Goal: Transaction & Acquisition: Download file/media

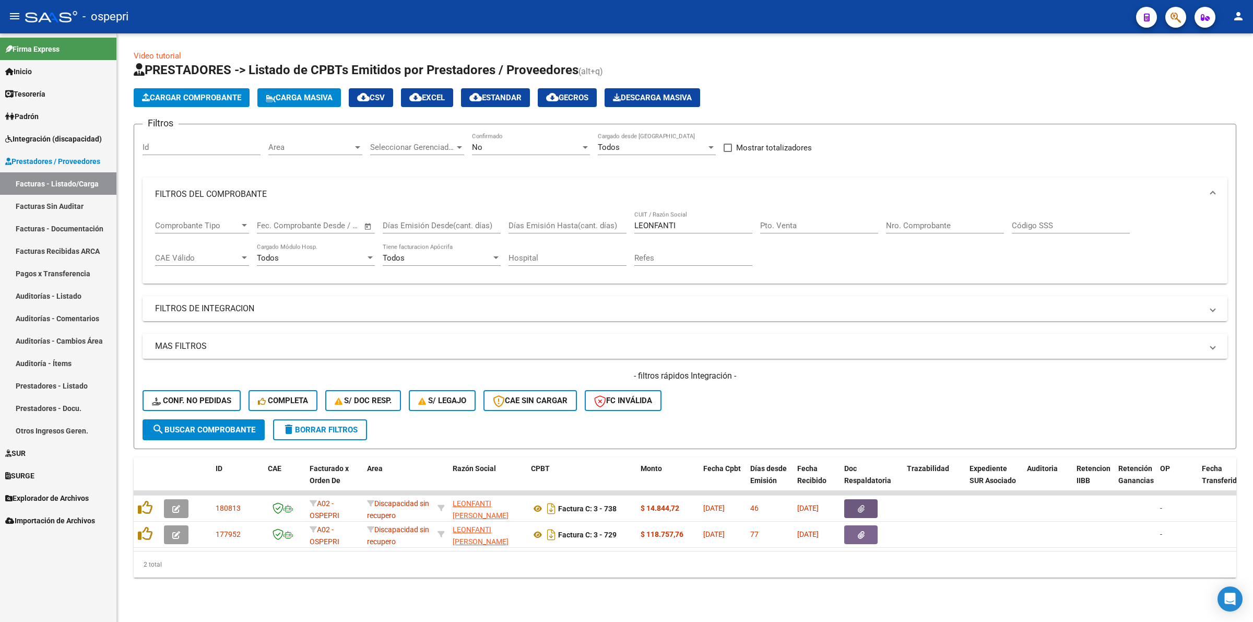
click at [42, 137] on span "Integración (discapacidad)" at bounding box center [53, 138] width 97 height 11
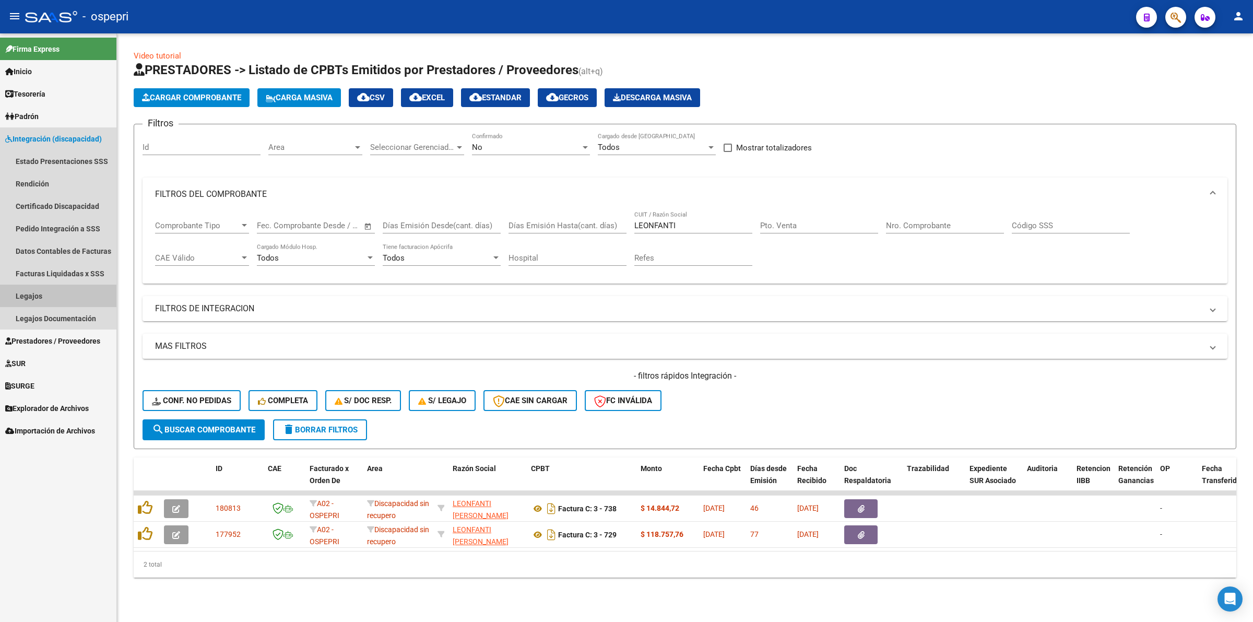
click at [45, 306] on link "Legajos" at bounding box center [58, 296] width 116 height 22
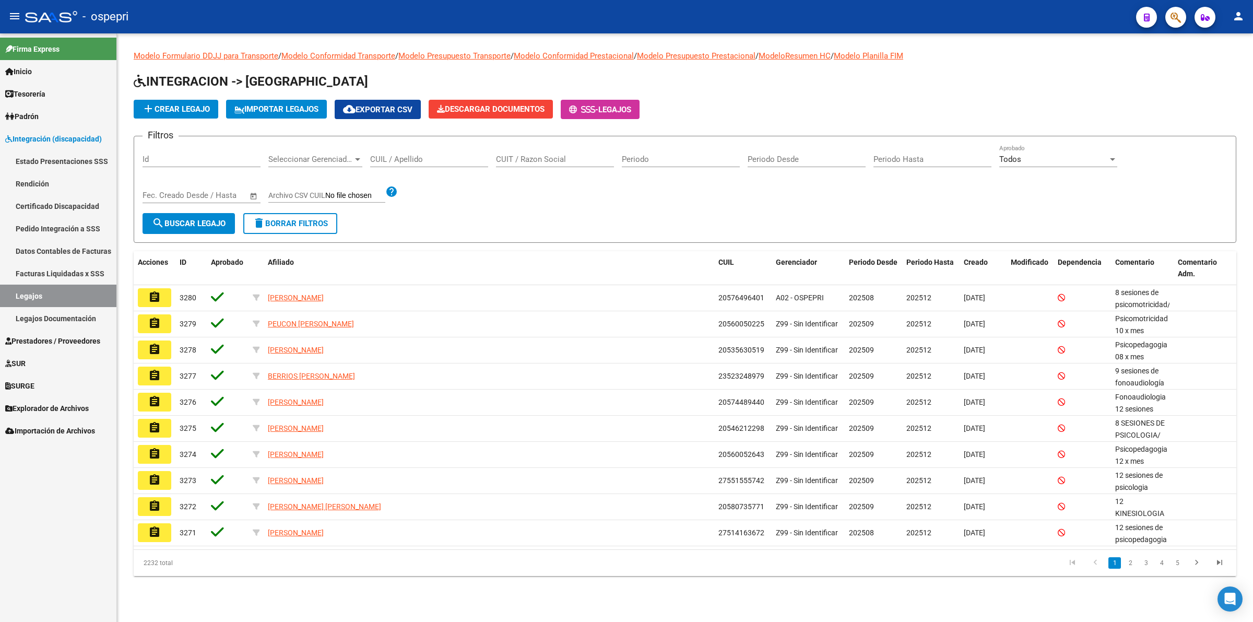
click at [421, 155] on input "CUIL / Apellido" at bounding box center [429, 159] width 118 height 9
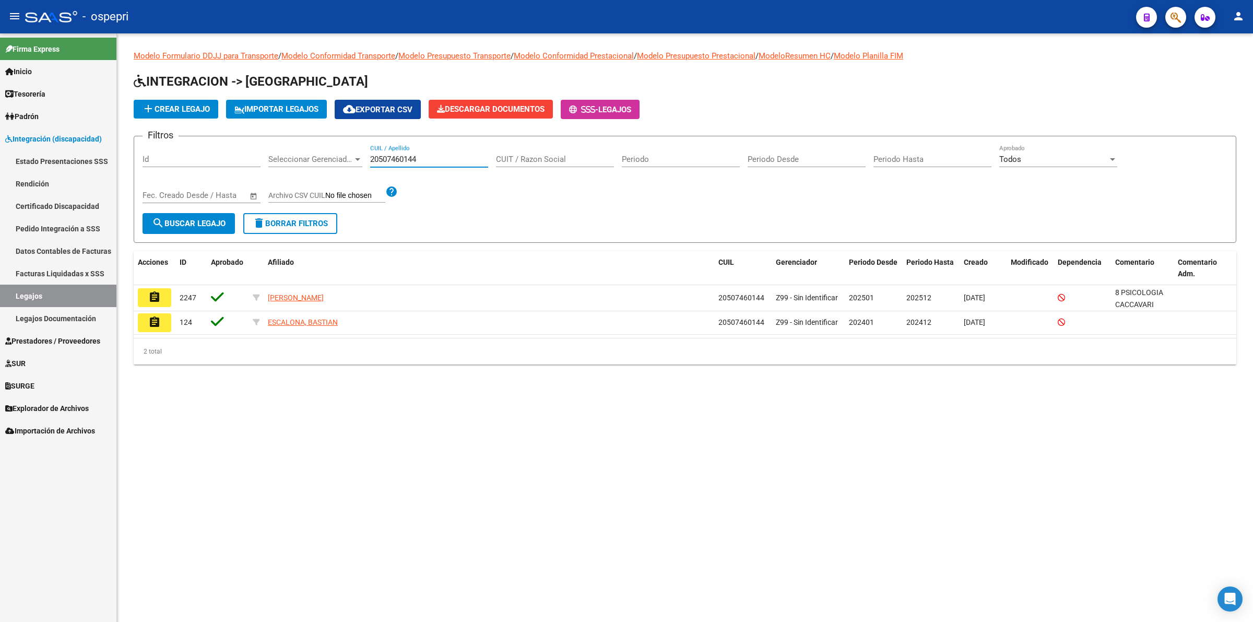
type input "20507460144"
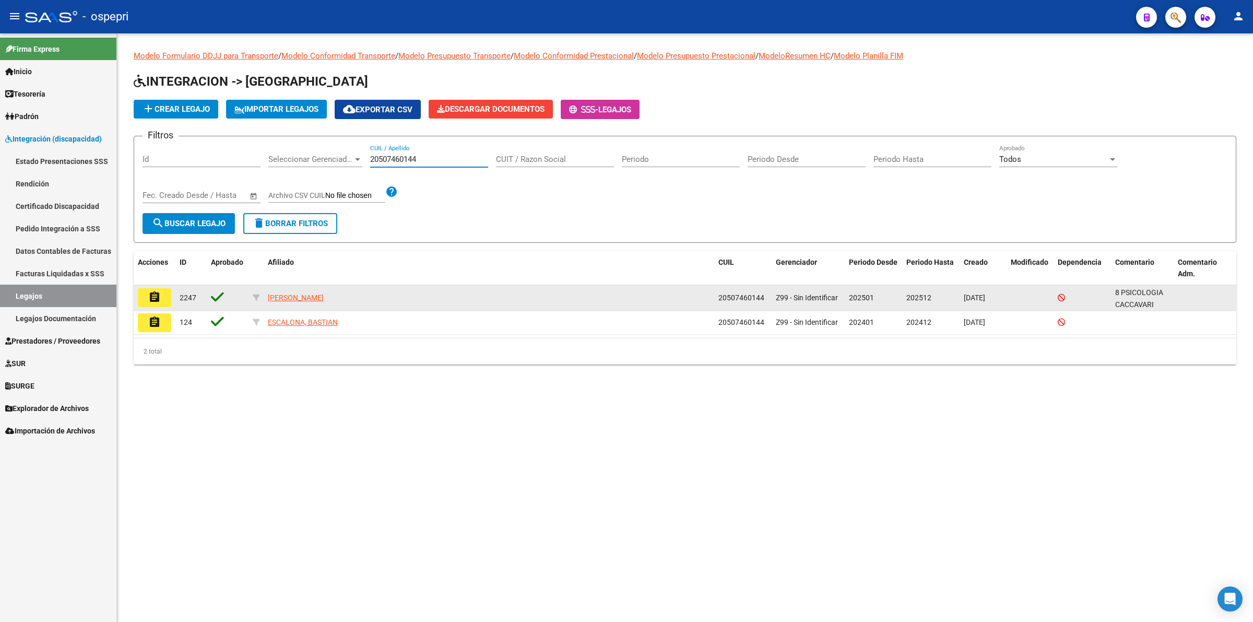
click at [157, 288] on button "assignment" at bounding box center [154, 297] width 33 height 19
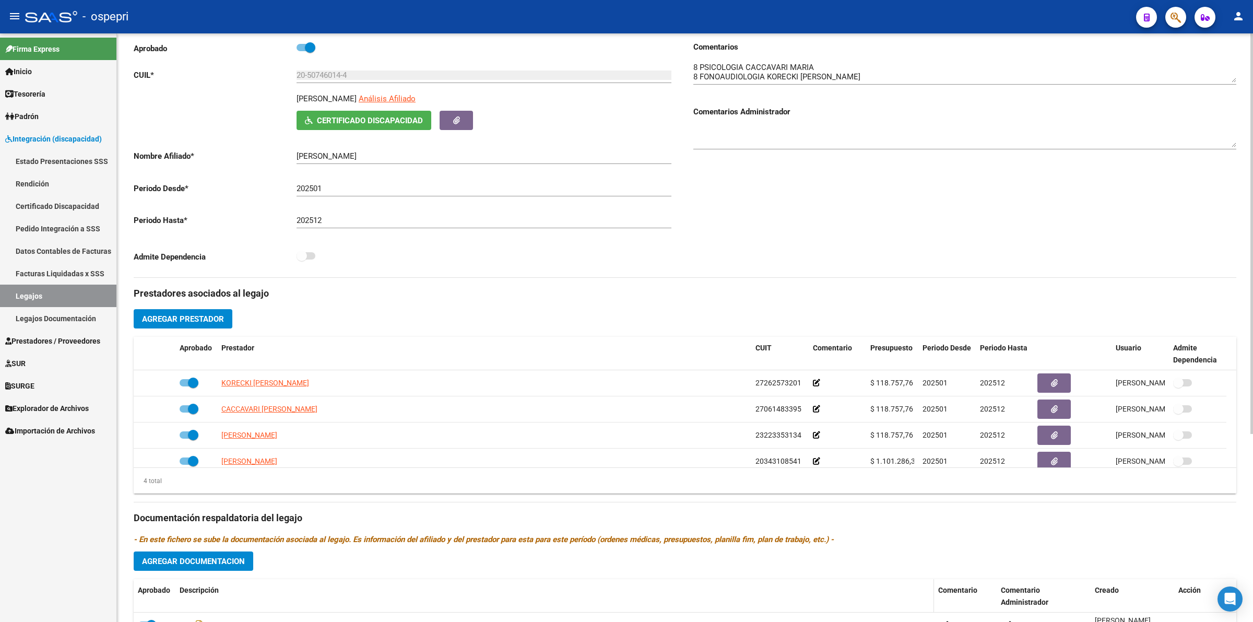
scroll to position [275, 0]
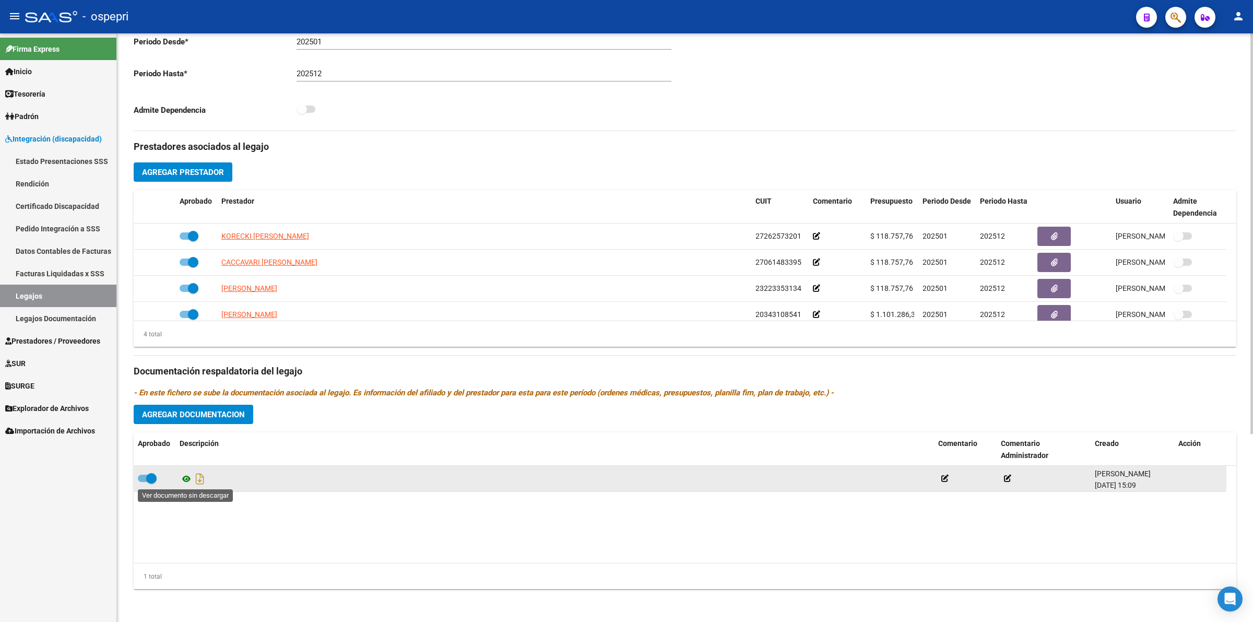
click at [181, 479] on icon at bounding box center [187, 478] width 14 height 13
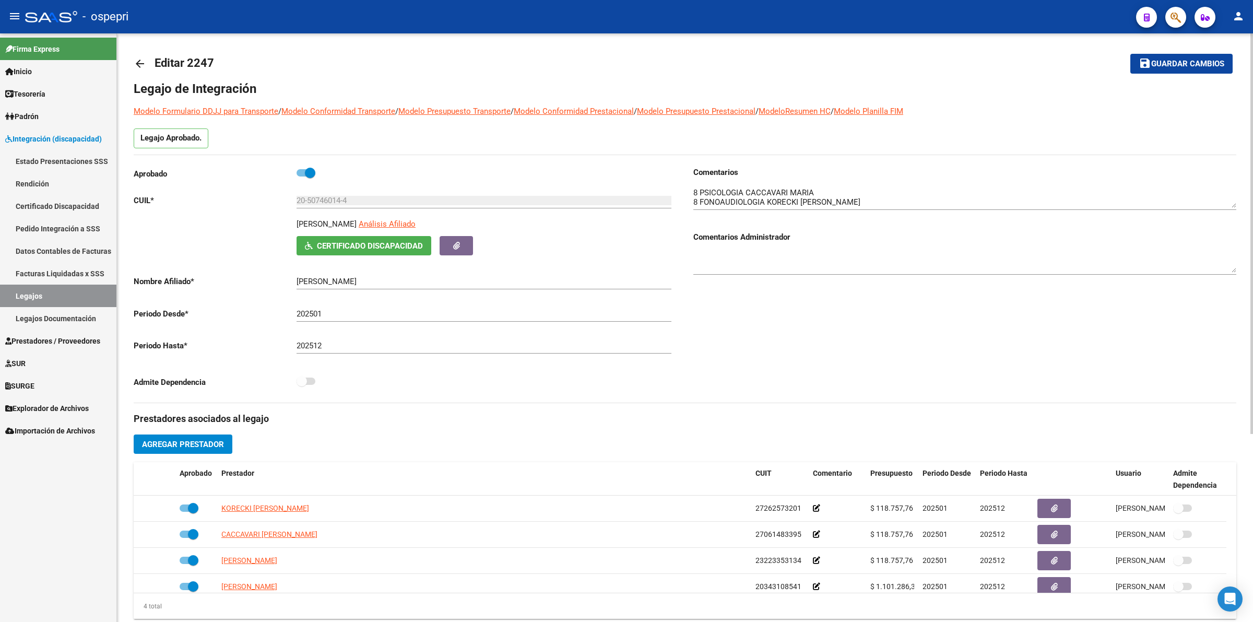
scroll to position [0, 0]
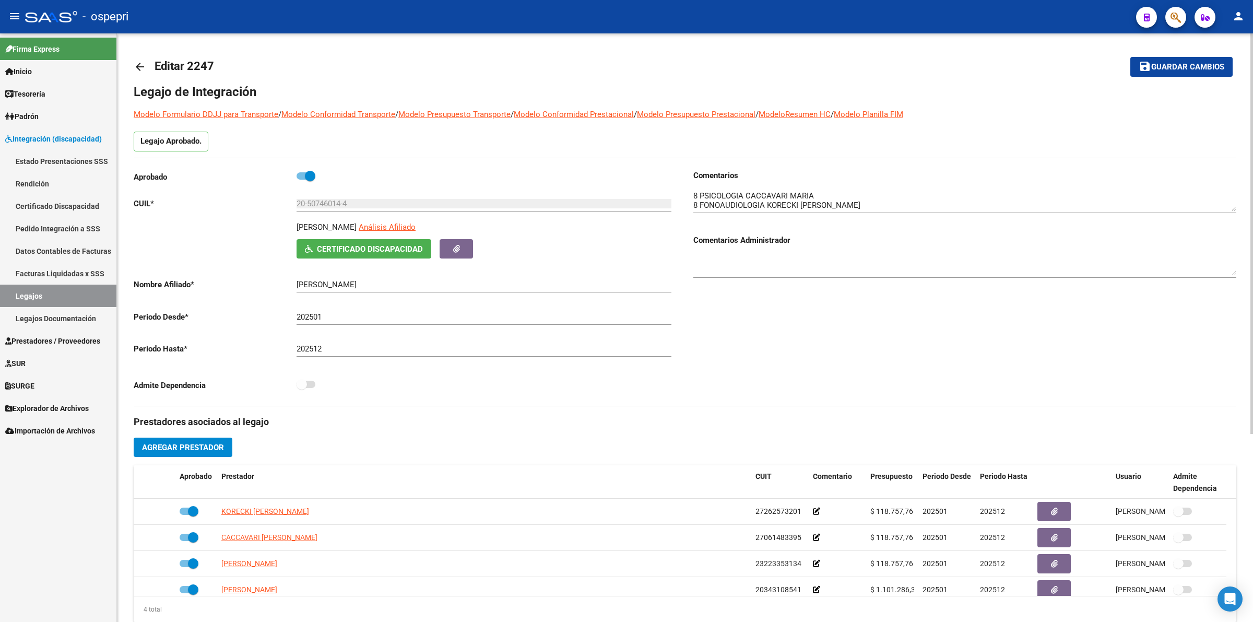
click at [139, 69] on mat-icon "arrow_back" at bounding box center [140, 67] width 13 height 13
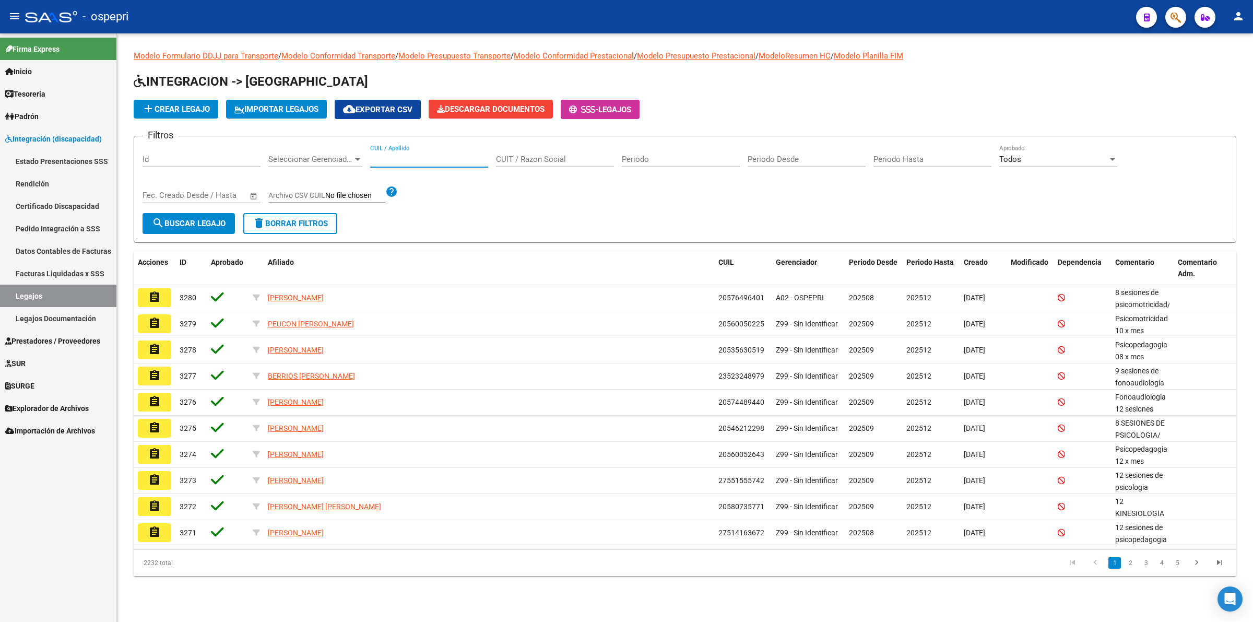
click at [387, 157] on input "CUIL / Apellido" at bounding box center [429, 159] width 118 height 9
drag, startPoint x: 831, startPoint y: 121, endPoint x: 744, endPoint y: 140, distance: 88.3
click at [831, 121] on app-list-header "INTEGRACION -> Legajos add Crear Legajo IMPORTAR LEGAJOS cloud_download Exporta…" at bounding box center [685, 158] width 1103 height 170
click at [411, 159] on input "CUIL / Apellido" at bounding box center [429, 159] width 118 height 9
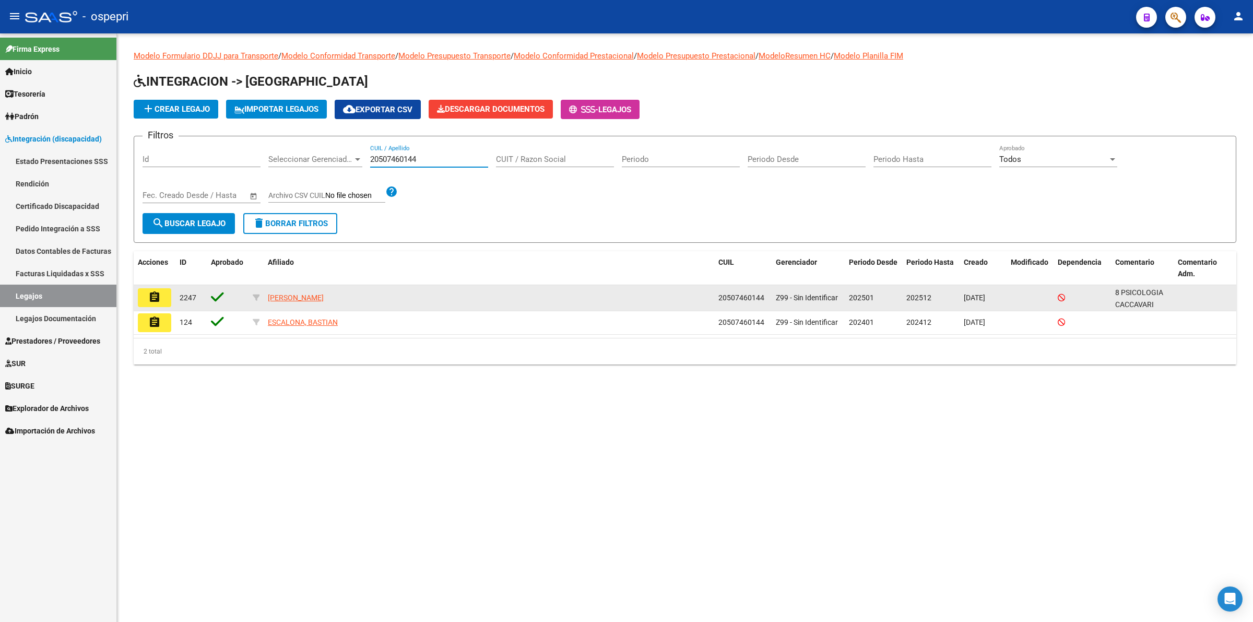
type input "20507460144"
click at [157, 293] on mat-icon "assignment" at bounding box center [154, 297] width 13 height 13
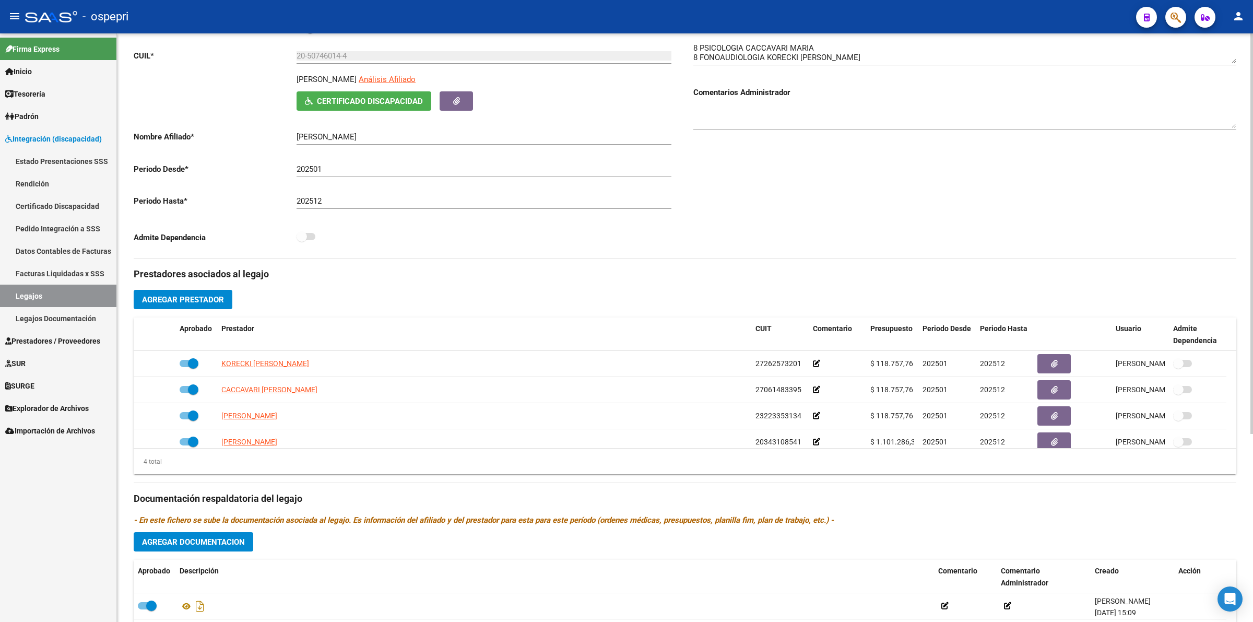
scroll to position [275, 0]
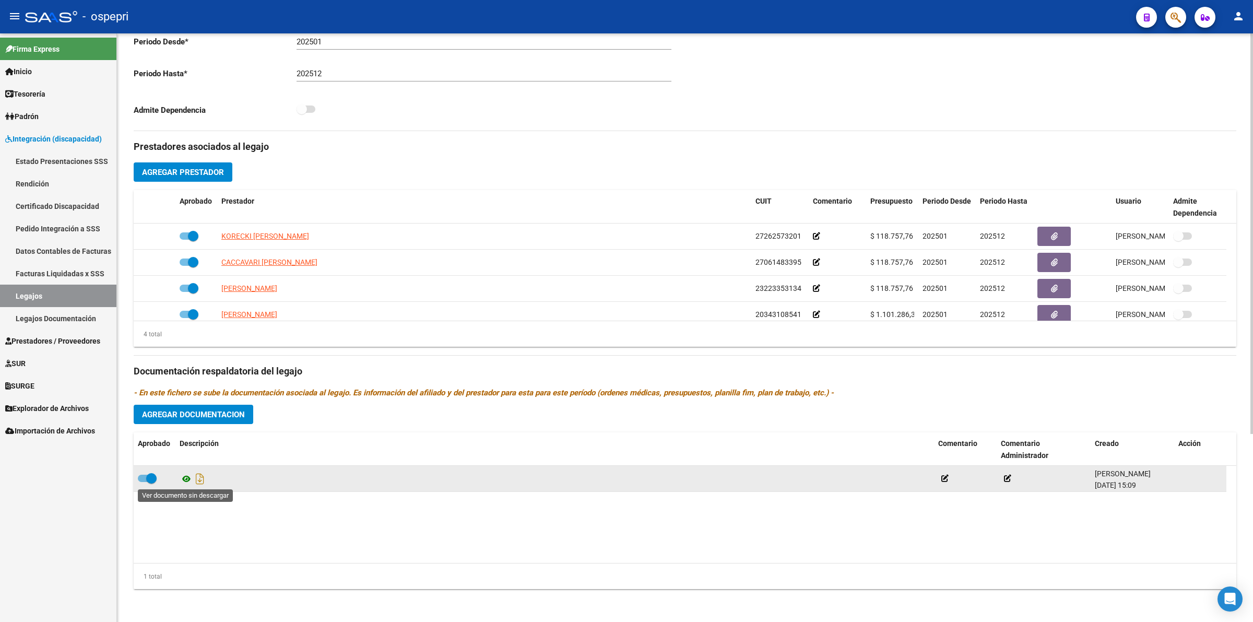
click at [187, 474] on icon at bounding box center [187, 478] width 14 height 13
click at [184, 483] on icon at bounding box center [187, 478] width 14 height 13
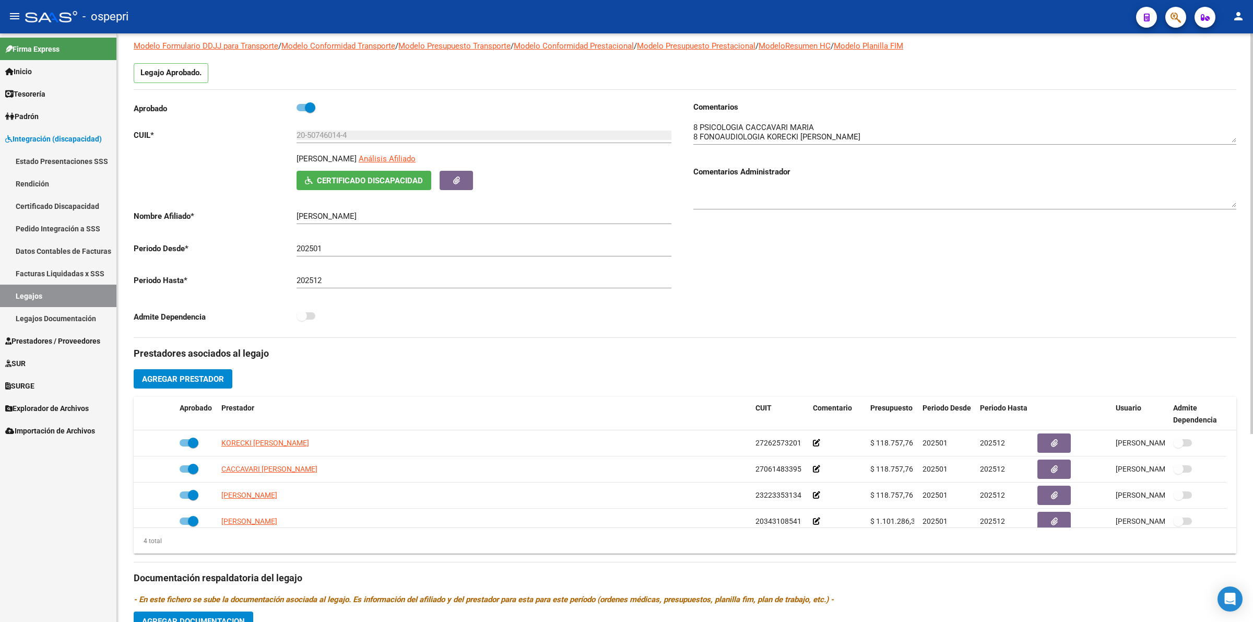
scroll to position [0, 0]
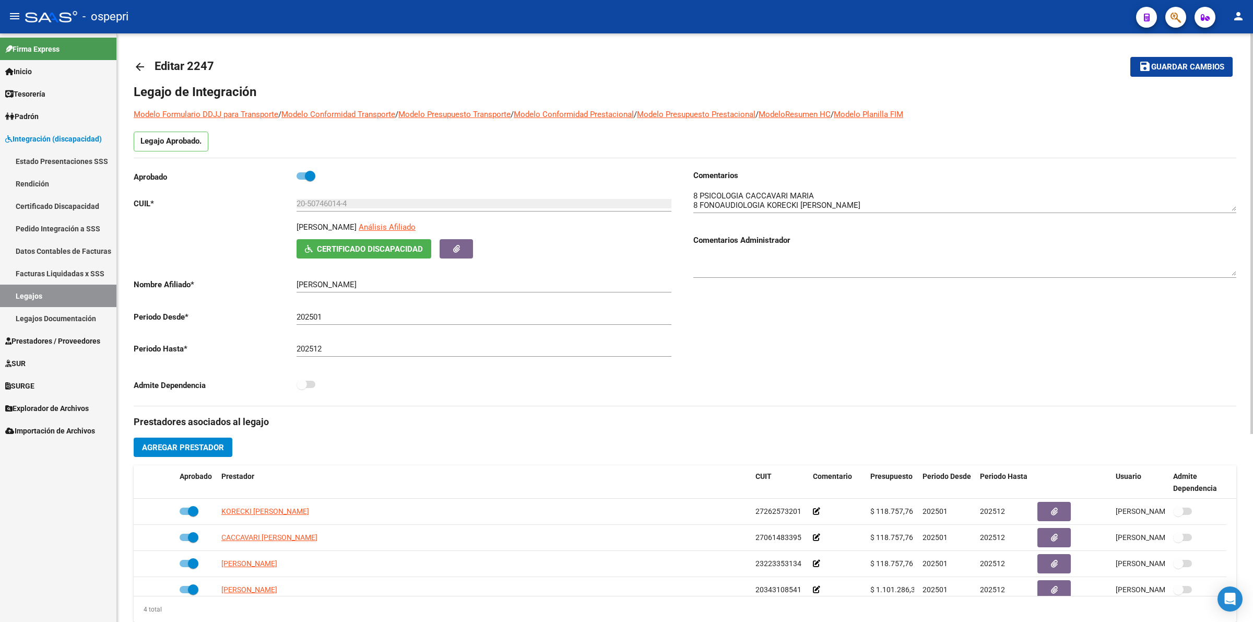
click at [146, 67] on link "arrow_back" at bounding box center [144, 66] width 21 height 25
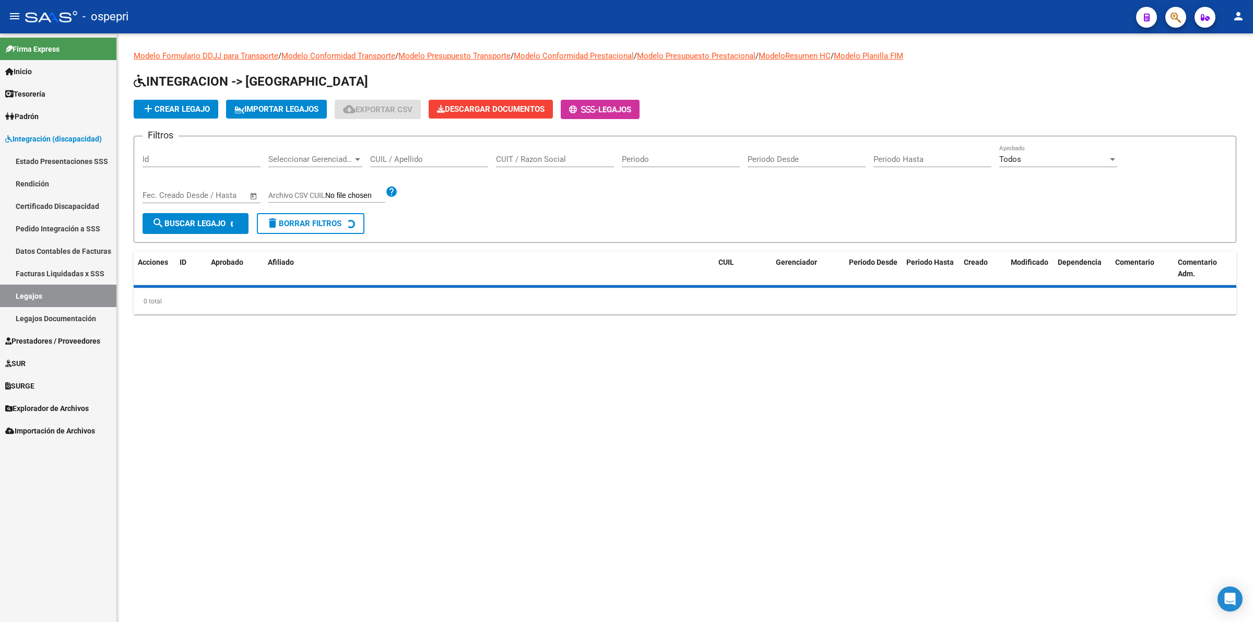
click at [413, 161] on input "CUIL / Apellido" at bounding box center [429, 159] width 118 height 9
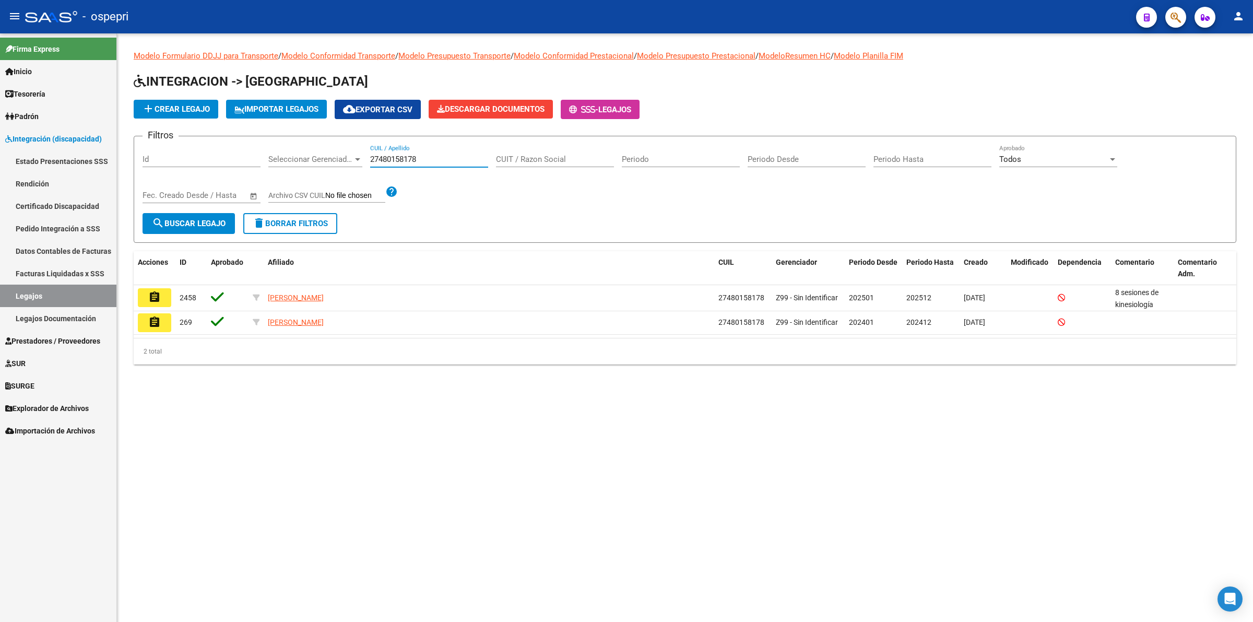
type input "27480158178"
click at [140, 290] on button "assignment" at bounding box center [154, 297] width 33 height 19
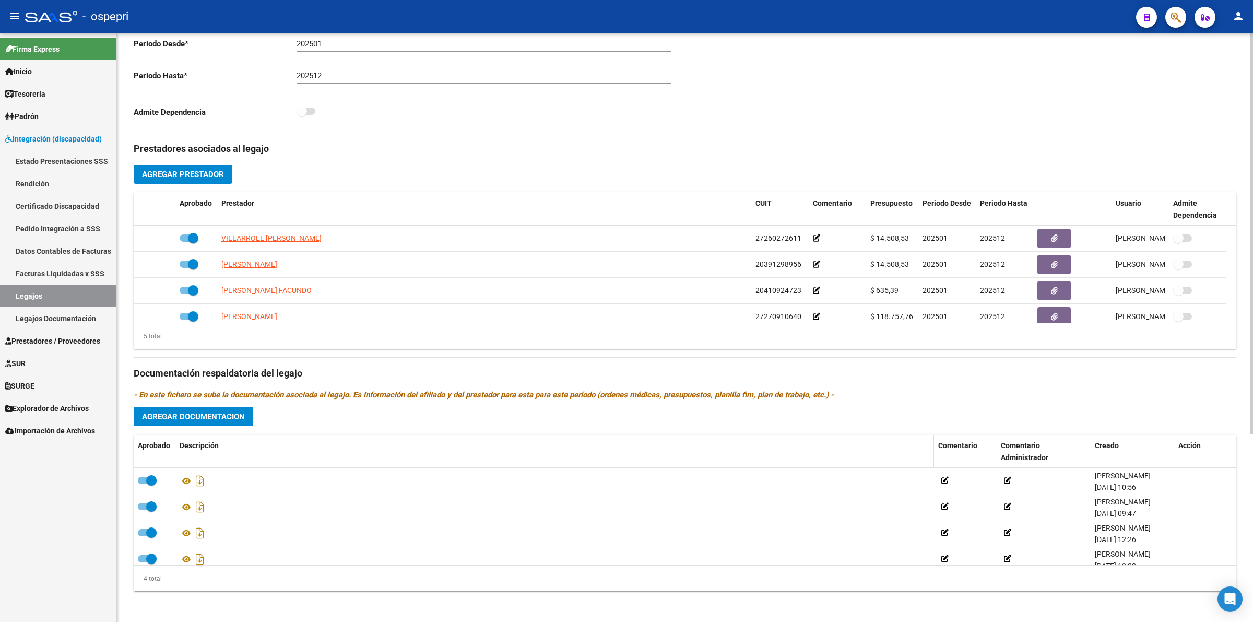
scroll to position [275, 0]
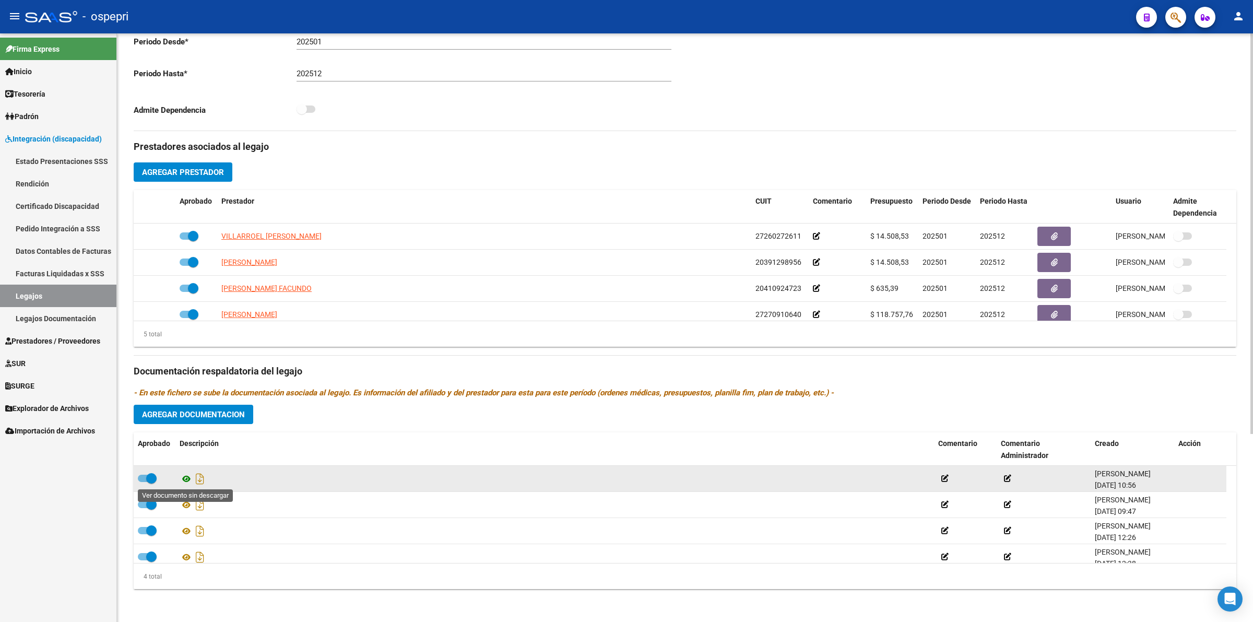
click at [186, 480] on icon at bounding box center [187, 478] width 14 height 13
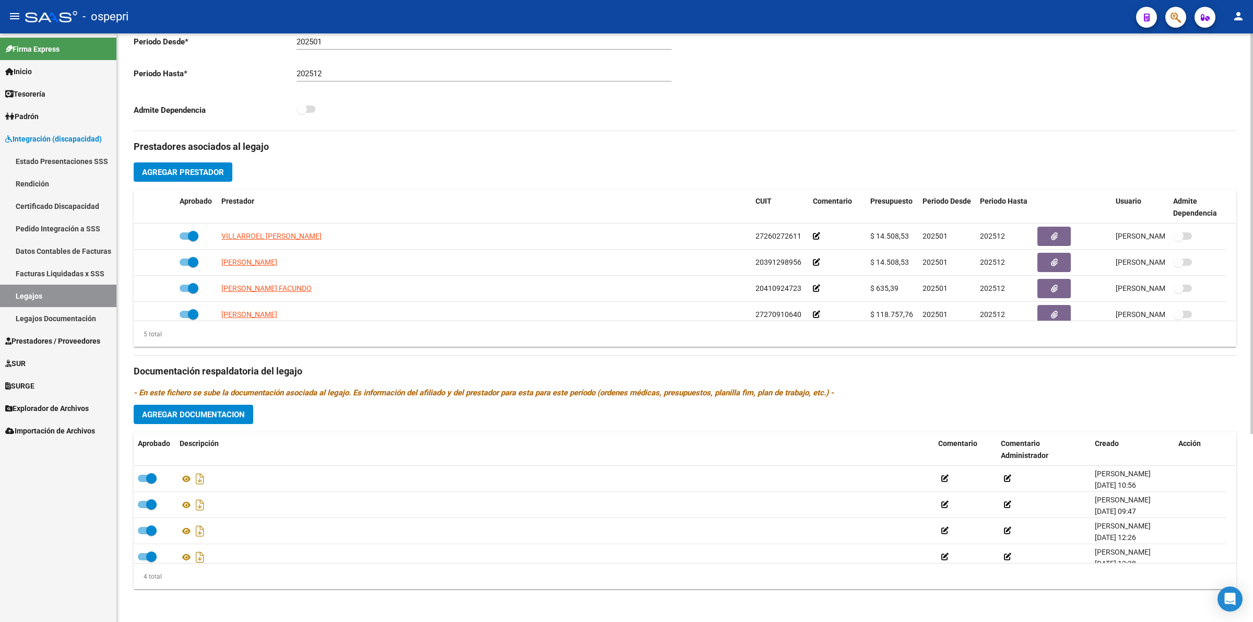
drag, startPoint x: 68, startPoint y: 231, endPoint x: 126, endPoint y: 230, distance: 58.0
click at [67, 231] on link "Pedido Integración a SSS" at bounding box center [58, 228] width 116 height 22
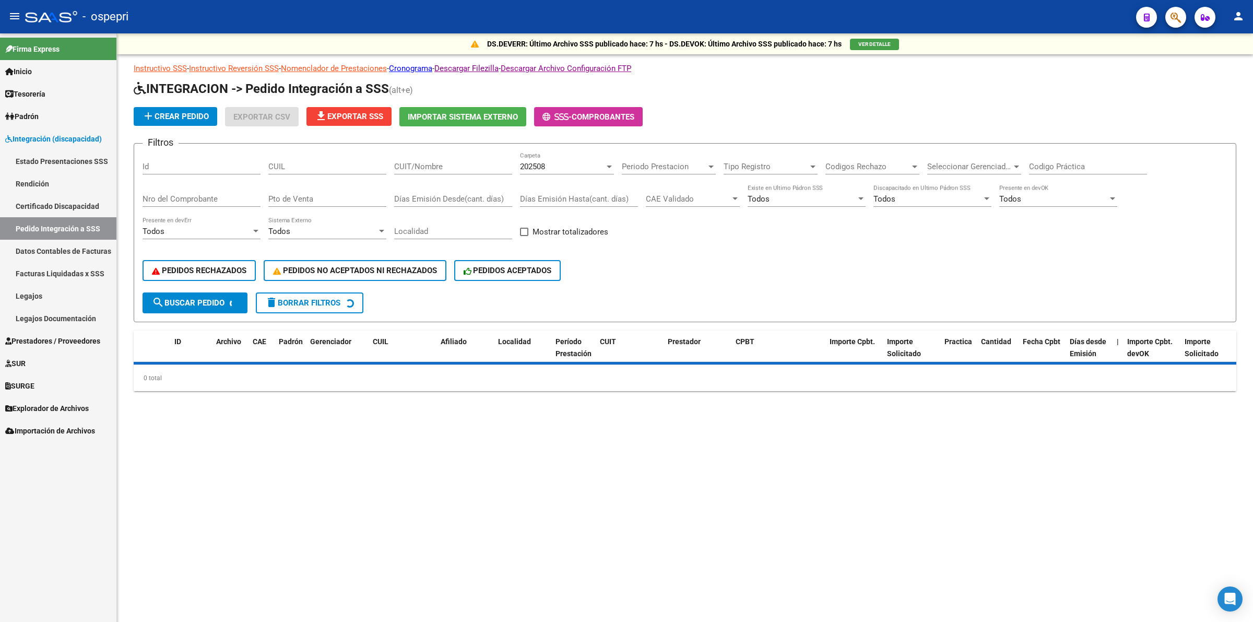
click at [441, 157] on div "CUIT/Nombre" at bounding box center [453, 163] width 118 height 22
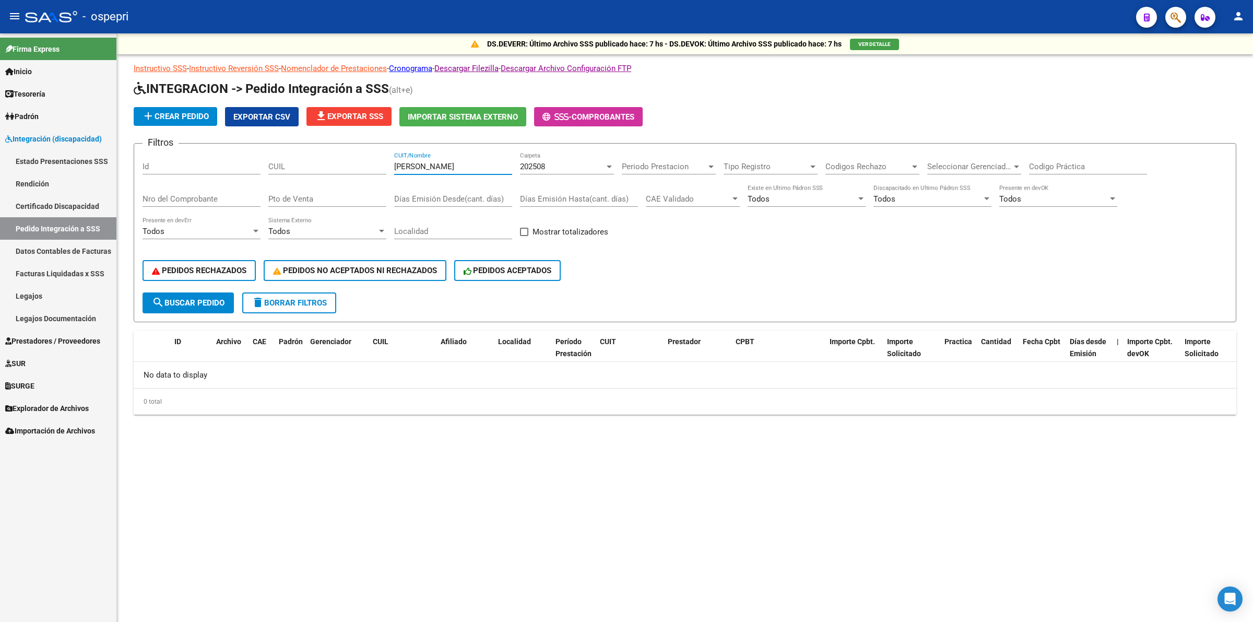
click at [420, 166] on input "[PERSON_NAME]" at bounding box center [453, 166] width 118 height 9
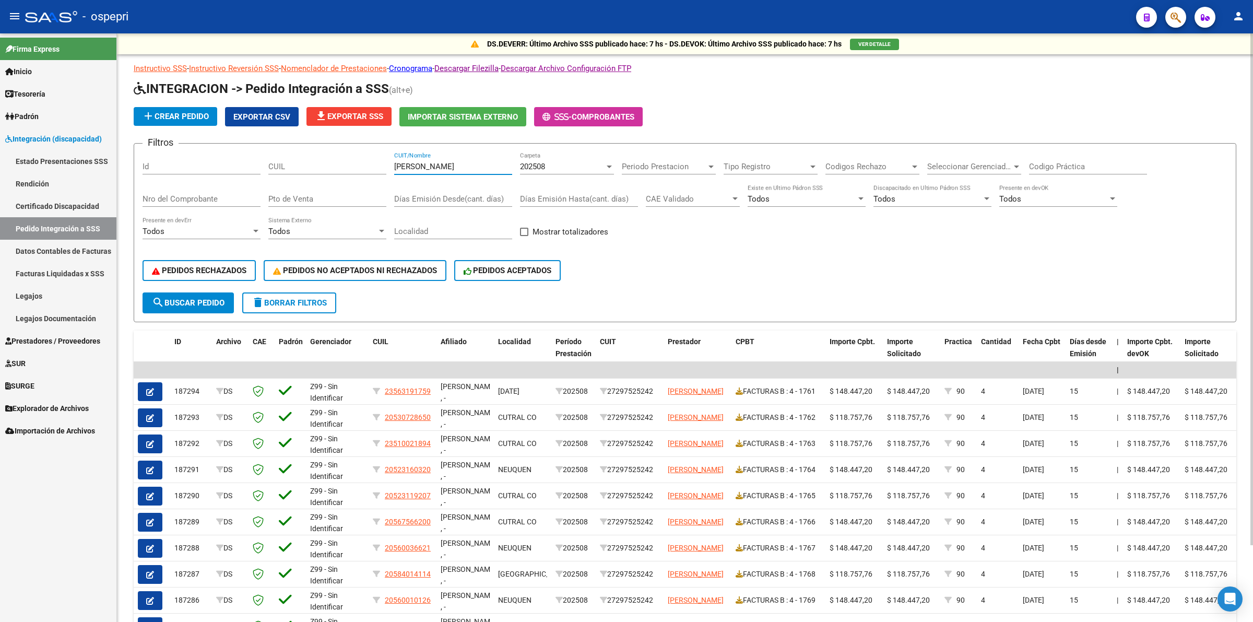
type input "[PERSON_NAME]"
click at [230, 194] on input "Nro del Comprobante" at bounding box center [202, 198] width 118 height 9
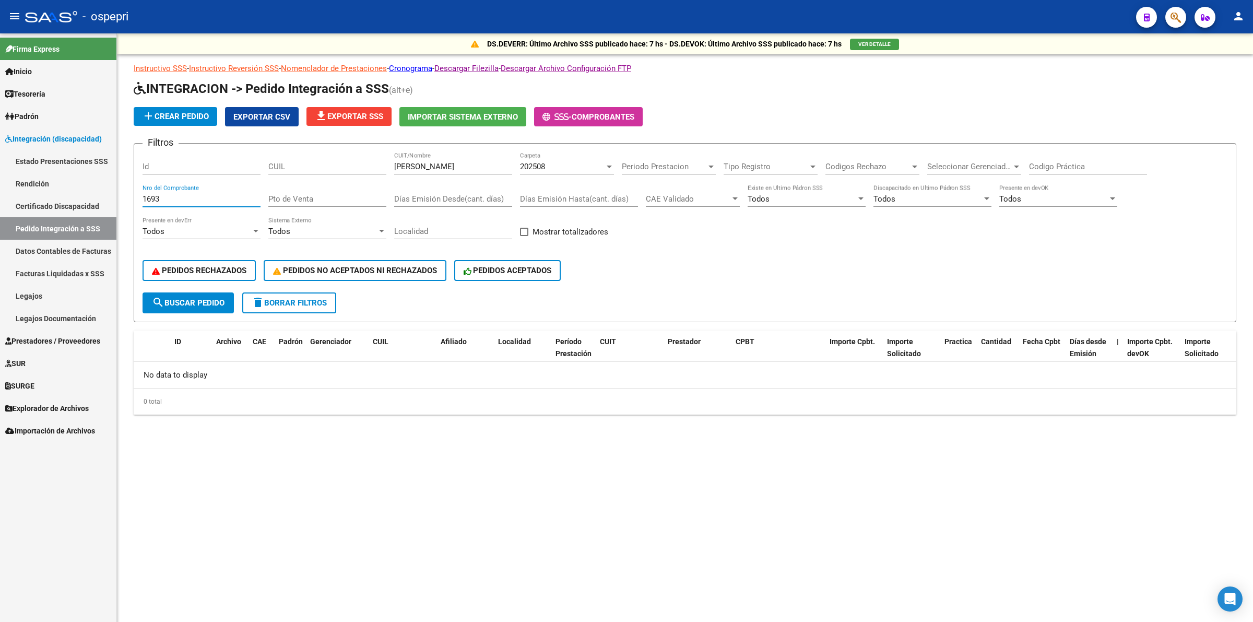
type input "1693"
click at [542, 164] on span "202508" at bounding box center [532, 166] width 25 height 9
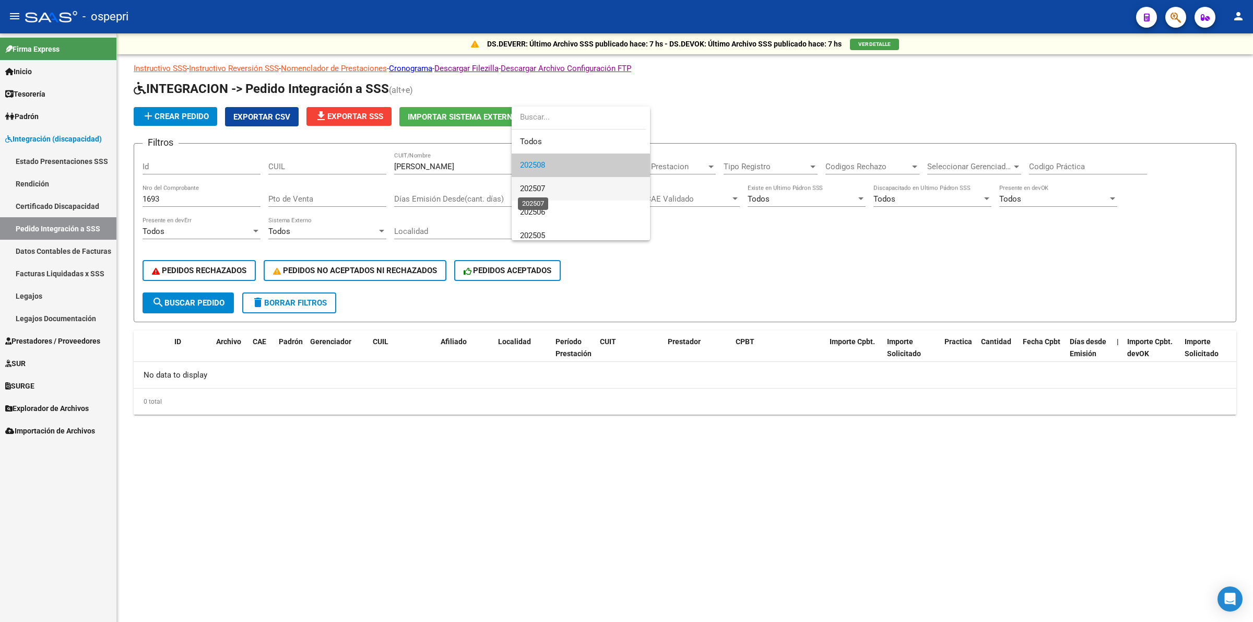
click at [543, 184] on span "202507" at bounding box center [532, 188] width 25 height 9
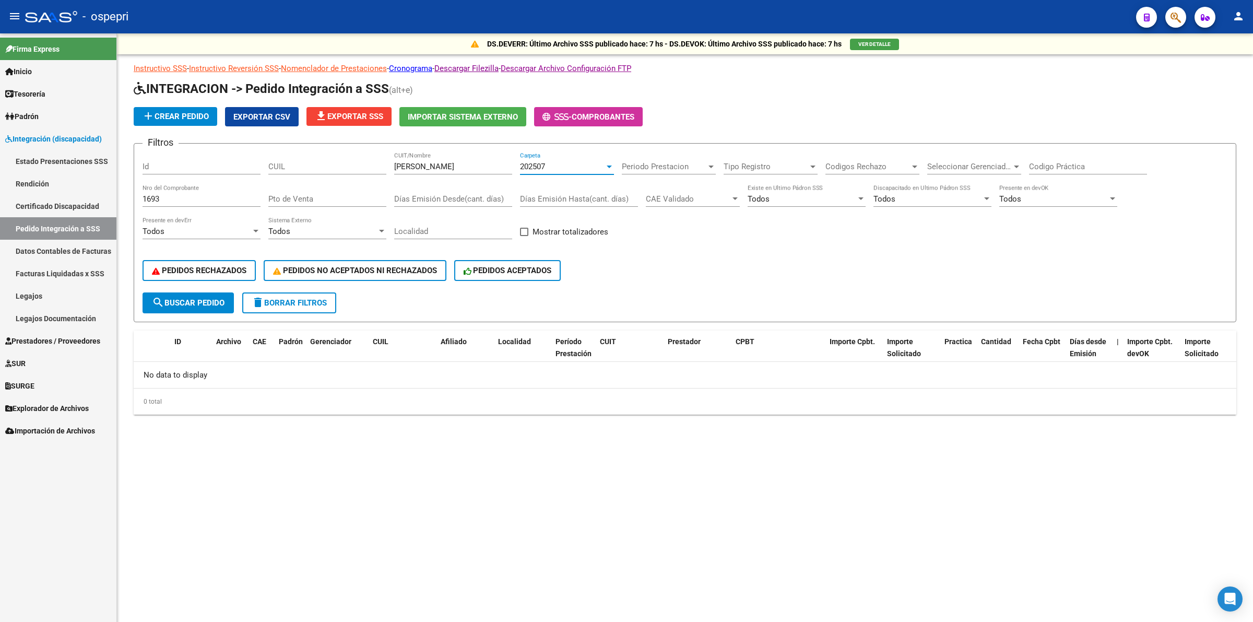
click at [222, 299] on span "search Buscar Pedido" at bounding box center [188, 302] width 73 height 9
click at [529, 158] on div "202507 Carpeta" at bounding box center [567, 163] width 94 height 22
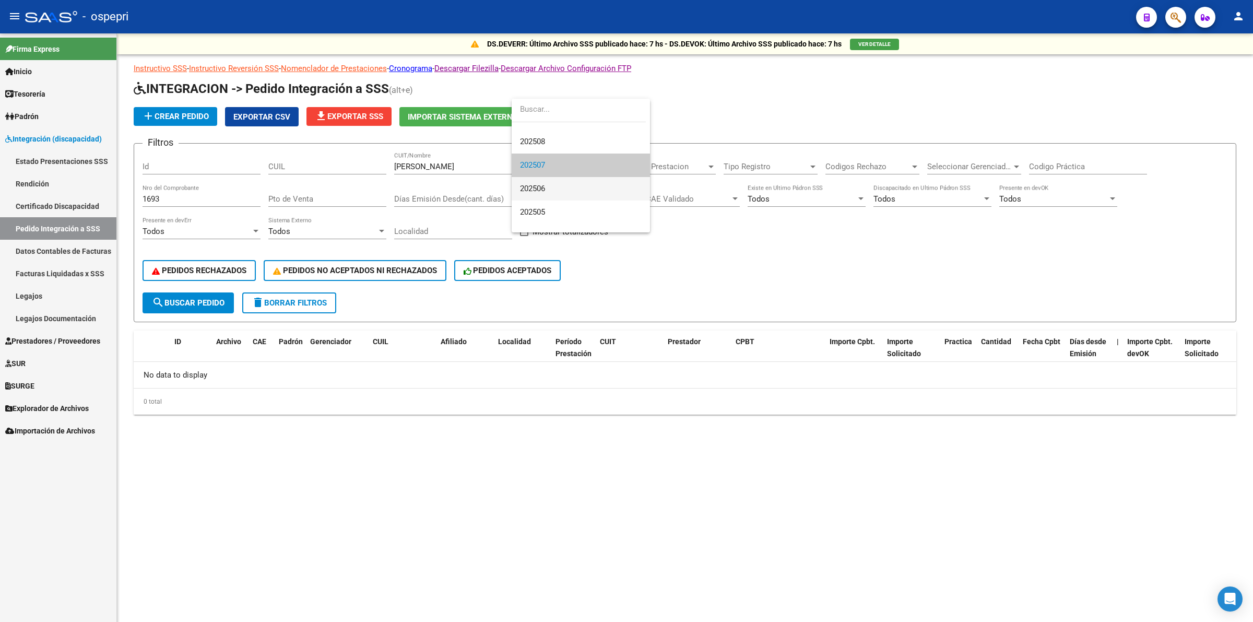
click at [538, 197] on span "202506" at bounding box center [581, 188] width 122 height 23
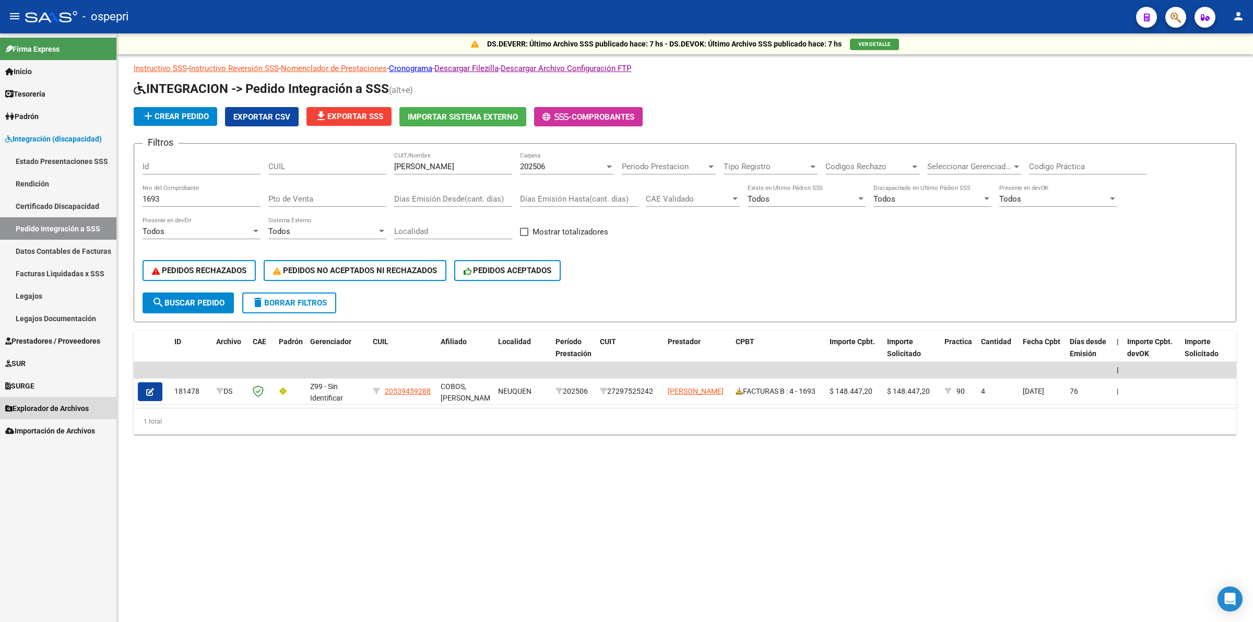
click at [49, 413] on span "Explorador de Archivos" at bounding box center [47, 407] width 84 height 11
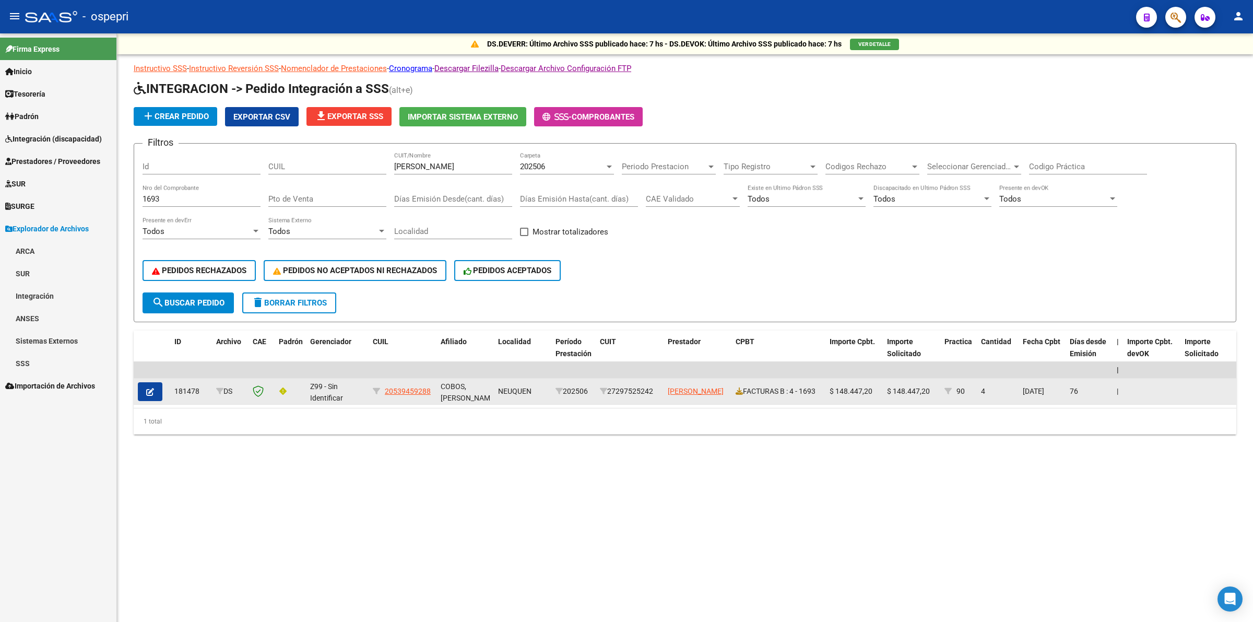
drag, startPoint x: 656, startPoint y: 388, endPoint x: 613, endPoint y: 385, distance: 42.4
click at [613, 385] on div "27297525242" at bounding box center [630, 391] width 60 height 12
copy div "27297525242"
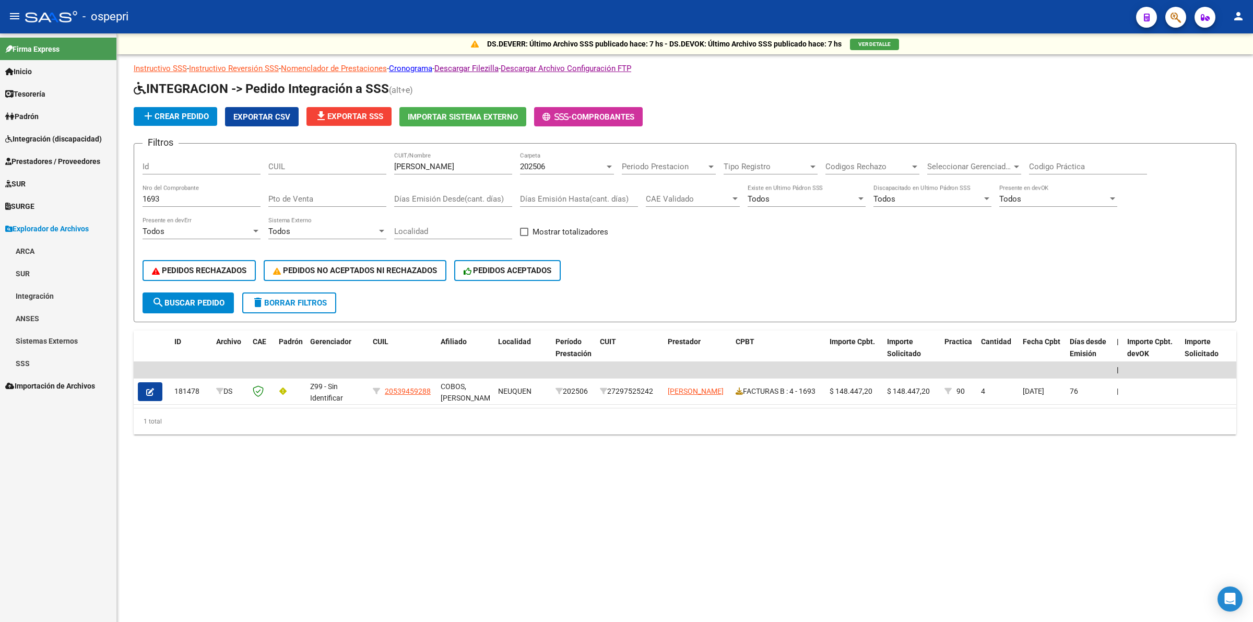
click at [77, 293] on link "Integración" at bounding box center [58, 296] width 116 height 22
click at [69, 337] on link "DR.ENVIO" at bounding box center [58, 340] width 116 height 22
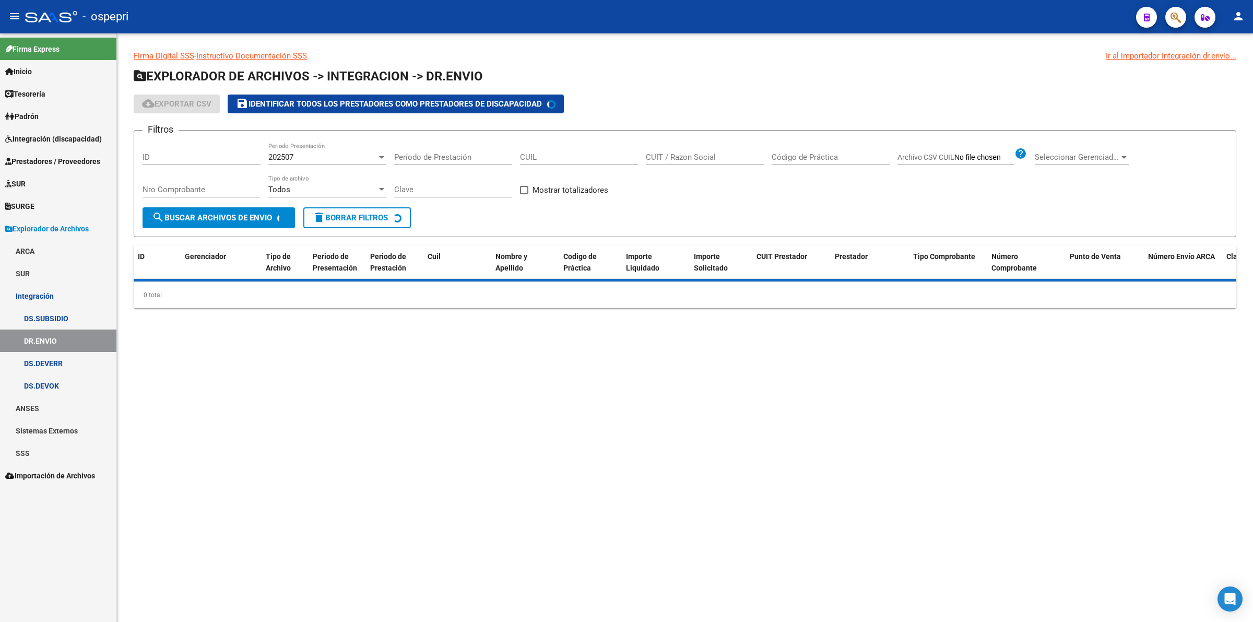
click at [565, 159] on input "CUIL" at bounding box center [579, 156] width 118 height 9
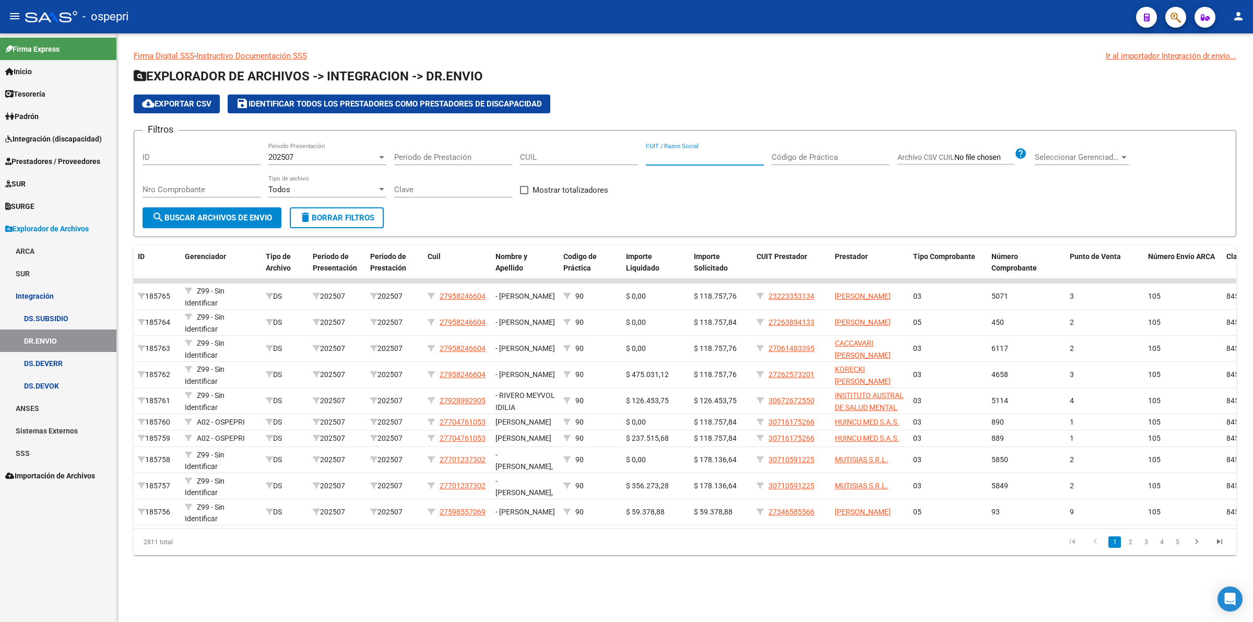
click at [655, 159] on input "CUIT / Razon Social" at bounding box center [705, 156] width 118 height 9
paste input "27297525242"
type input "27297525242"
click at [279, 158] on span "202507" at bounding box center [280, 156] width 25 height 9
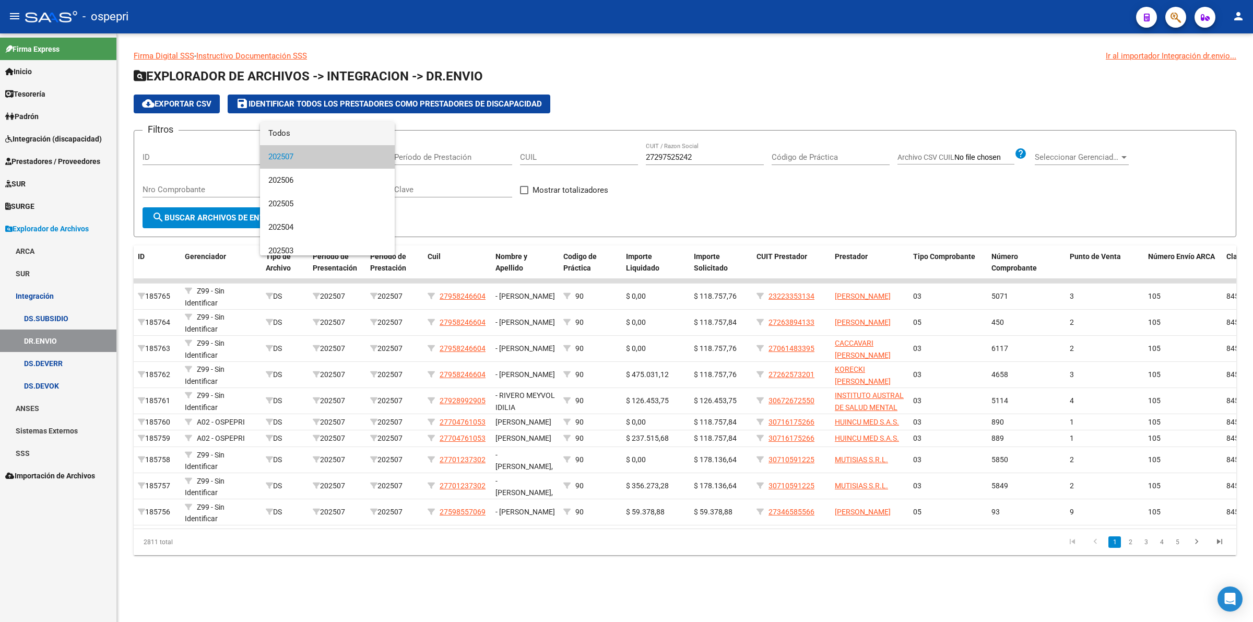
click at [283, 136] on span "Todos" at bounding box center [327, 133] width 118 height 23
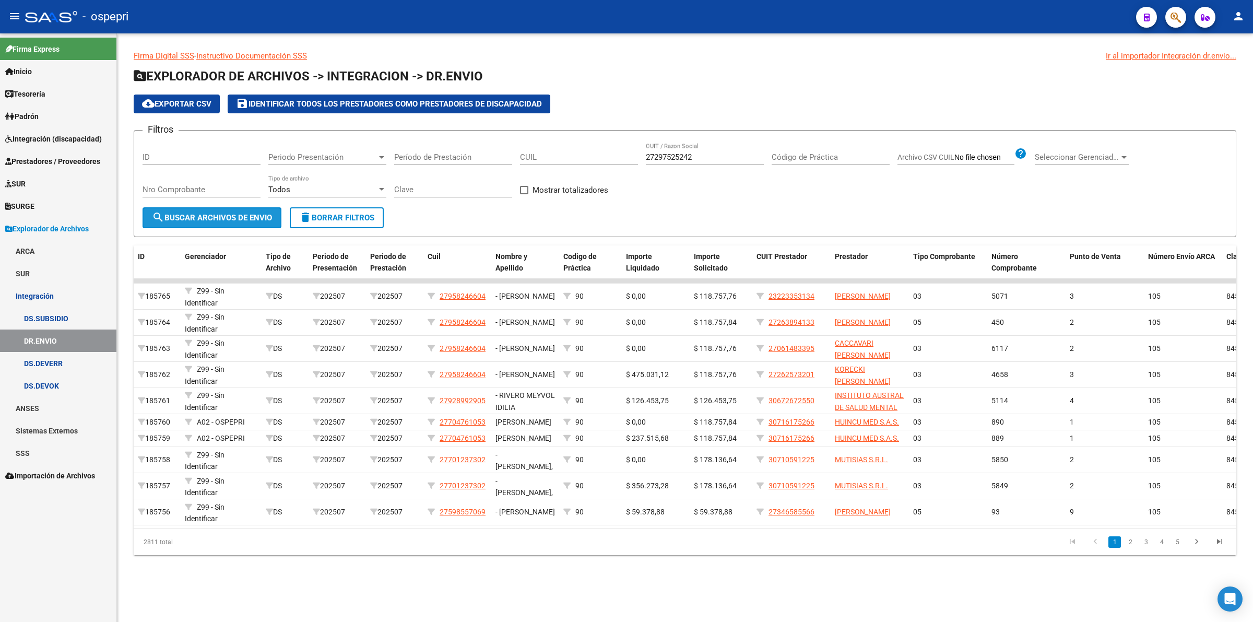
click at [252, 210] on button "search Buscar Archivos de Envio" at bounding box center [212, 217] width 139 height 21
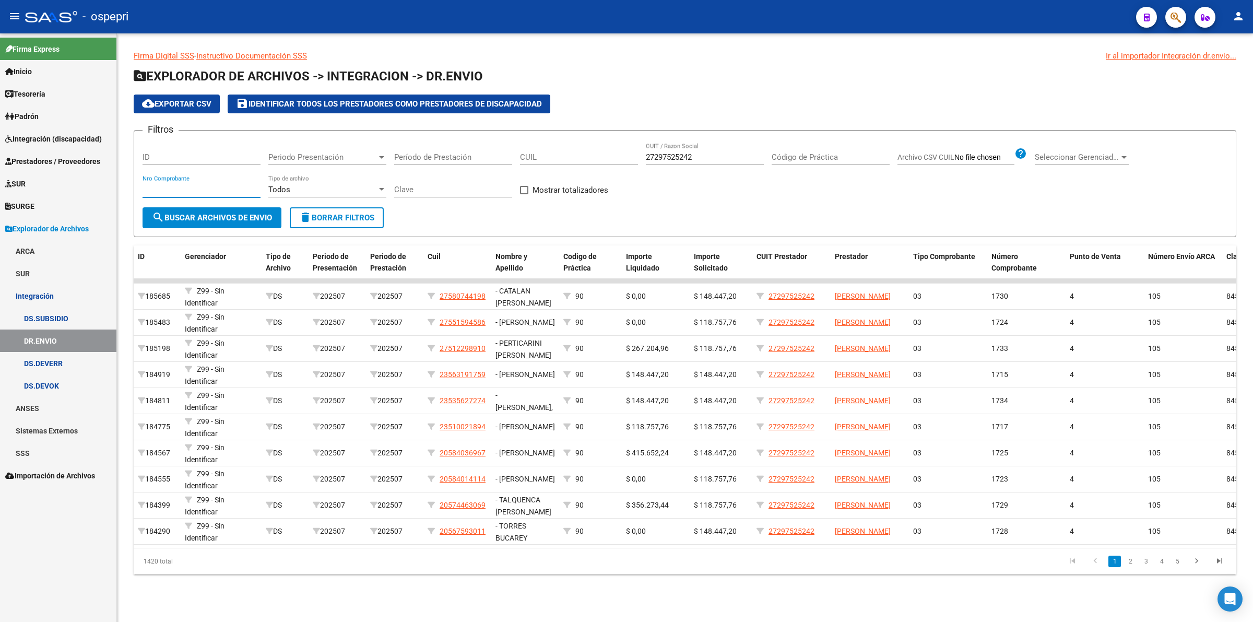
click at [173, 189] on input "Nro Comprobante" at bounding box center [202, 189] width 118 height 9
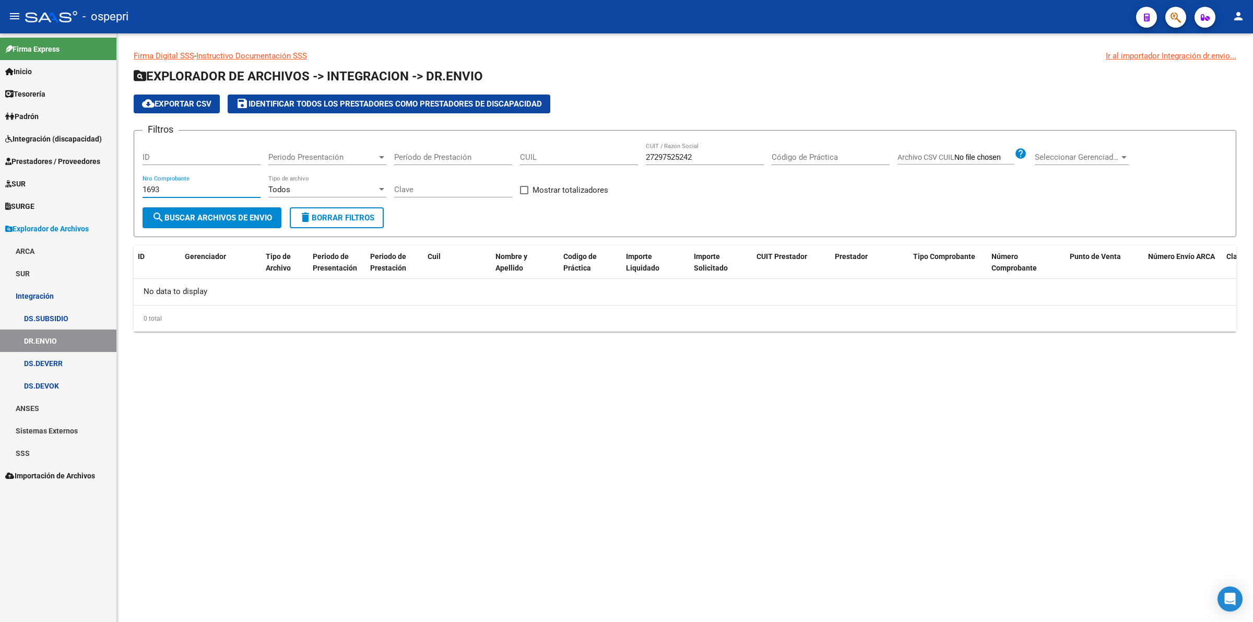
type input "1693"
click at [38, 352] on link "DS.DEVERR" at bounding box center [58, 363] width 116 height 22
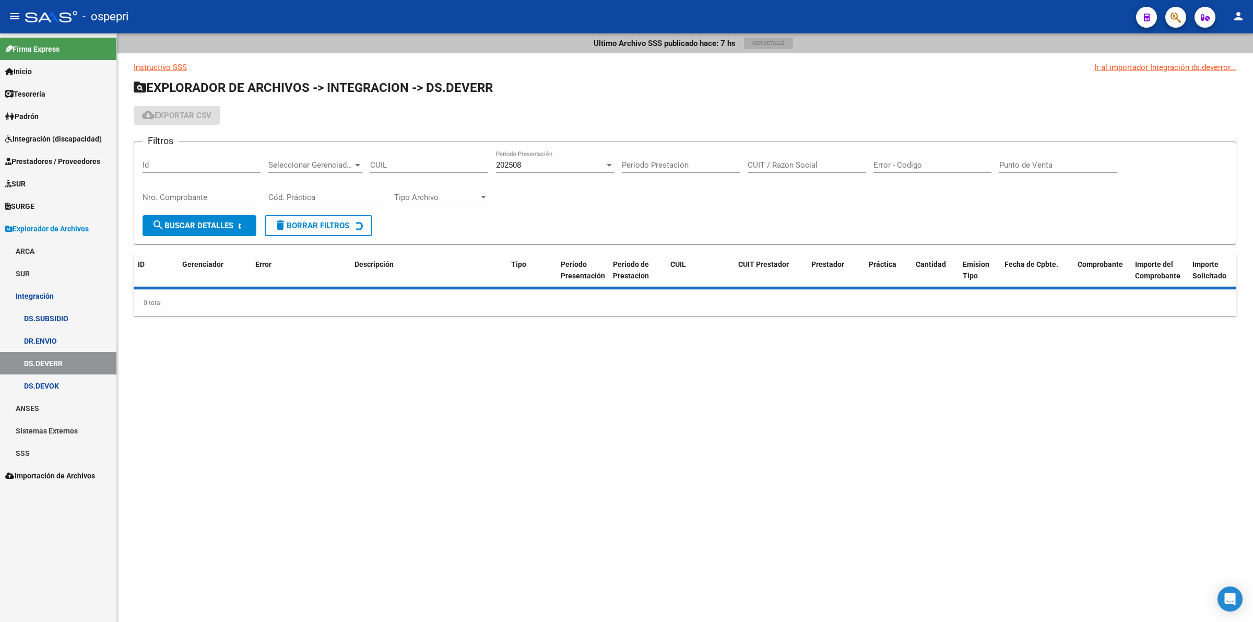
drag, startPoint x: 188, startPoint y: 191, endPoint x: 191, endPoint y: 201, distance: 11.3
click at [188, 196] on div "Nro. Comprobante" at bounding box center [202, 194] width 118 height 22
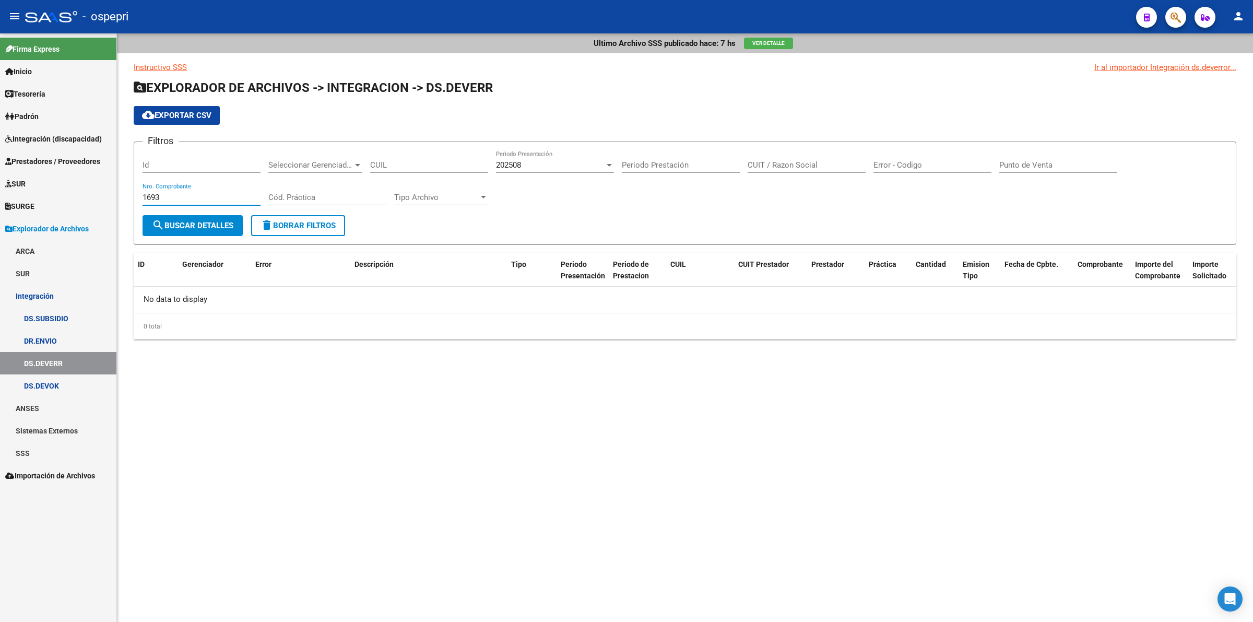
type input "1693"
click at [501, 165] on span "202508" at bounding box center [508, 164] width 25 height 9
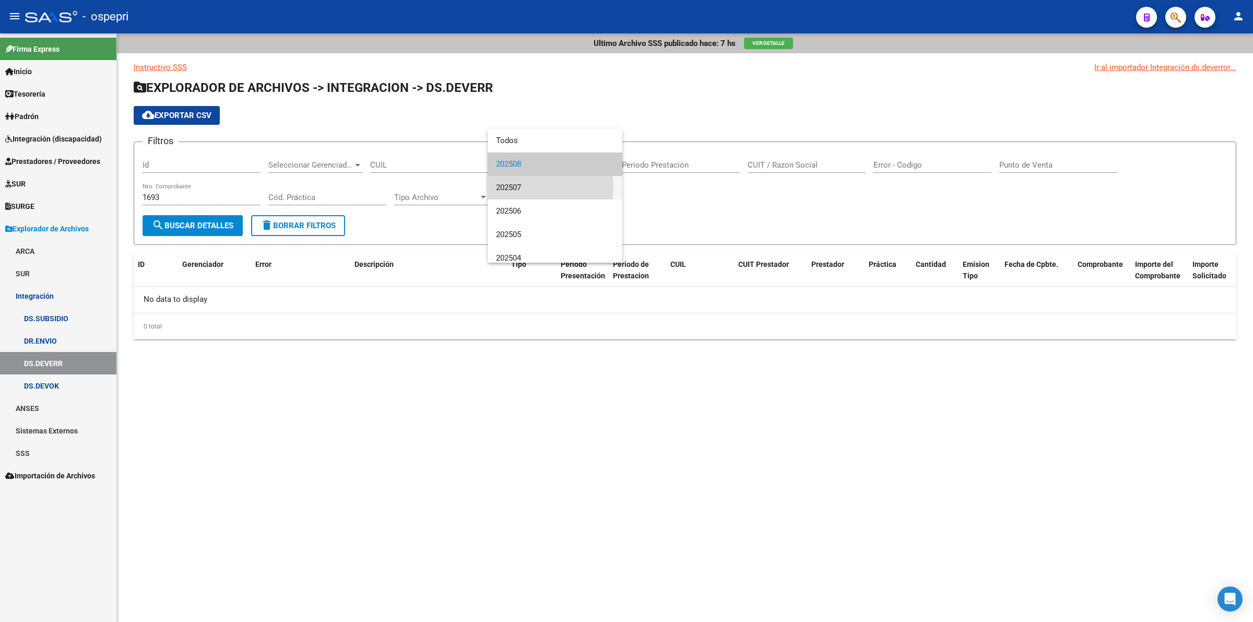
click at [507, 186] on span "202507" at bounding box center [555, 187] width 118 height 23
click at [220, 223] on span "search Buscar Detalles" at bounding box center [192, 225] width 81 height 9
click at [504, 160] on span "202507" at bounding box center [508, 164] width 25 height 9
drag, startPoint x: 528, startPoint y: 193, endPoint x: 380, endPoint y: 212, distance: 149.0
click at [527, 193] on span "202506" at bounding box center [555, 187] width 118 height 23
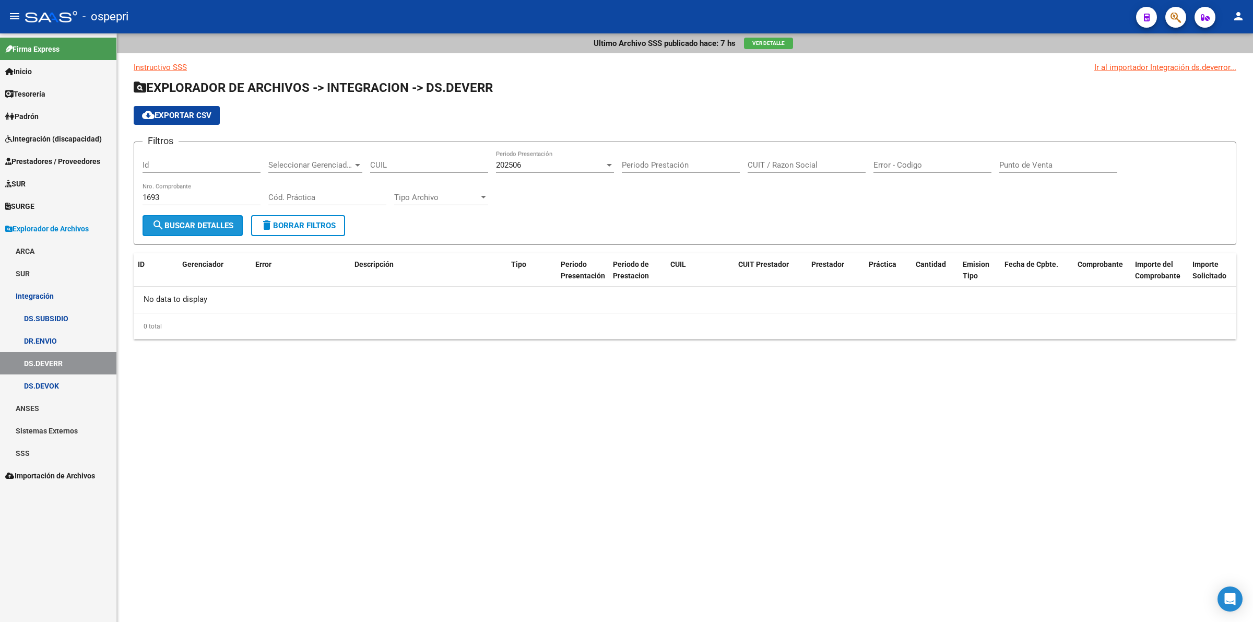
click at [209, 221] on span "search Buscar Detalles" at bounding box center [192, 225] width 81 height 9
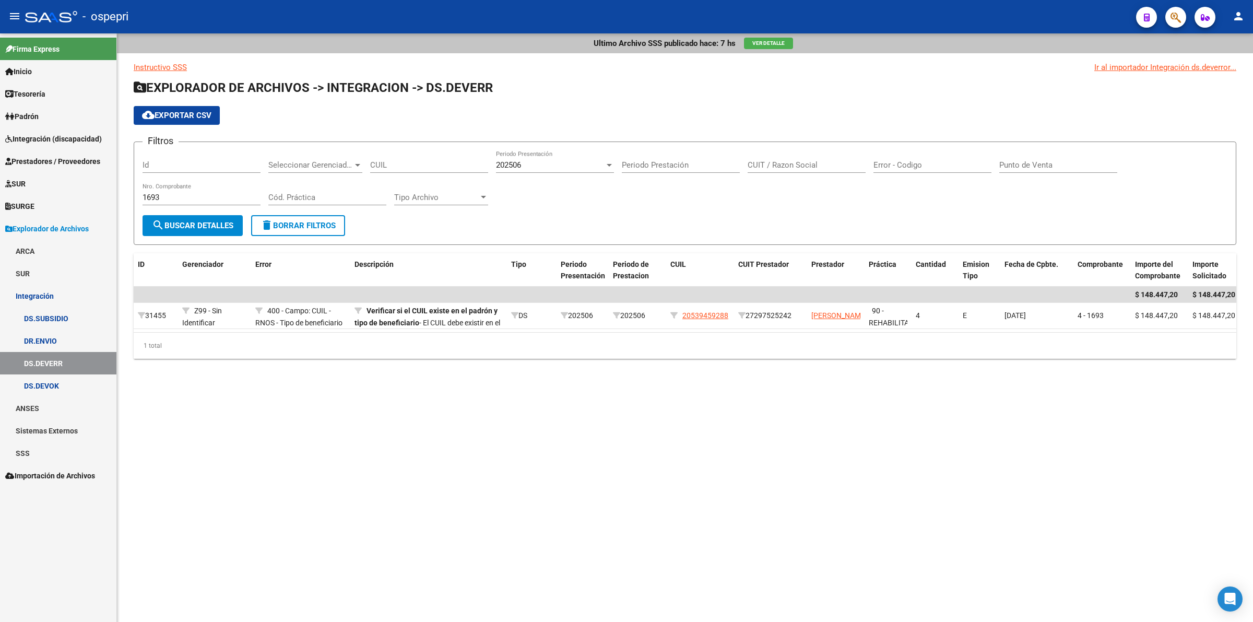
click at [779, 165] on input "CUIT / Razon Social" at bounding box center [807, 164] width 118 height 9
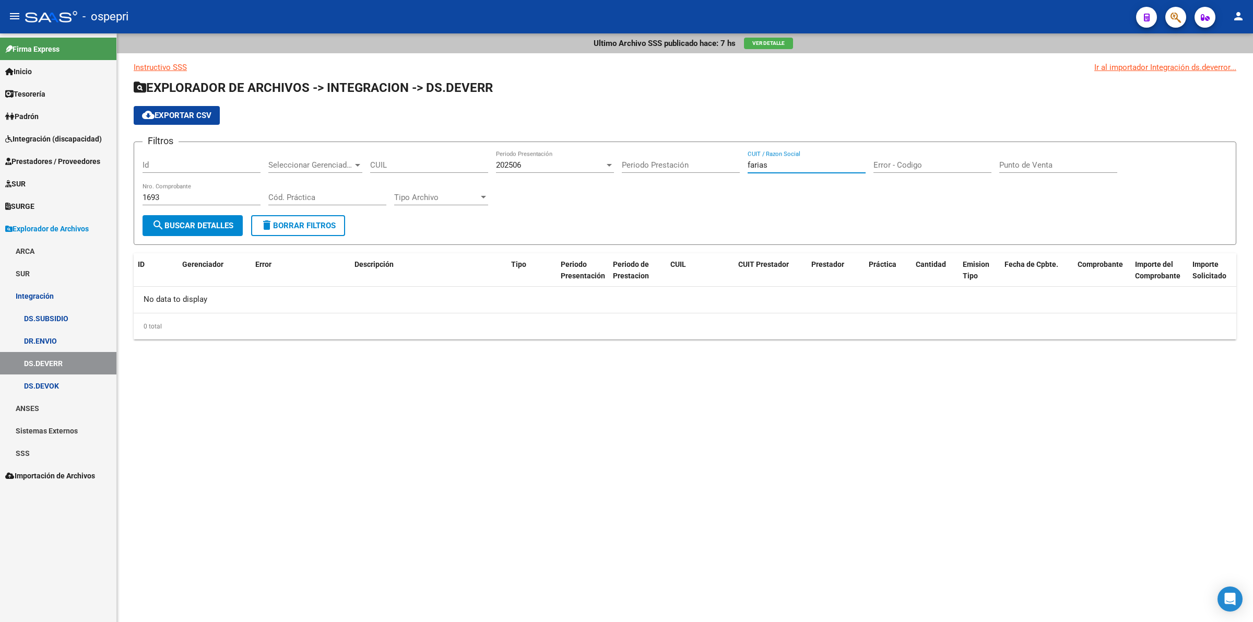
type input "farias"
click at [497, 166] on span "202506" at bounding box center [508, 164] width 25 height 9
click at [512, 141] on span "202507" at bounding box center [555, 140] width 118 height 23
click at [228, 217] on button "search Buscar Detalles" at bounding box center [193, 225] width 100 height 21
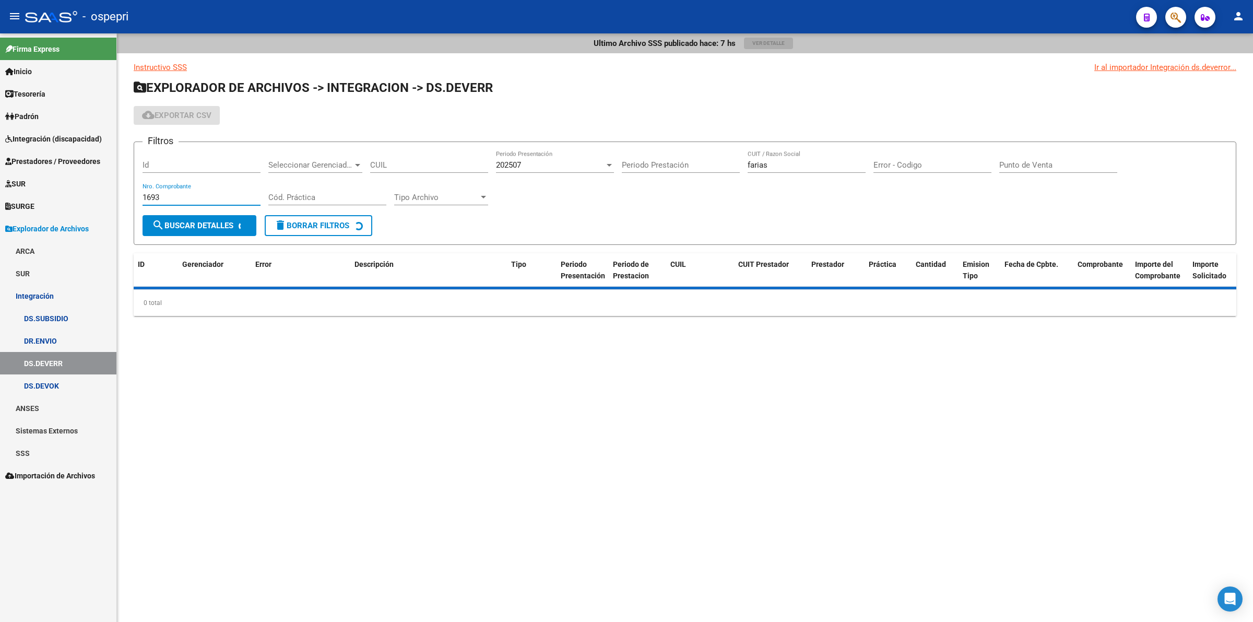
click at [175, 197] on input "1693" at bounding box center [202, 197] width 118 height 9
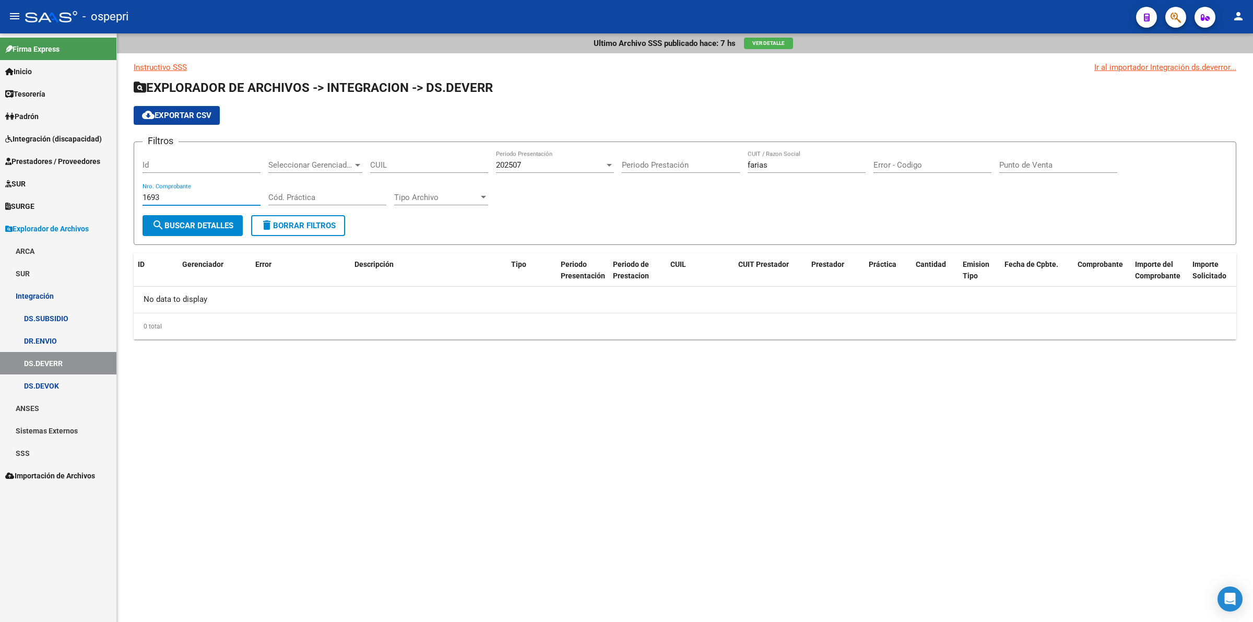
click at [175, 197] on input "1693" at bounding box center [202, 197] width 118 height 9
type input "1"
click at [184, 229] on button "search Buscar Detalles" at bounding box center [193, 225] width 100 height 21
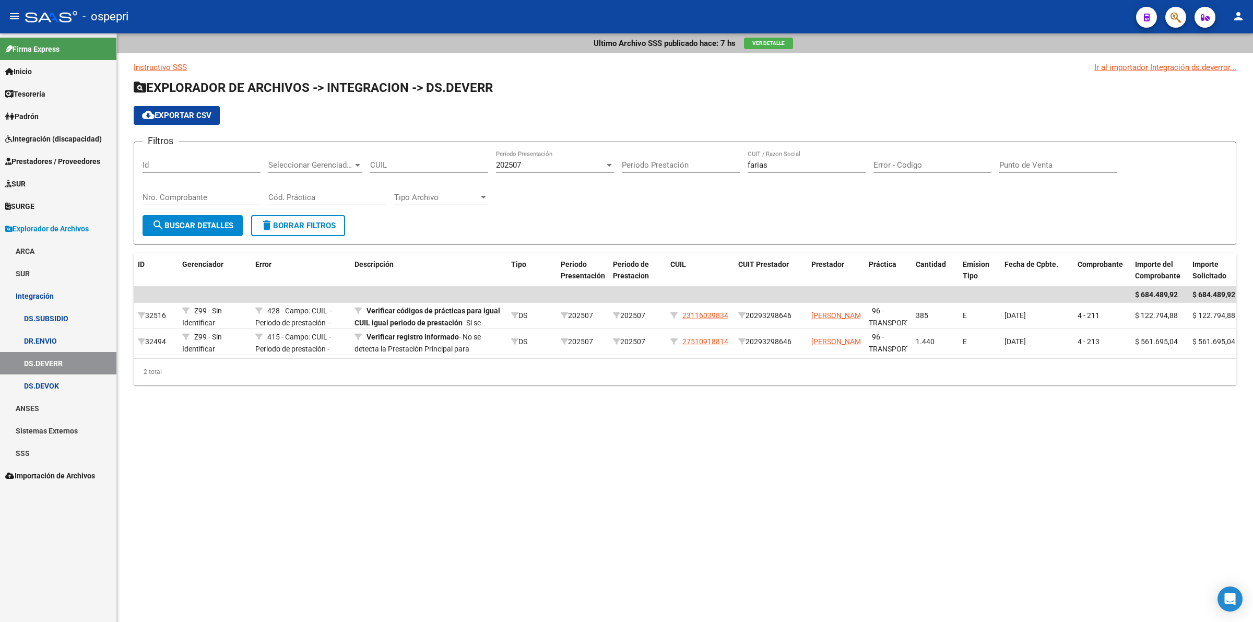
click at [504, 162] on span "202507" at bounding box center [508, 164] width 25 height 9
click at [516, 188] on span "202506" at bounding box center [555, 187] width 118 height 23
click at [219, 215] on button "search Buscar Detalles" at bounding box center [193, 225] width 100 height 21
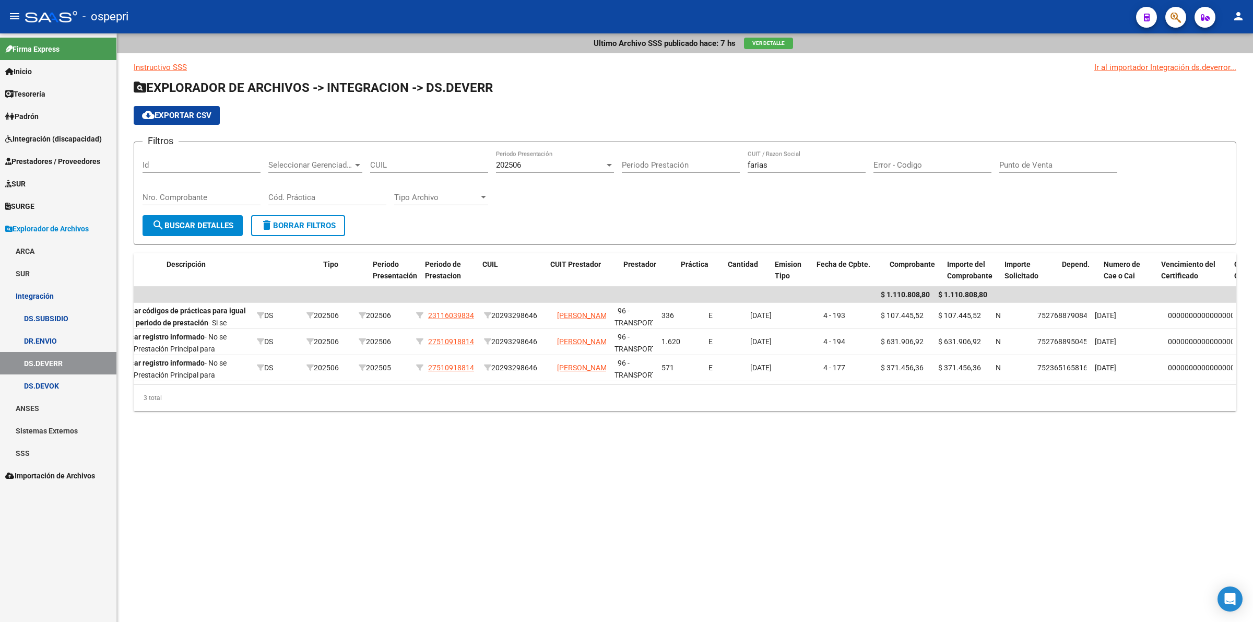
scroll to position [0, 0]
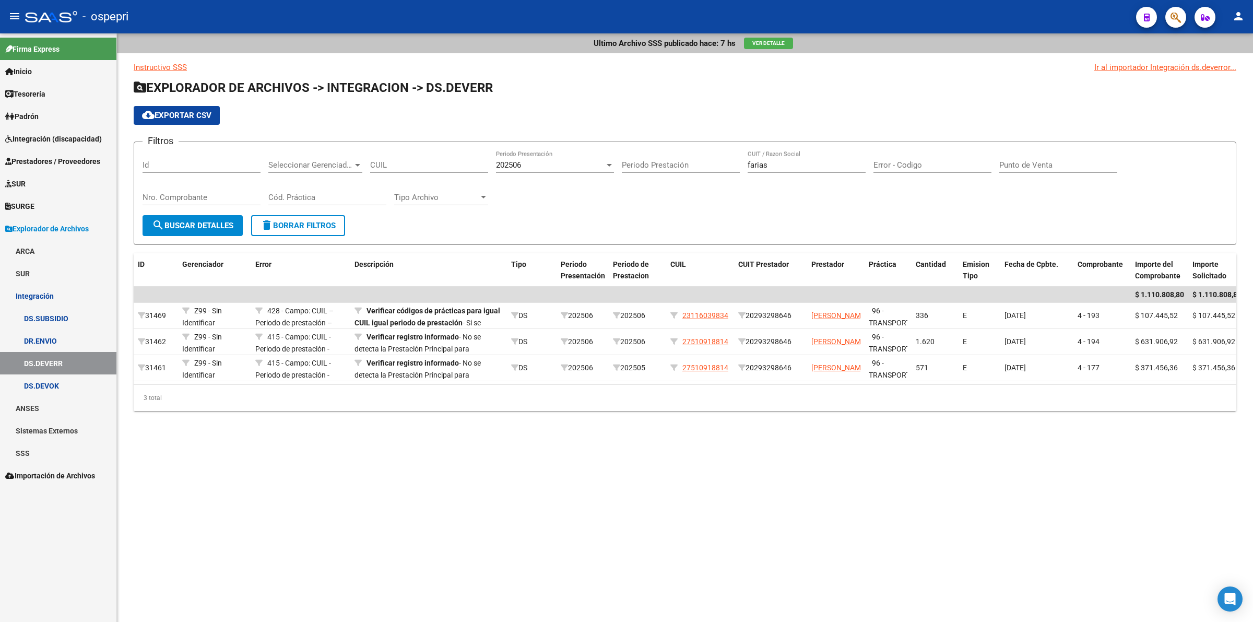
click at [533, 168] on div "202506" at bounding box center [550, 164] width 109 height 9
click at [62, 338] on div at bounding box center [626, 311] width 1253 height 622
click at [62, 338] on link "DR.ENVIO" at bounding box center [58, 340] width 116 height 22
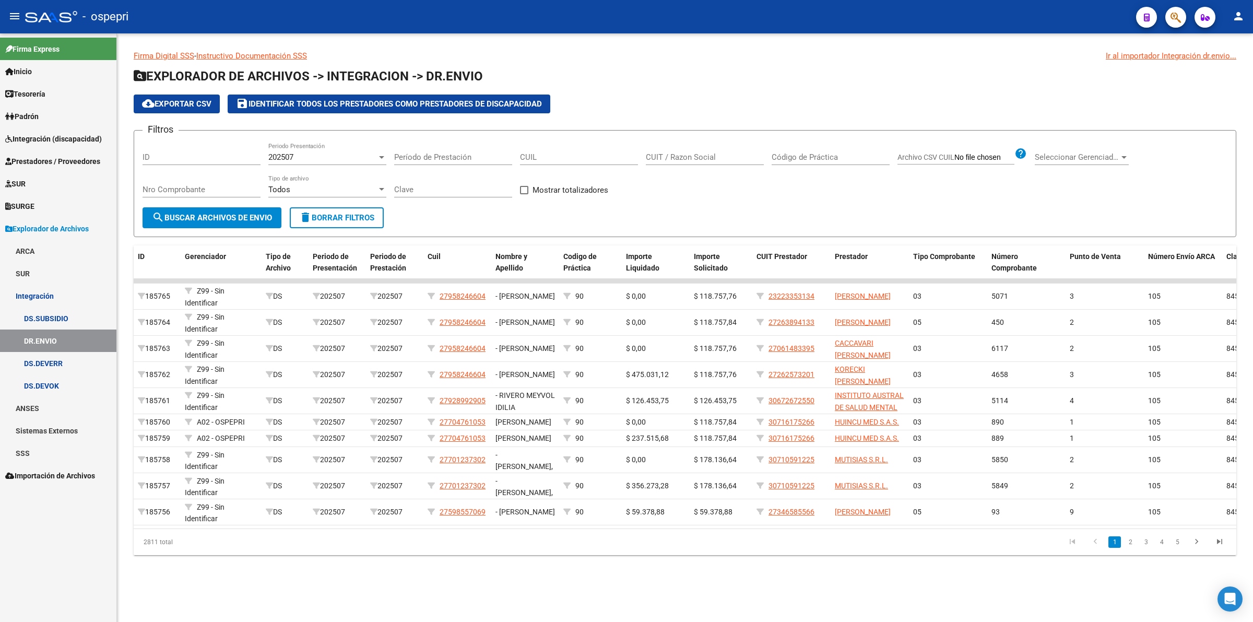
click at [679, 159] on input "CUIT / Razon Social" at bounding box center [705, 156] width 118 height 9
type input "farias"
click at [293, 160] on span "202507" at bounding box center [280, 156] width 25 height 9
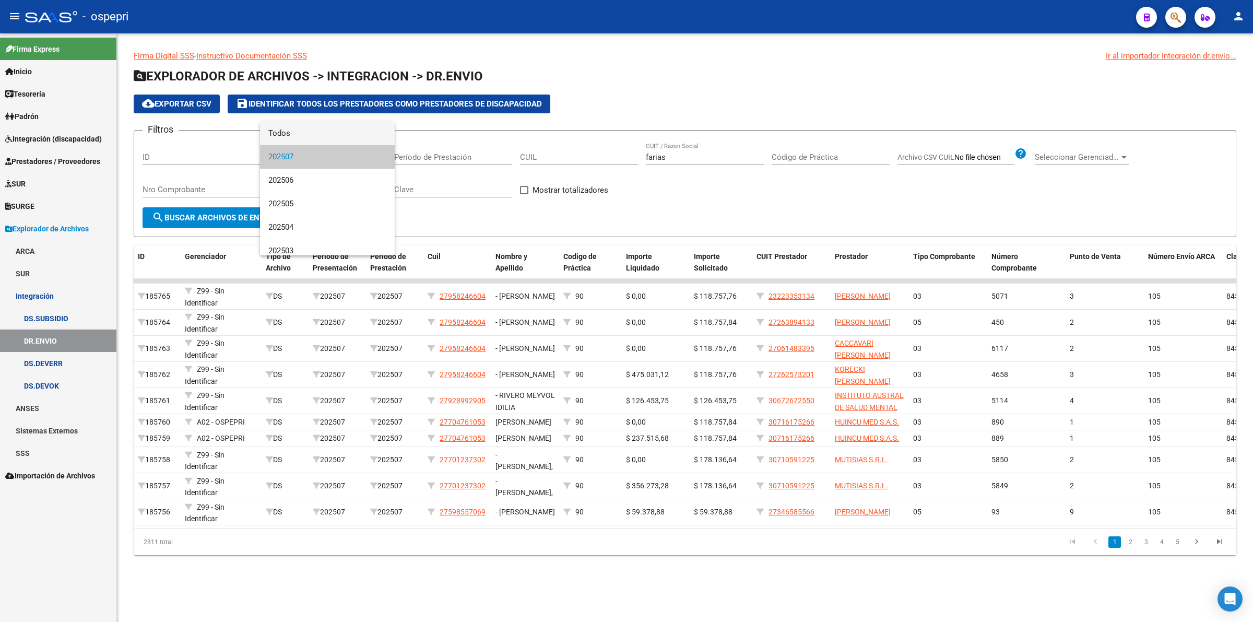
click at [298, 133] on span "Todos" at bounding box center [327, 133] width 118 height 23
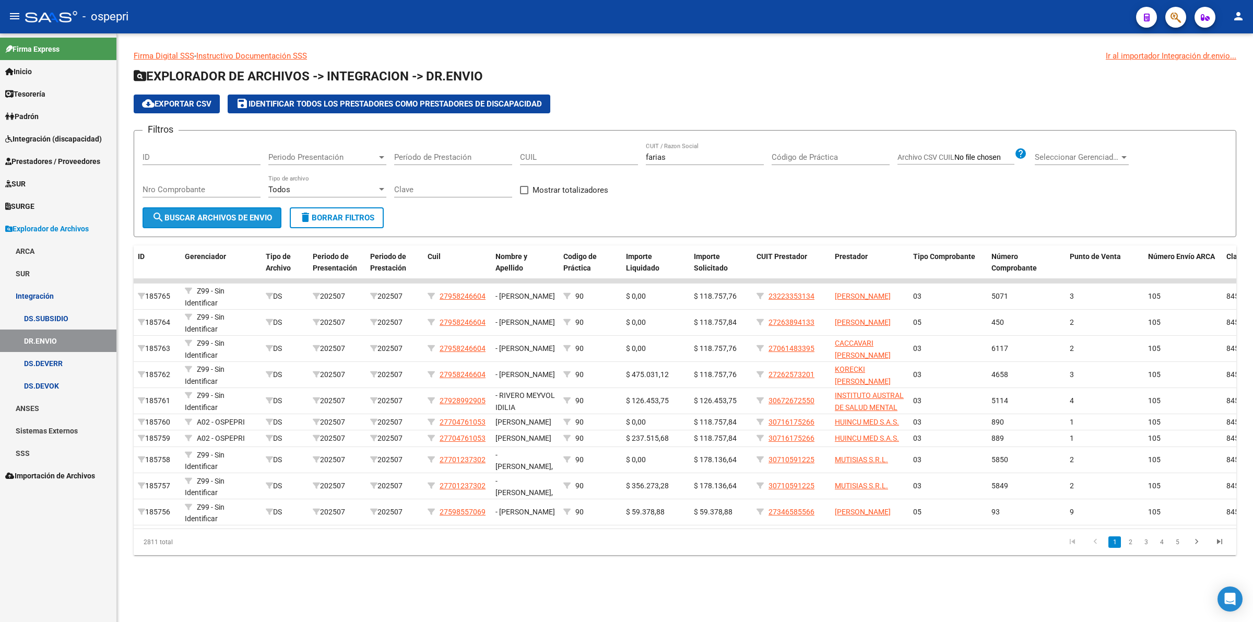
click at [241, 213] on span "search Buscar Archivos de Envio" at bounding box center [212, 217] width 120 height 9
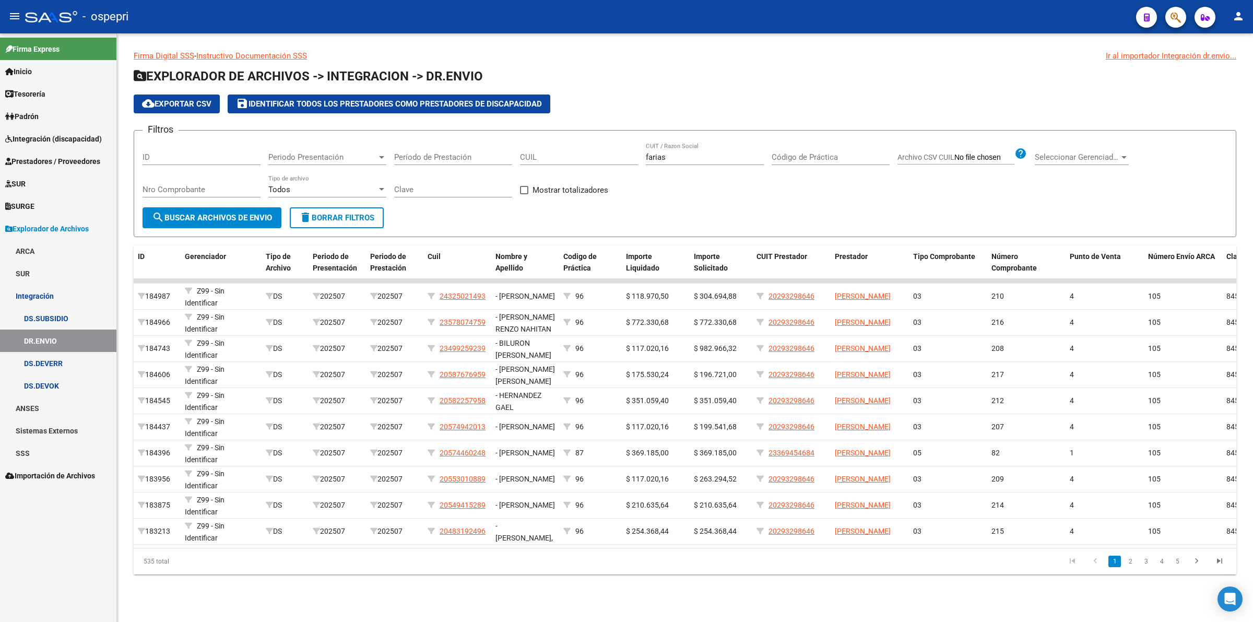
click at [215, 192] on input "Nro Comprobante" at bounding box center [202, 189] width 118 height 9
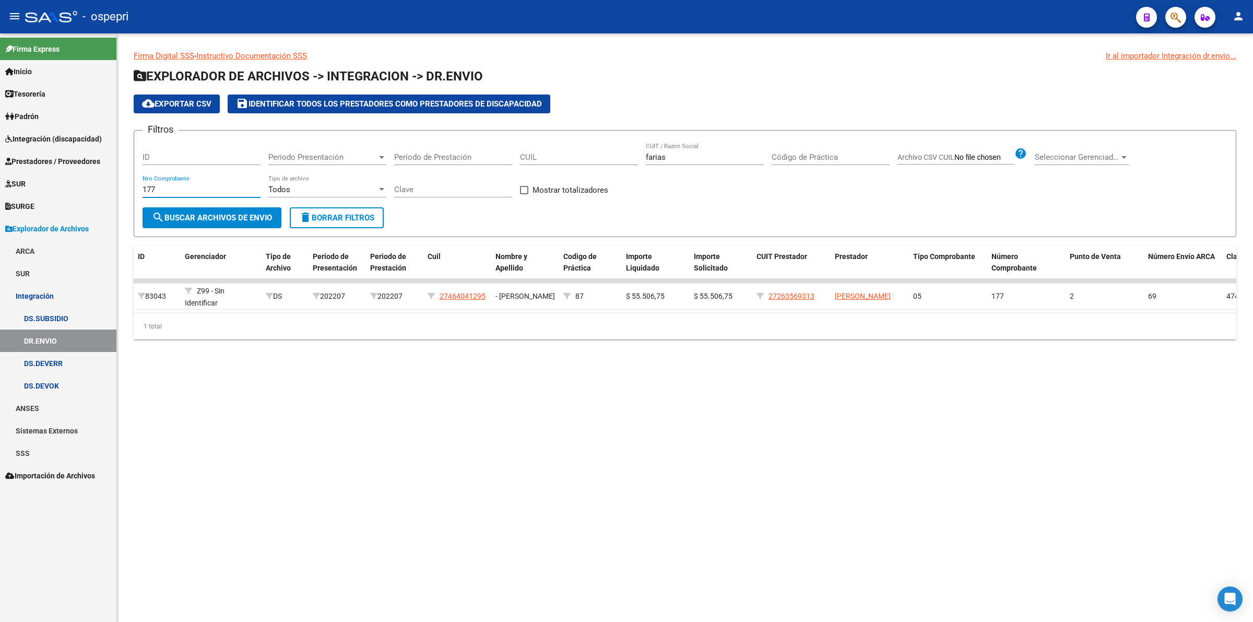
click at [198, 186] on input "177" at bounding box center [202, 189] width 118 height 9
type input "194"
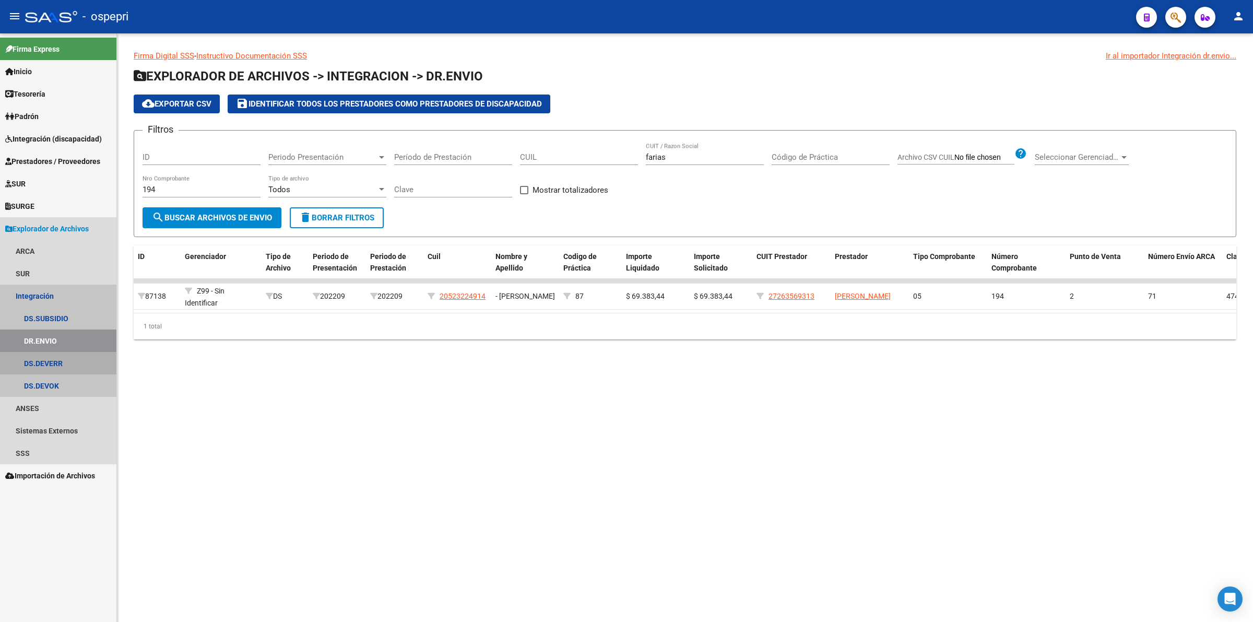
click at [43, 357] on link "DS.DEVERR" at bounding box center [58, 363] width 116 height 22
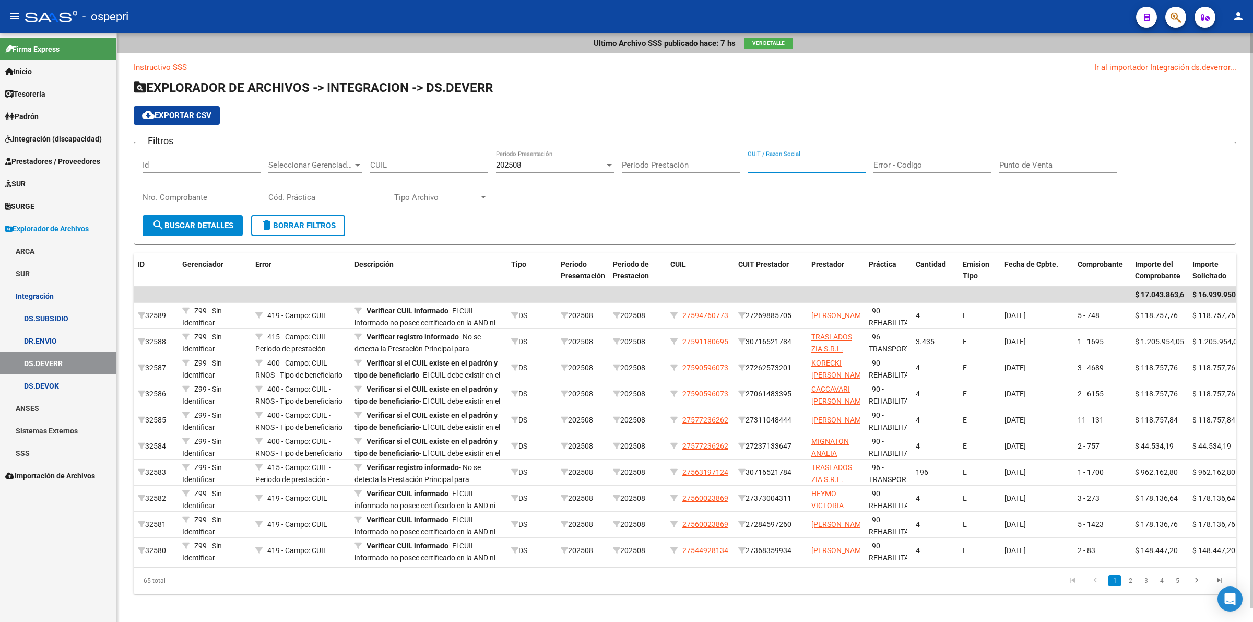
click at [778, 162] on input "CUIT / Razon Social" at bounding box center [807, 164] width 118 height 9
click at [523, 157] on div "202508 Periodo Presentación" at bounding box center [555, 161] width 118 height 22
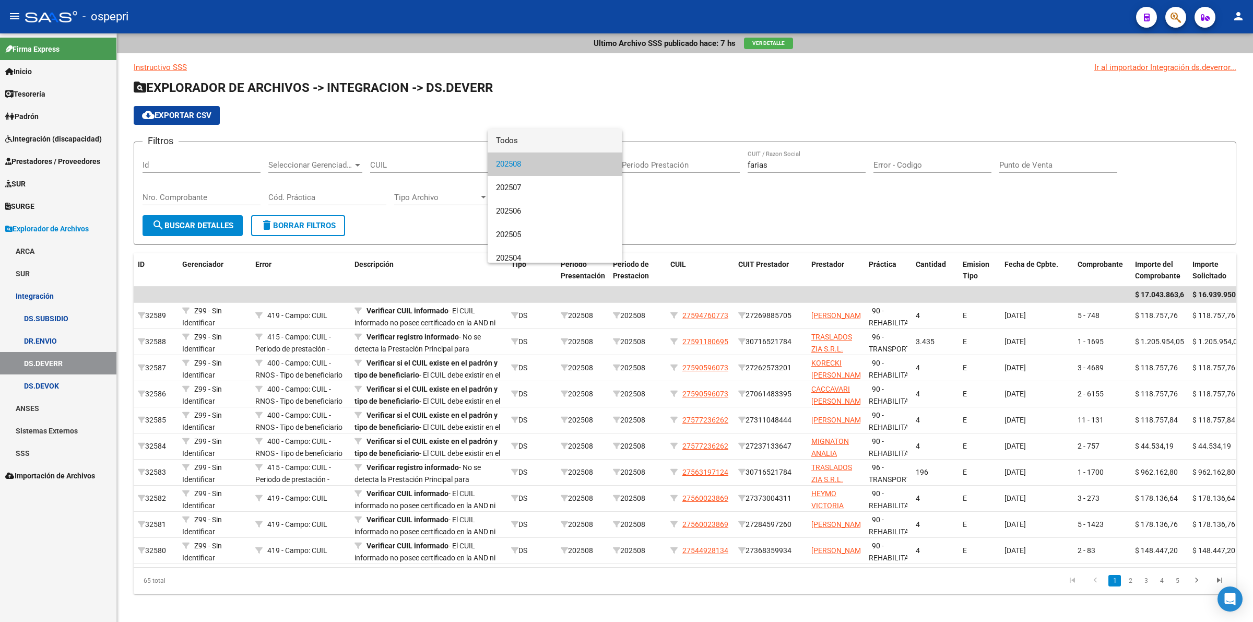
click at [524, 145] on span "Todos" at bounding box center [555, 140] width 118 height 23
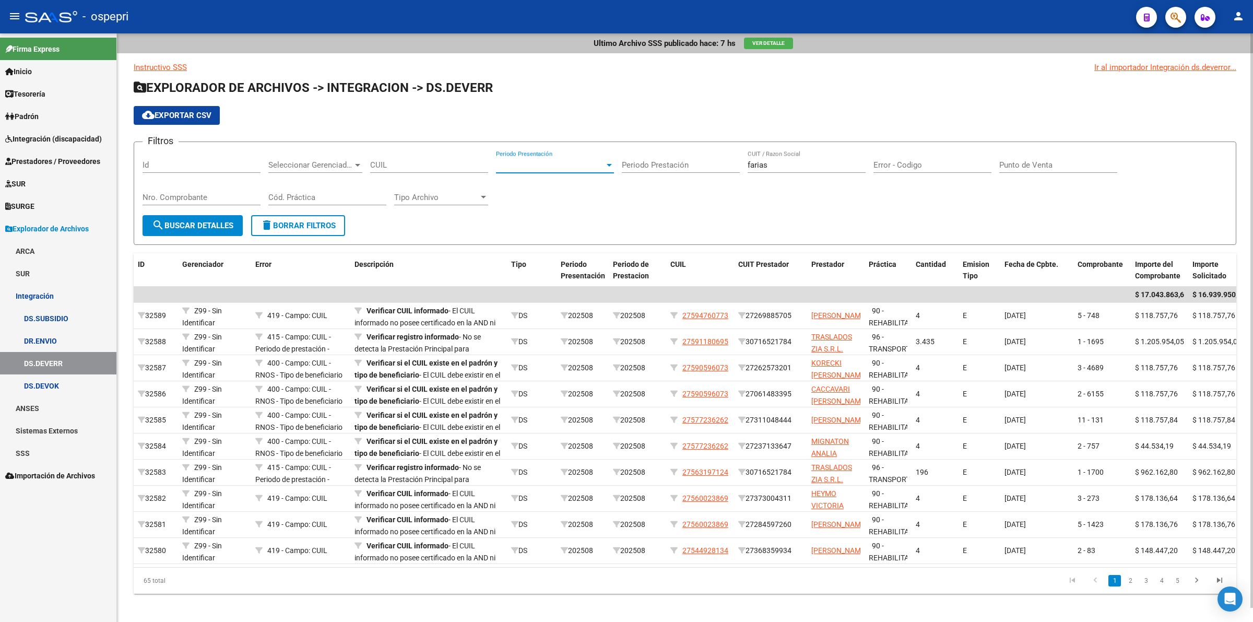
drag, startPoint x: 201, startPoint y: 221, endPoint x: 236, endPoint y: 231, distance: 35.9
click at [201, 221] on span "search Buscar Detalles" at bounding box center [192, 225] width 81 height 9
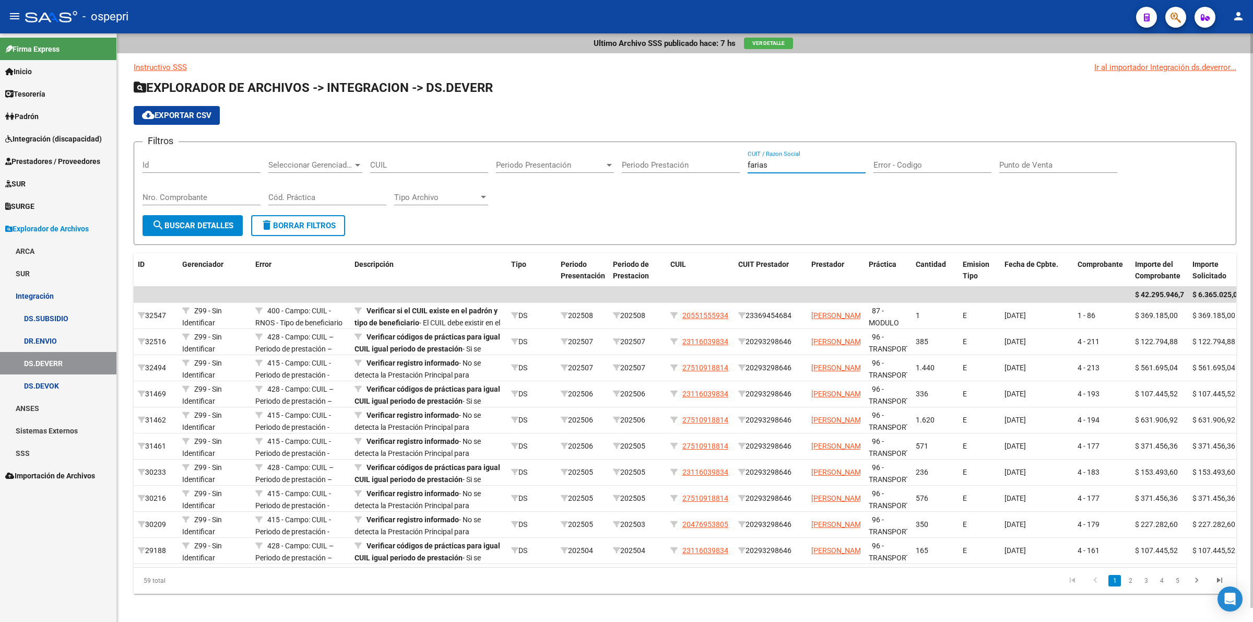
click at [799, 166] on input "farias" at bounding box center [807, 164] width 118 height 9
type input "[PERSON_NAME]"
click at [189, 191] on div "Nro. Comprobante" at bounding box center [202, 194] width 118 height 22
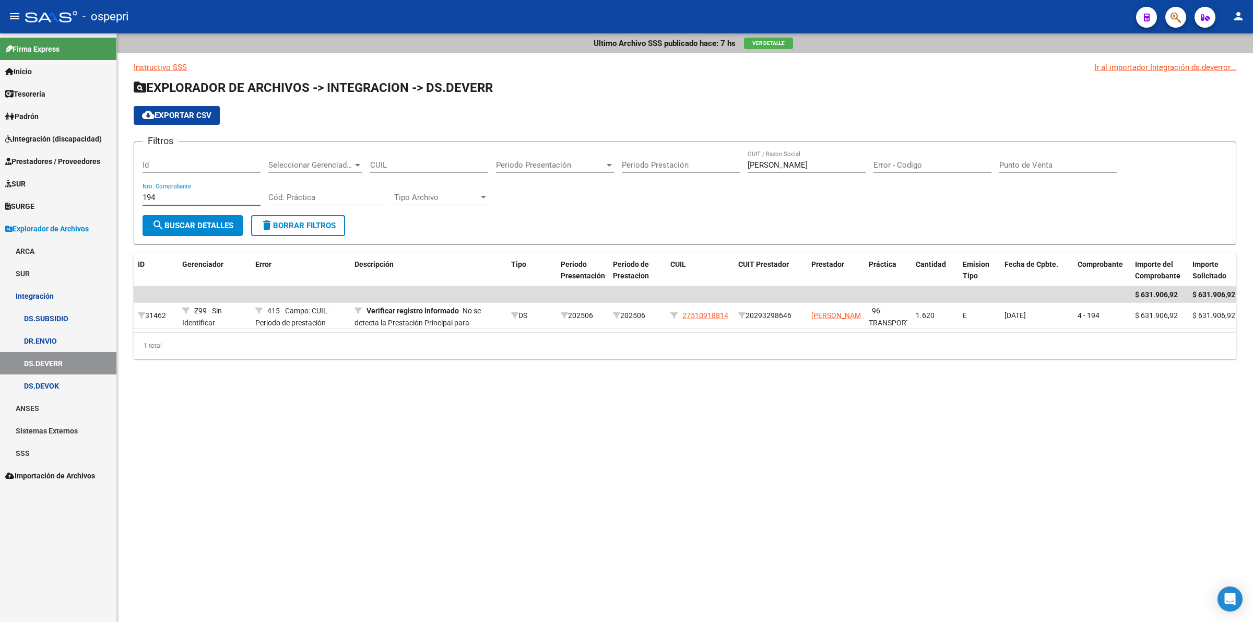
click at [173, 195] on input "194" at bounding box center [202, 197] width 118 height 9
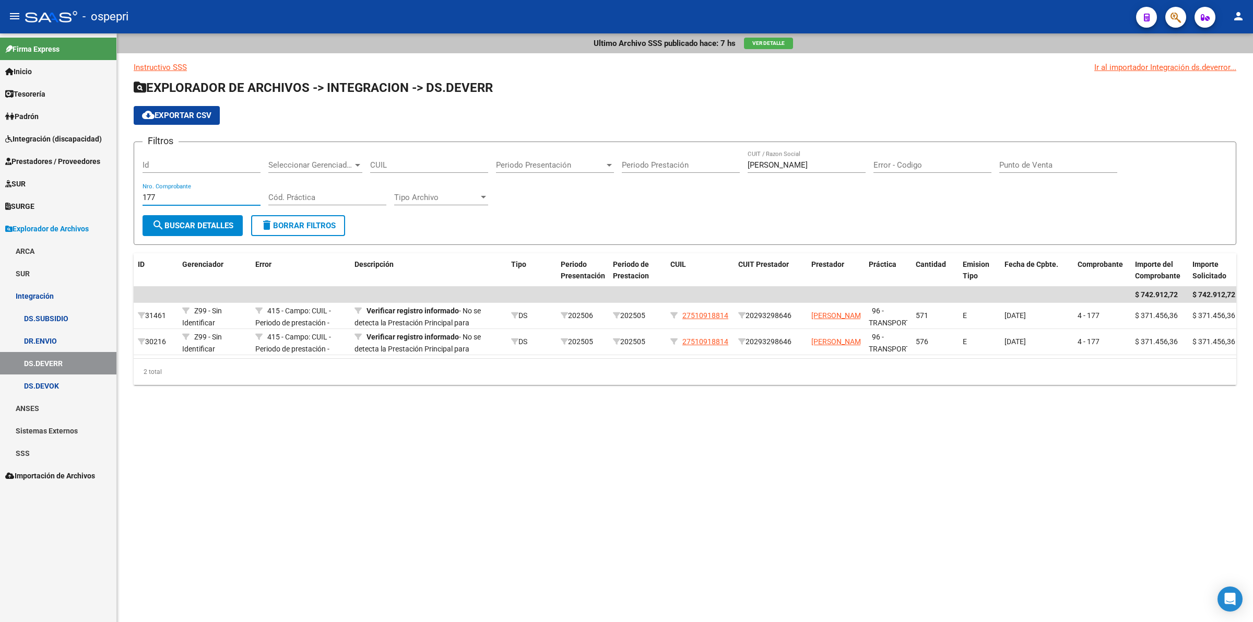
type input "177"
click at [45, 137] on span "Integración (discapacidad)" at bounding box center [53, 138] width 97 height 11
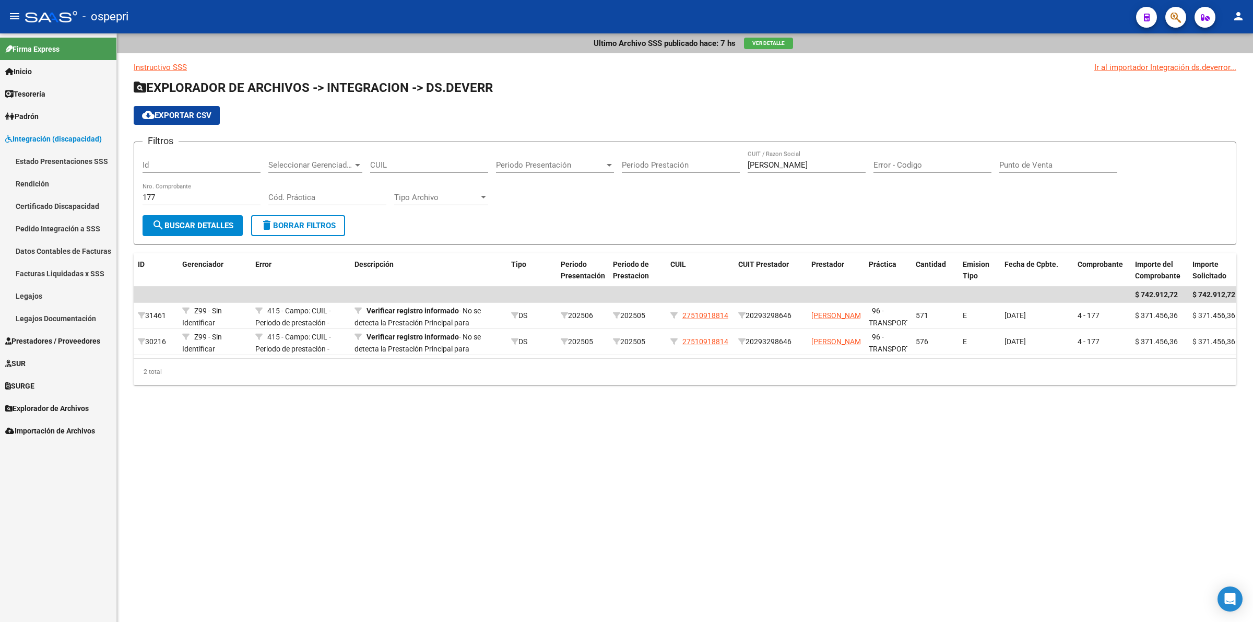
click at [38, 219] on link "Pedido Integración a SSS" at bounding box center [58, 228] width 116 height 22
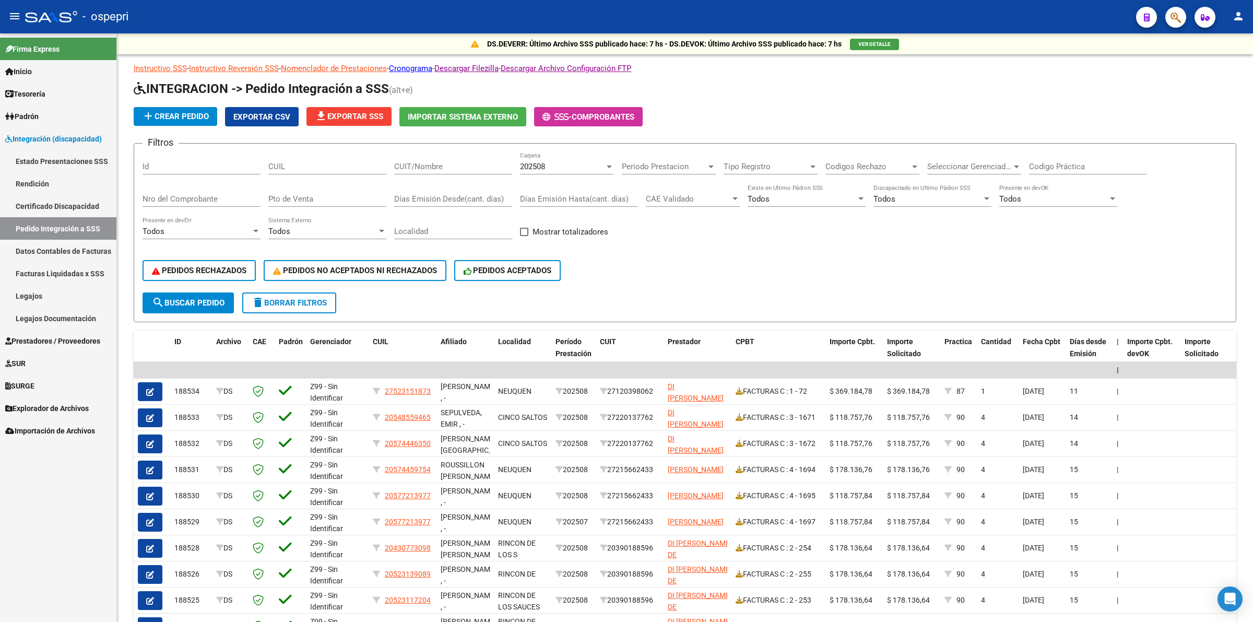
click at [45, 225] on link "Pedido Integración a SSS" at bounding box center [58, 228] width 116 height 22
click at [337, 116] on span "file_download Exportar SSS" at bounding box center [349, 116] width 68 height 9
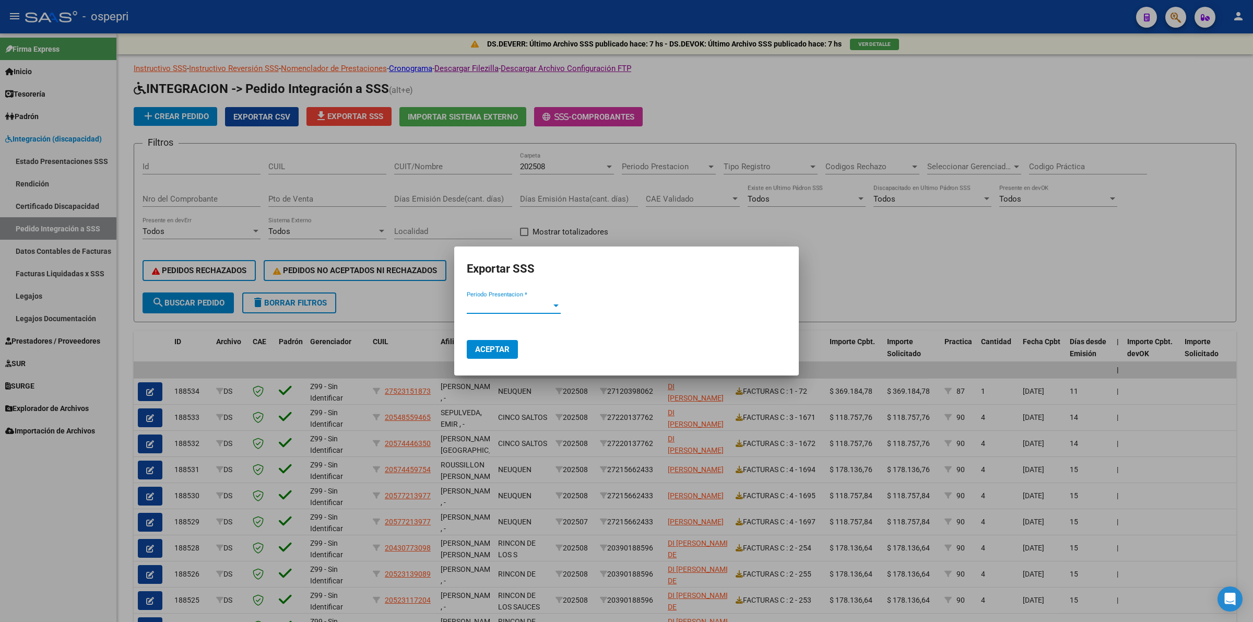
click at [554, 304] on div at bounding box center [555, 305] width 5 height 3
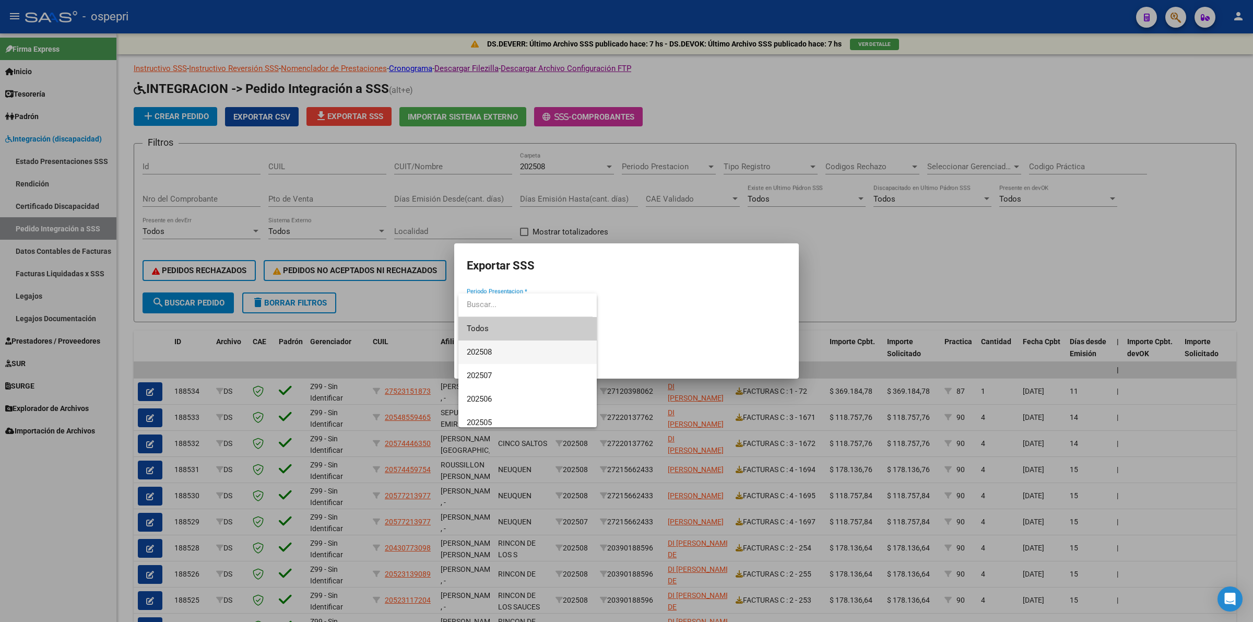
click at [516, 353] on span "202508" at bounding box center [528, 351] width 122 height 23
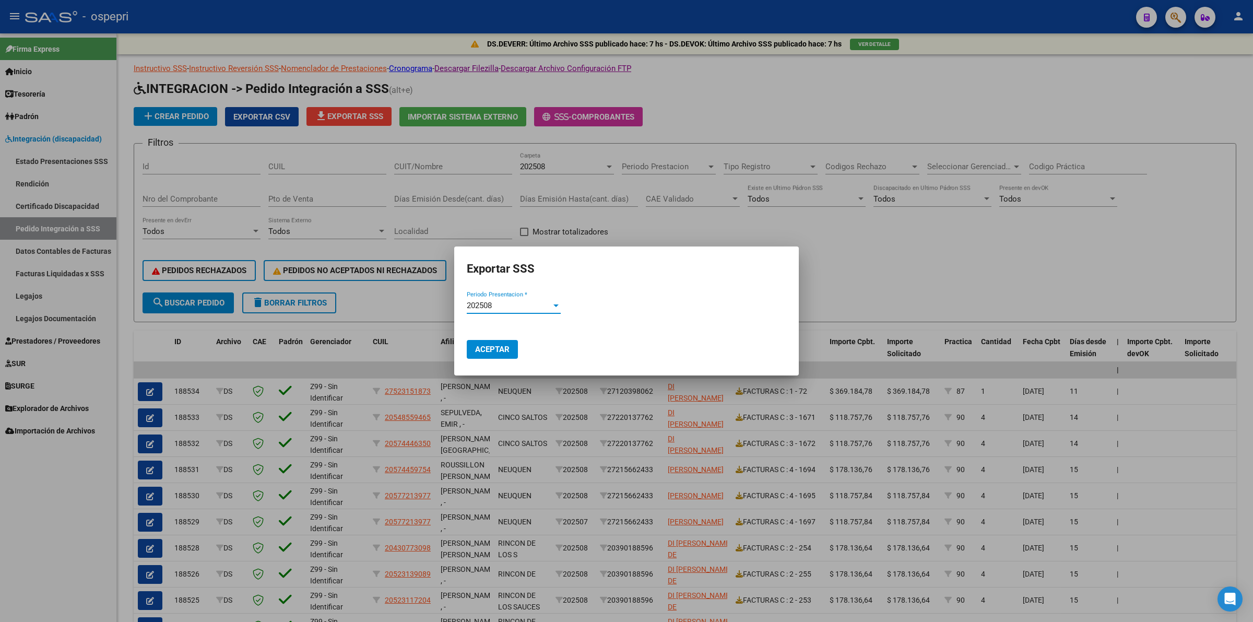
click at [494, 350] on span "Aceptar" at bounding box center [492, 349] width 34 height 9
drag, startPoint x: 1059, startPoint y: 280, endPoint x: 653, endPoint y: 280, distance: 405.6
click at [1058, 280] on div at bounding box center [626, 311] width 1253 height 622
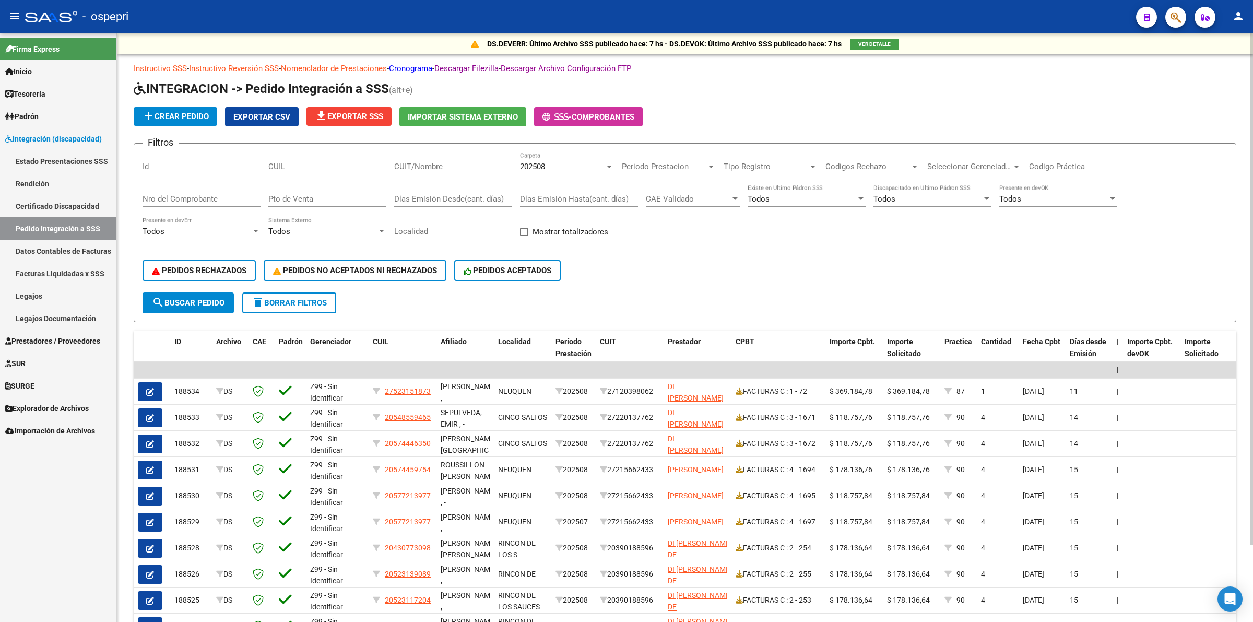
click at [431, 163] on input "CUIT/Nombre" at bounding box center [453, 166] width 118 height 9
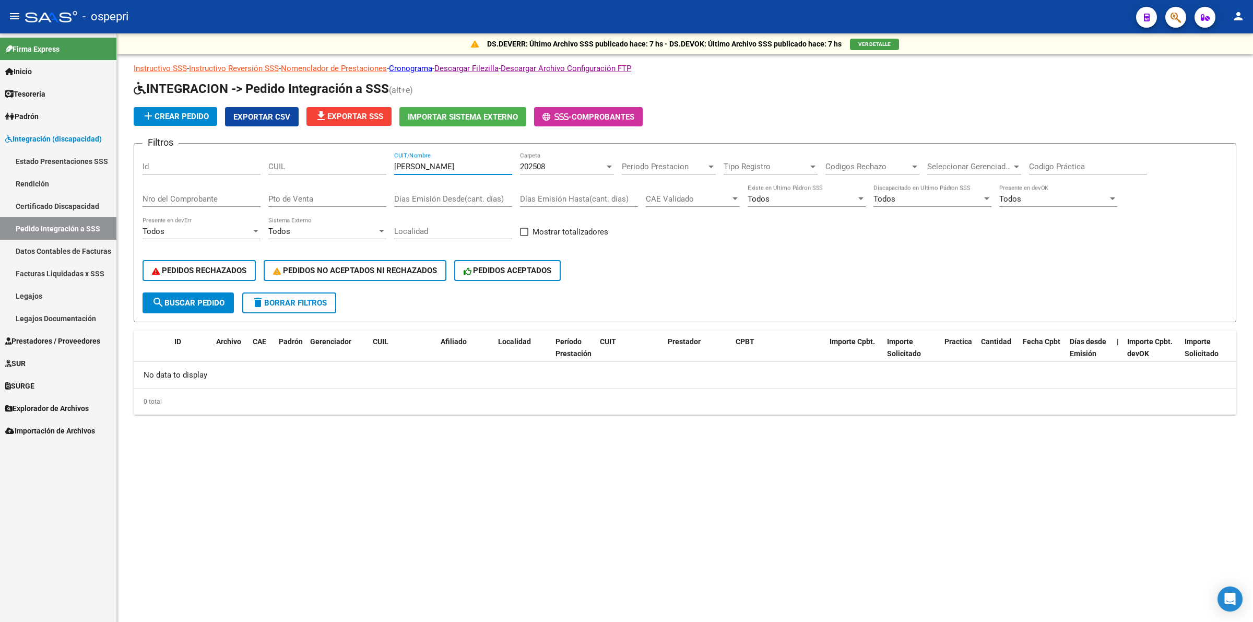
type input "[PERSON_NAME]"
click at [207, 298] on span "search Buscar Pedido" at bounding box center [188, 302] width 73 height 9
click at [544, 163] on span "202508" at bounding box center [532, 166] width 25 height 9
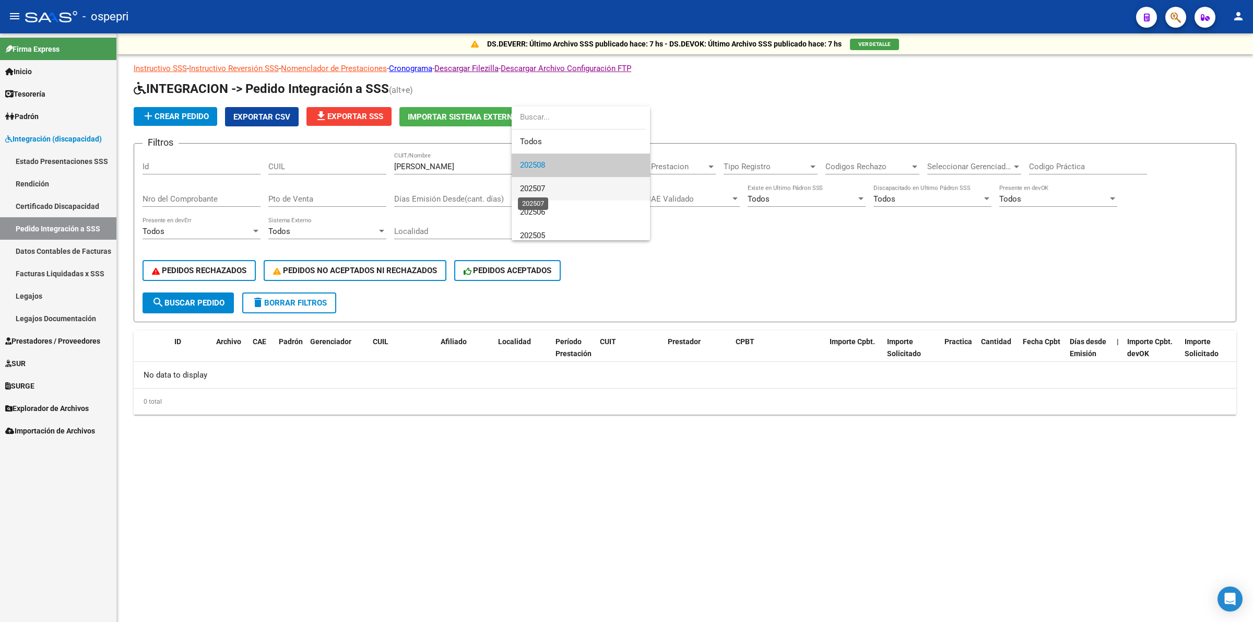
click at [543, 191] on span "202507" at bounding box center [532, 188] width 25 height 9
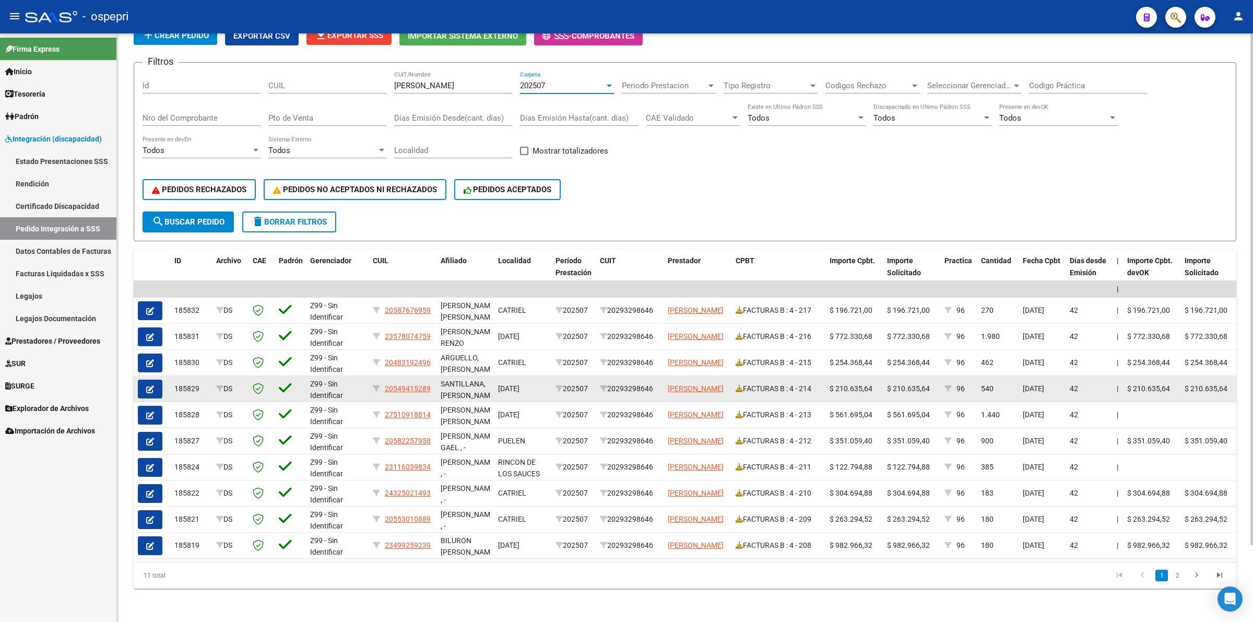
scroll to position [88, 0]
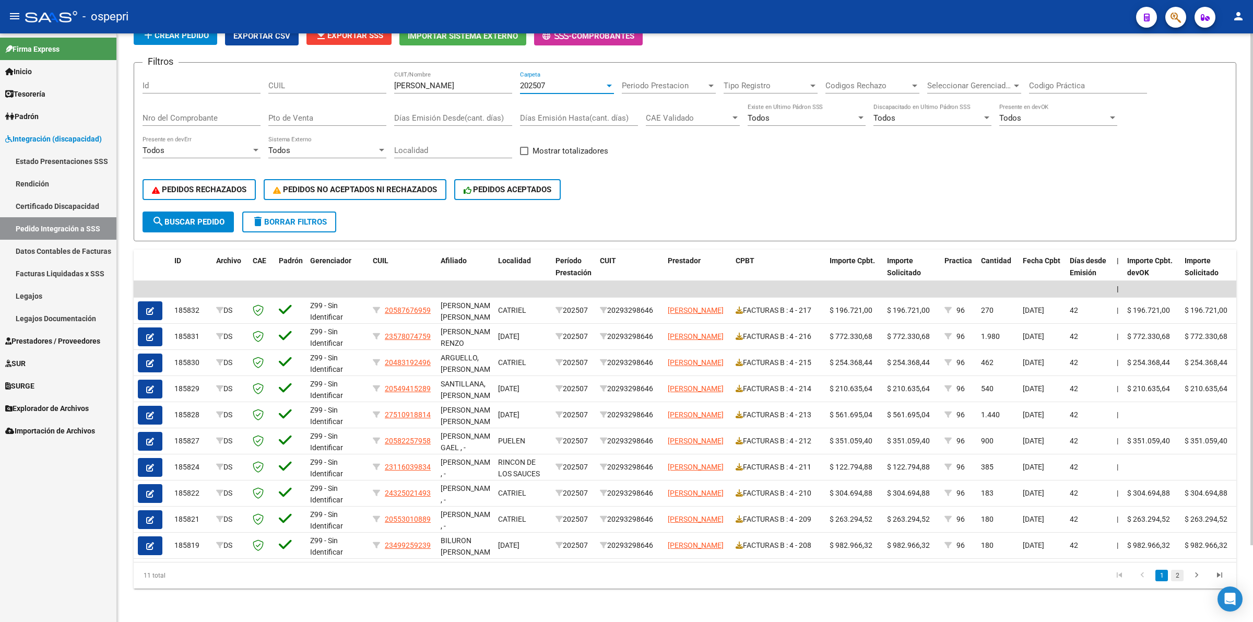
click at [1179, 576] on link "2" at bounding box center [1177, 575] width 13 height 11
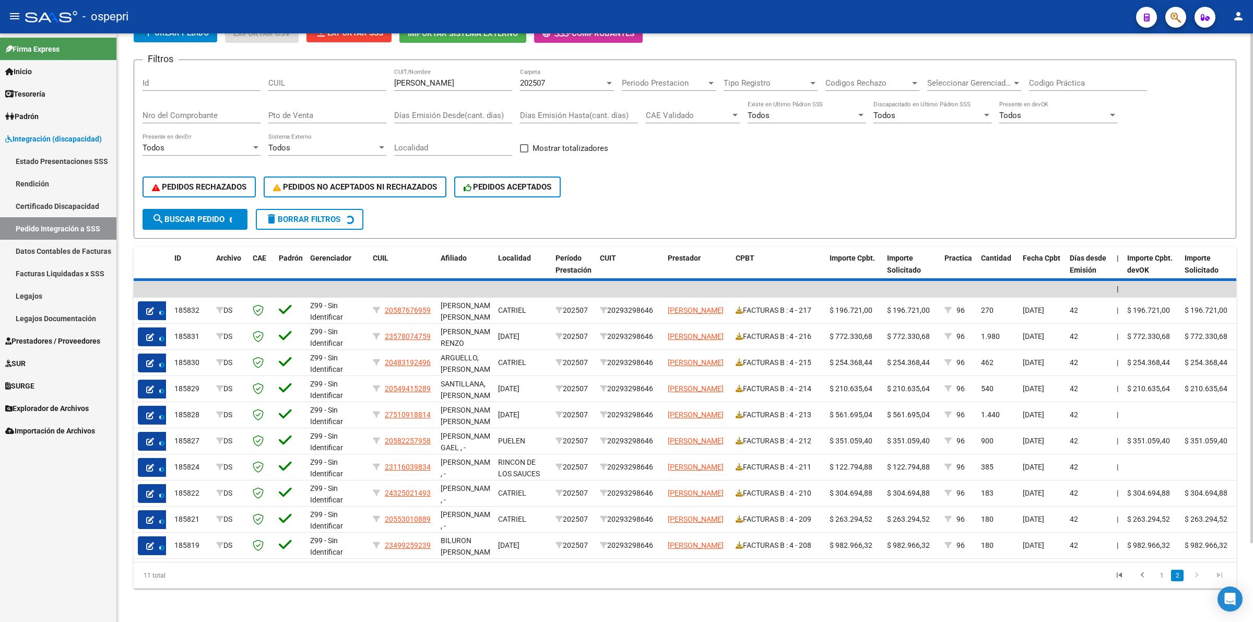
scroll to position [0, 0]
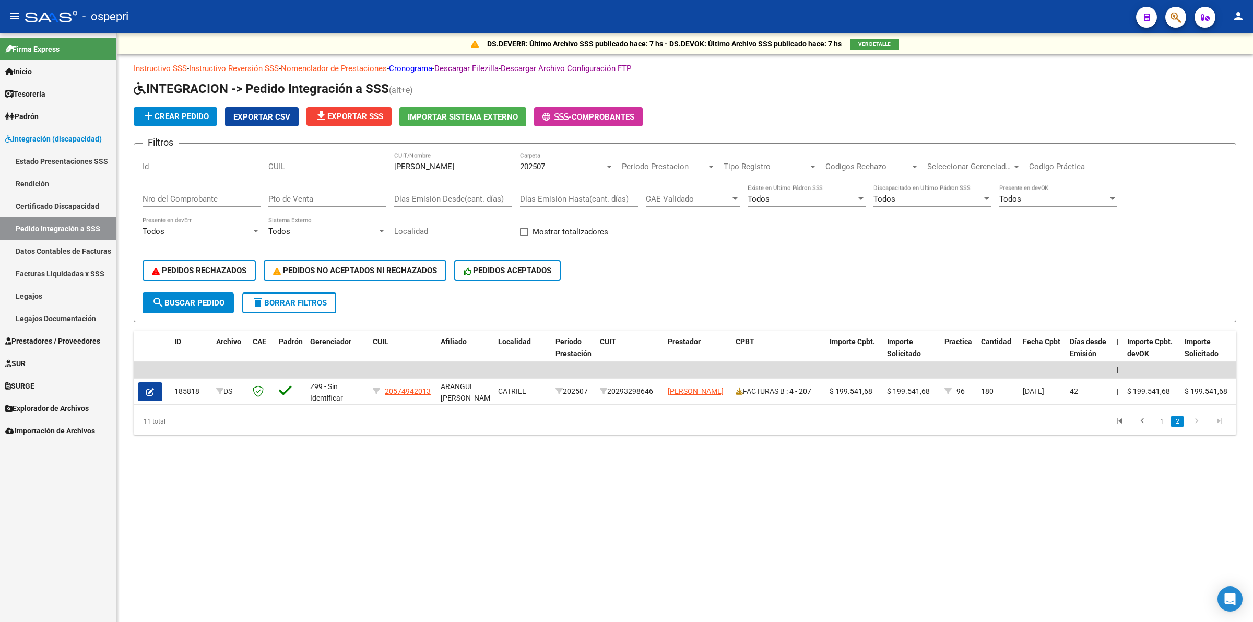
click at [534, 162] on span "202507" at bounding box center [532, 166] width 25 height 9
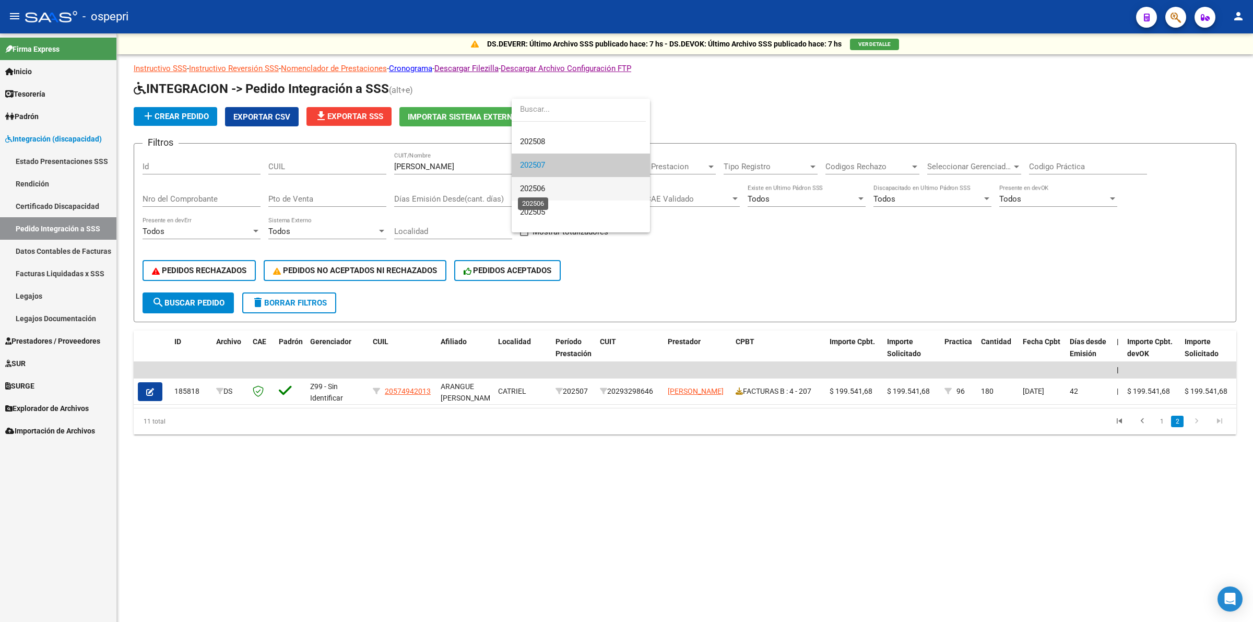
click at [536, 189] on span "202506" at bounding box center [532, 188] width 25 height 9
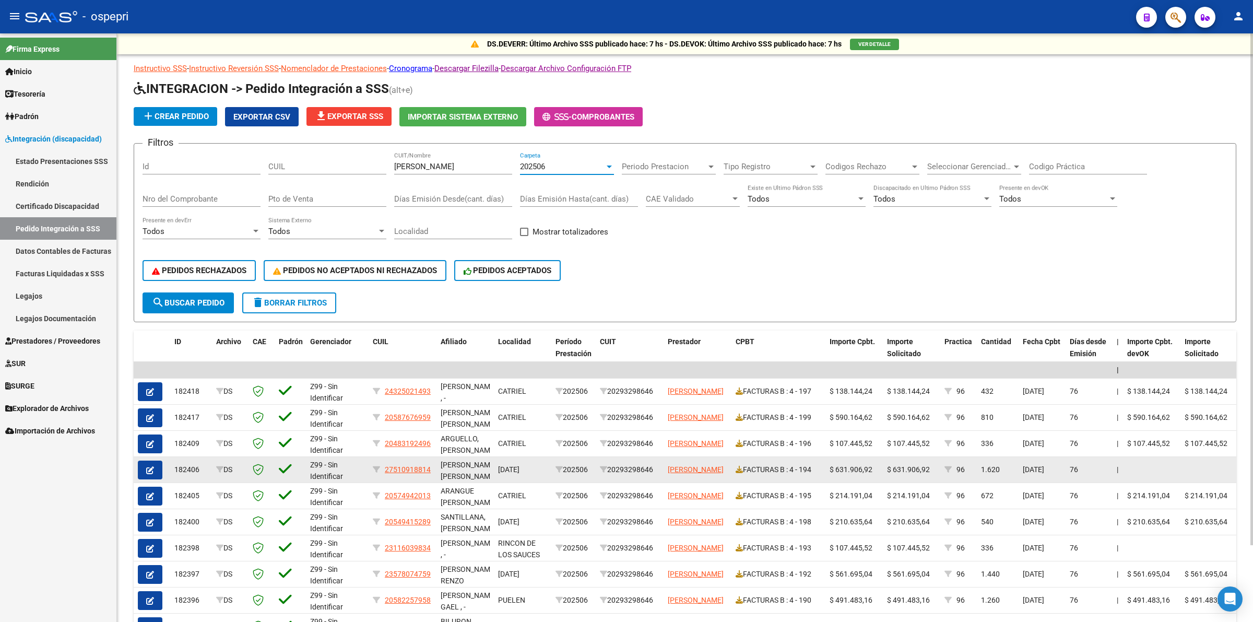
scroll to position [65, 0]
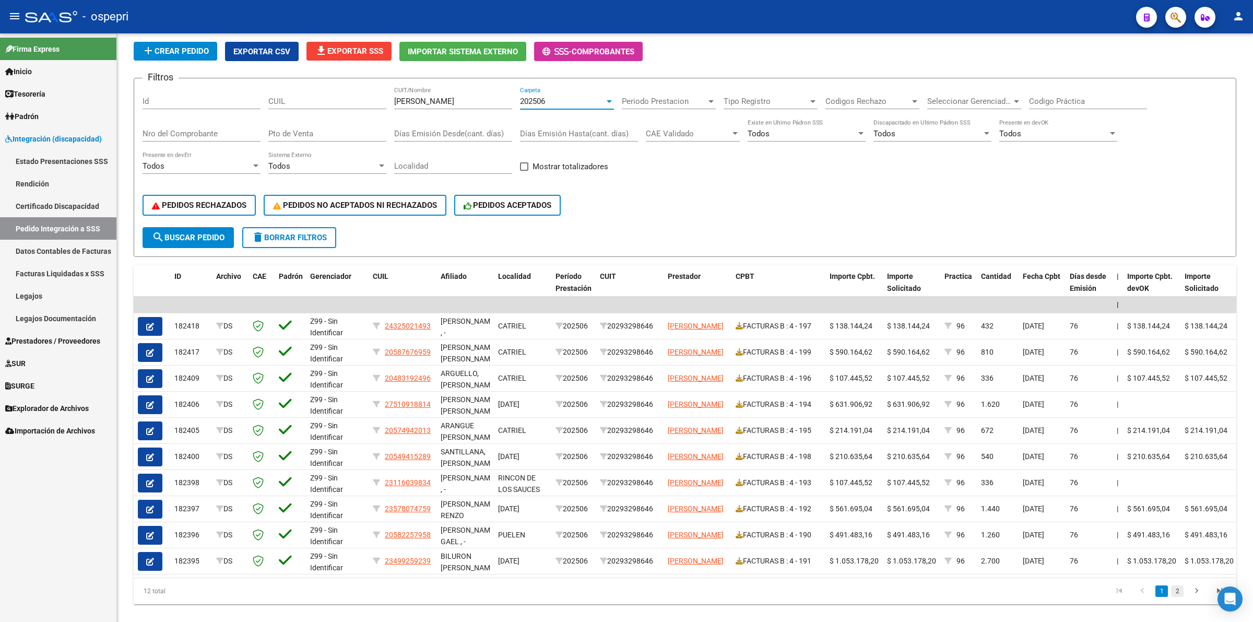
click at [1179, 597] on link "2" at bounding box center [1177, 590] width 13 height 11
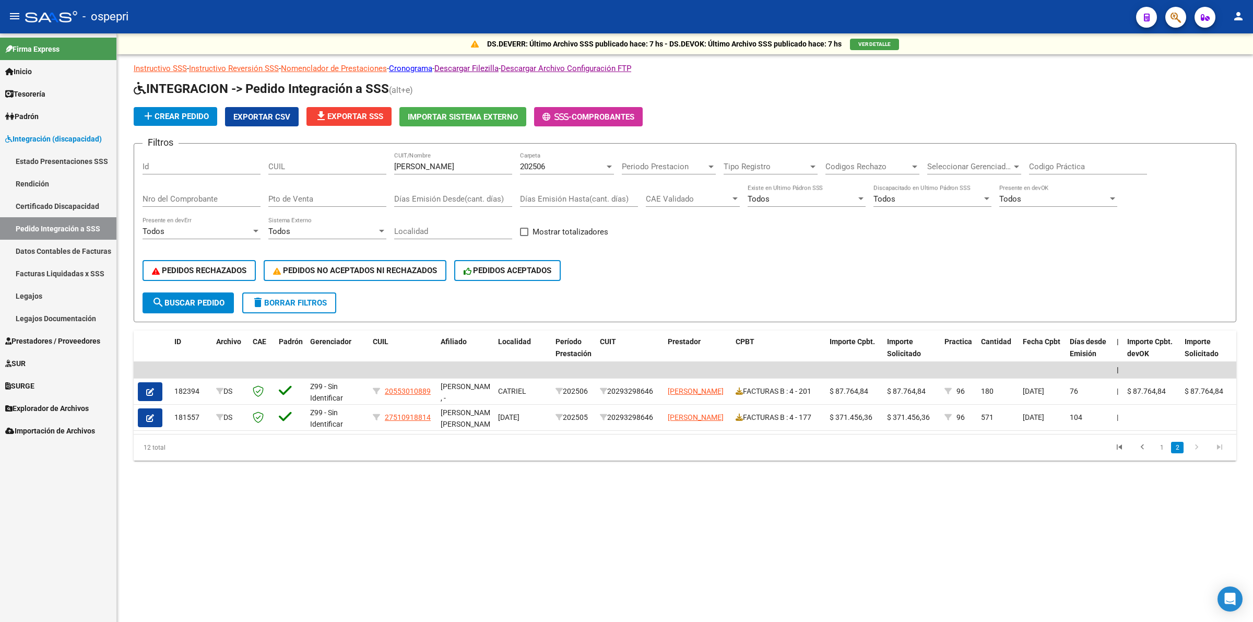
scroll to position [0, 0]
click at [1157, 453] on link "1" at bounding box center [1161, 447] width 13 height 11
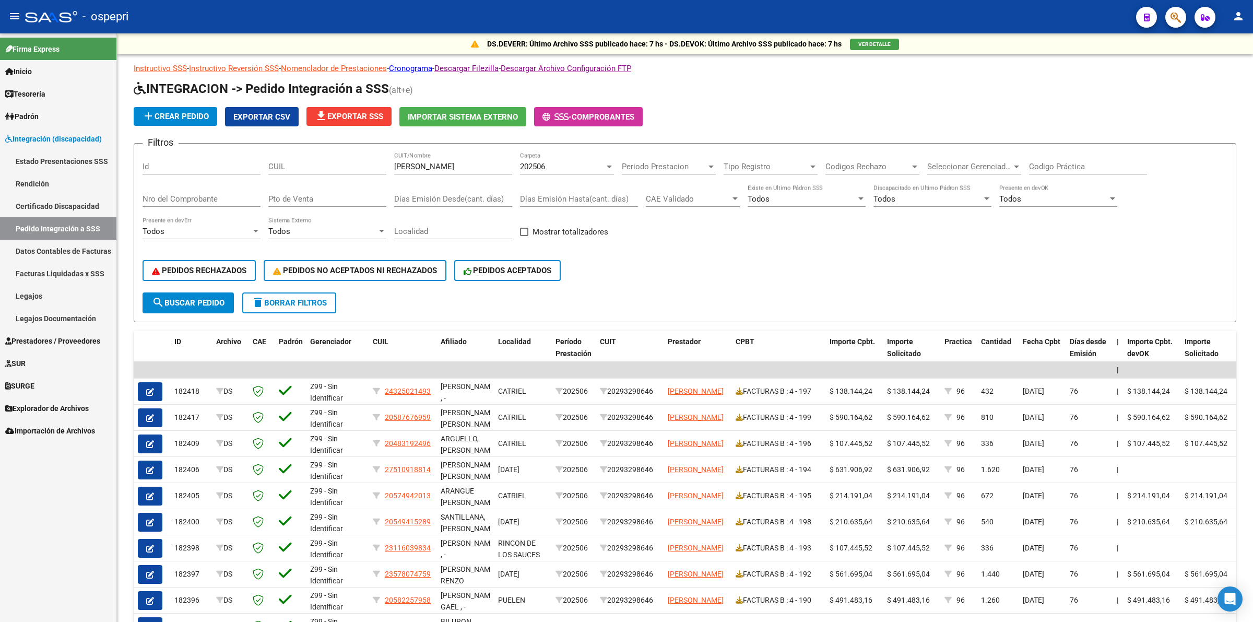
click at [64, 337] on span "Prestadores / Proveedores" at bounding box center [52, 340] width 95 height 11
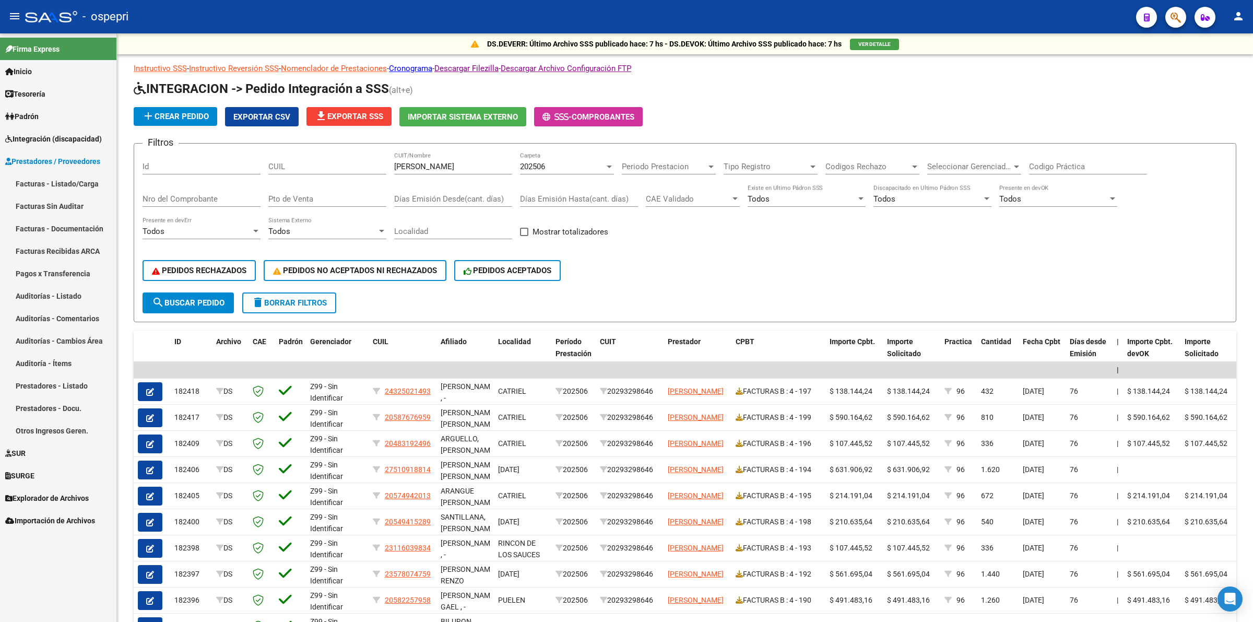
click at [66, 181] on link "Facturas - Listado/Carga" at bounding box center [58, 183] width 116 height 22
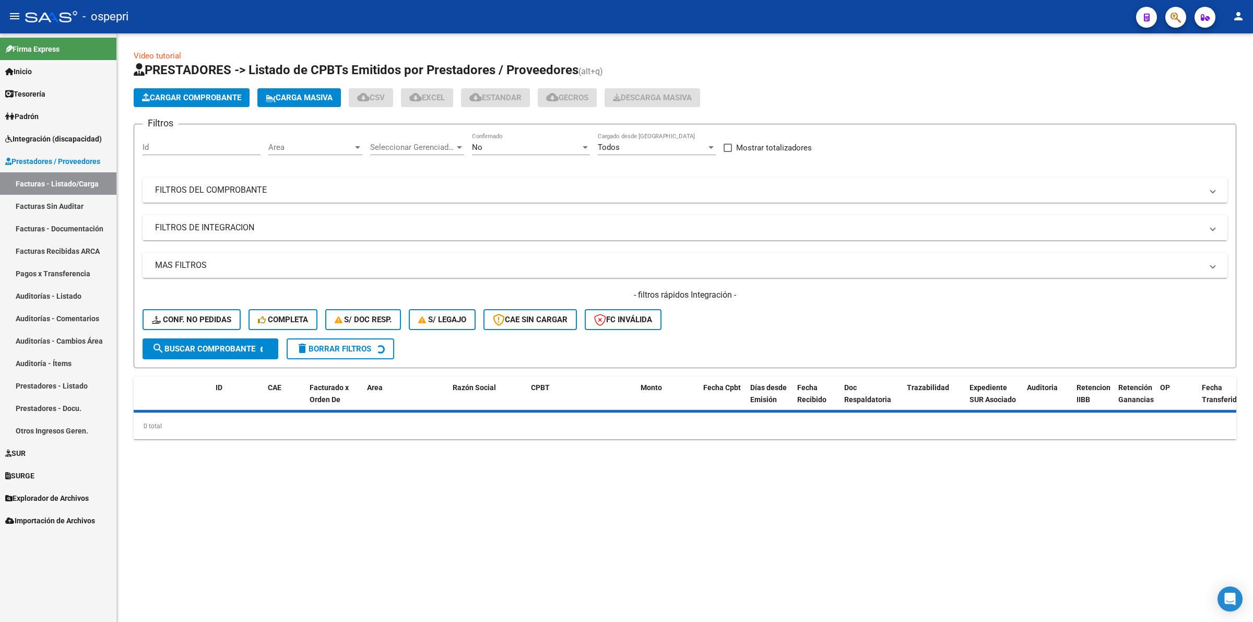
drag, startPoint x: 217, startPoint y: 191, endPoint x: 248, endPoint y: 188, distance: 30.9
click at [217, 189] on mat-panel-title "FILTROS DEL COMPROBANTE" at bounding box center [678, 189] width 1047 height 11
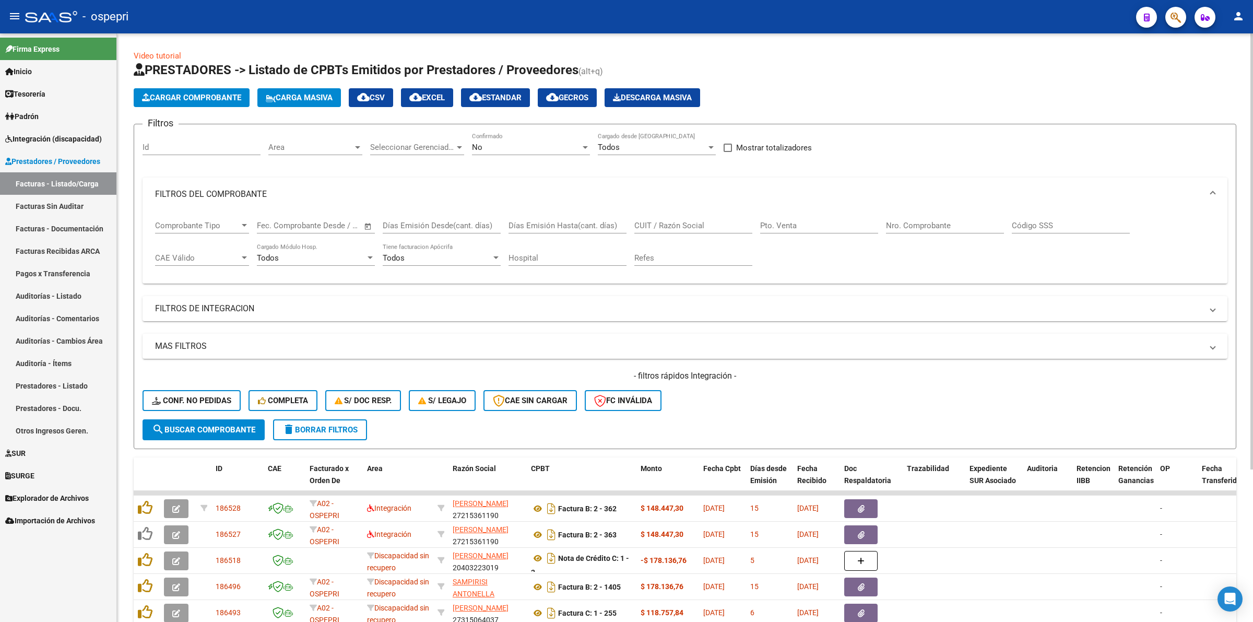
click at [680, 226] on input "CUIT / Razón Social" at bounding box center [693, 225] width 118 height 9
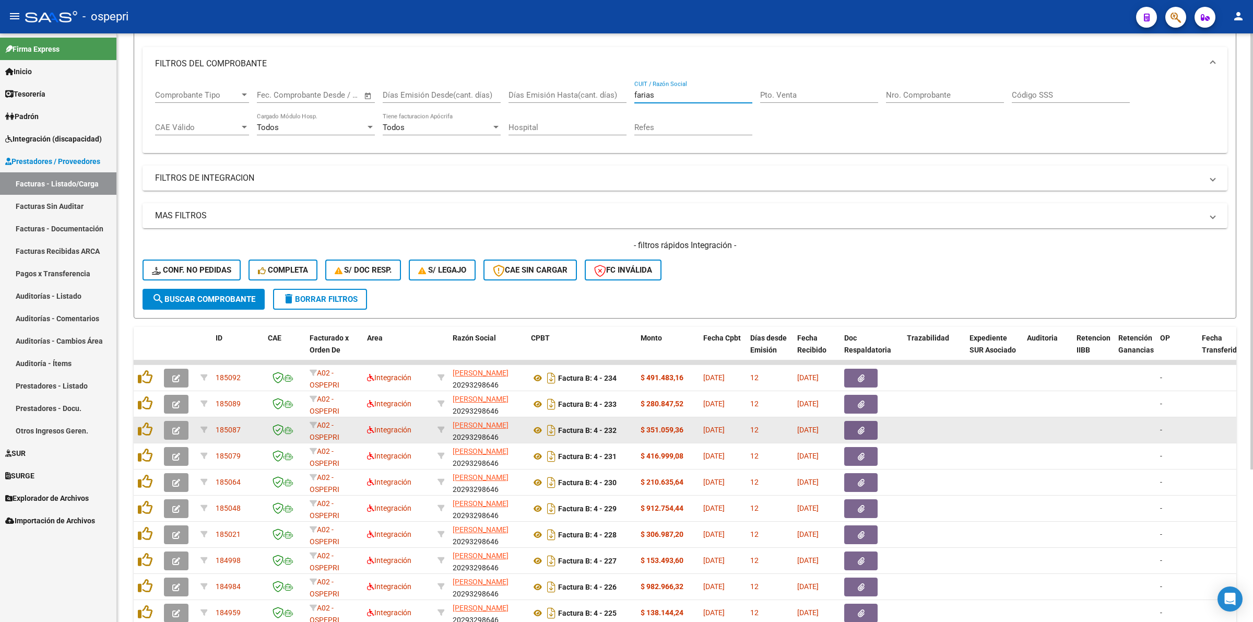
scroll to position [205, 0]
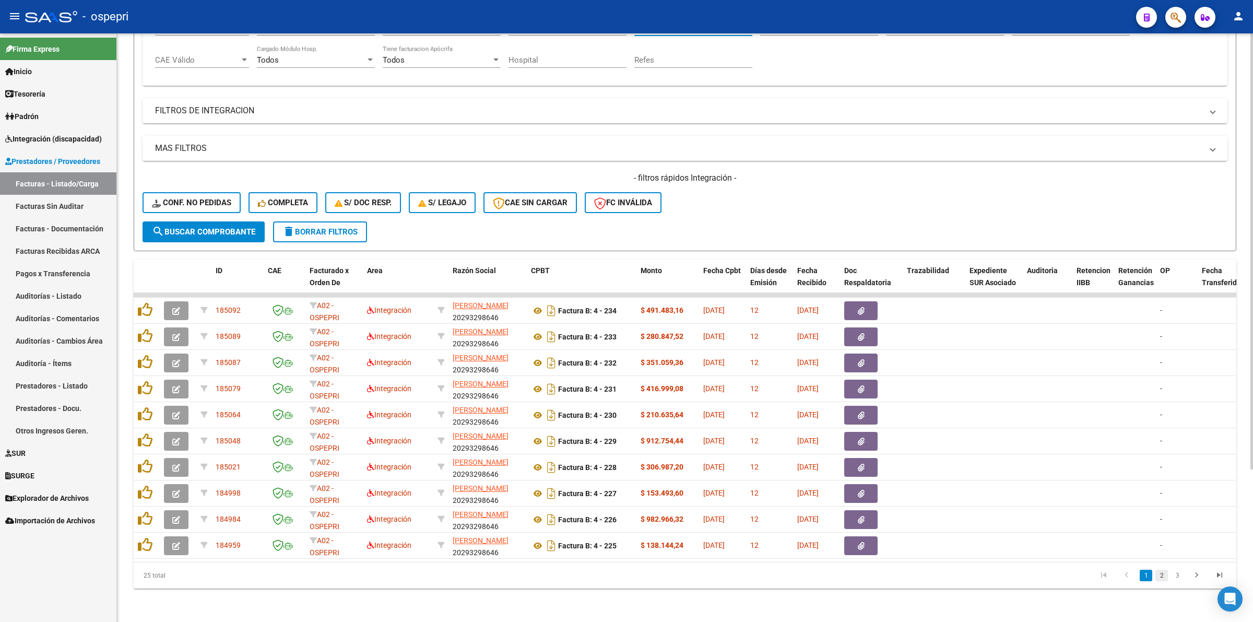
type input "farias"
click at [1164, 570] on link "2" at bounding box center [1161, 575] width 13 height 11
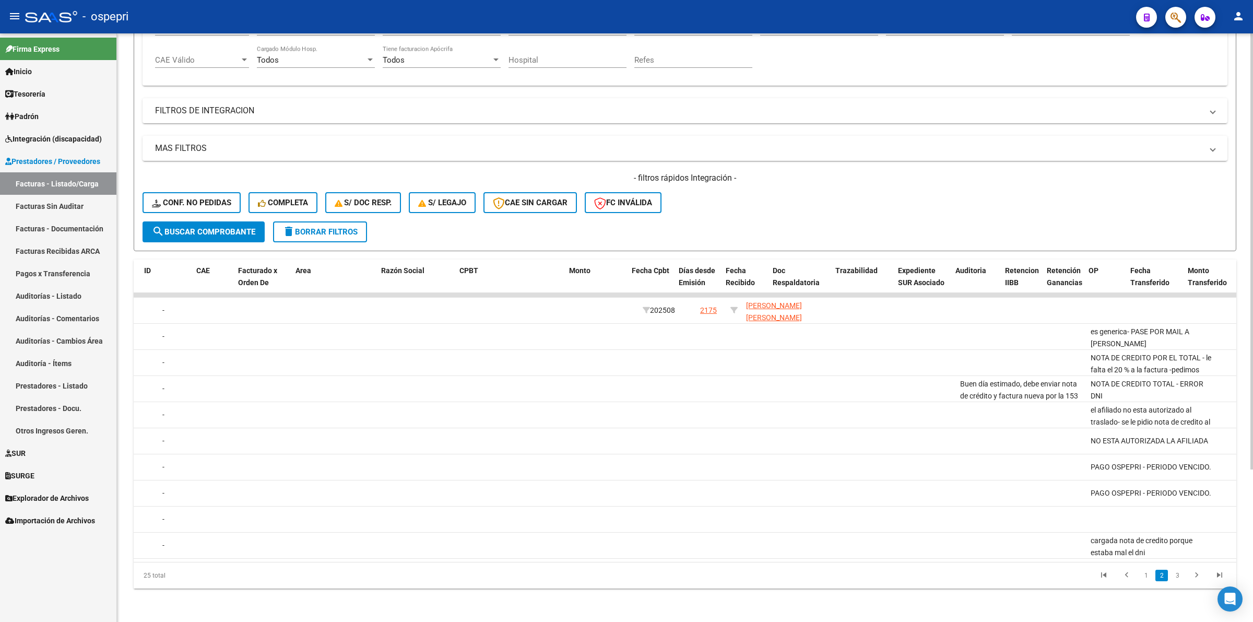
scroll to position [0, 0]
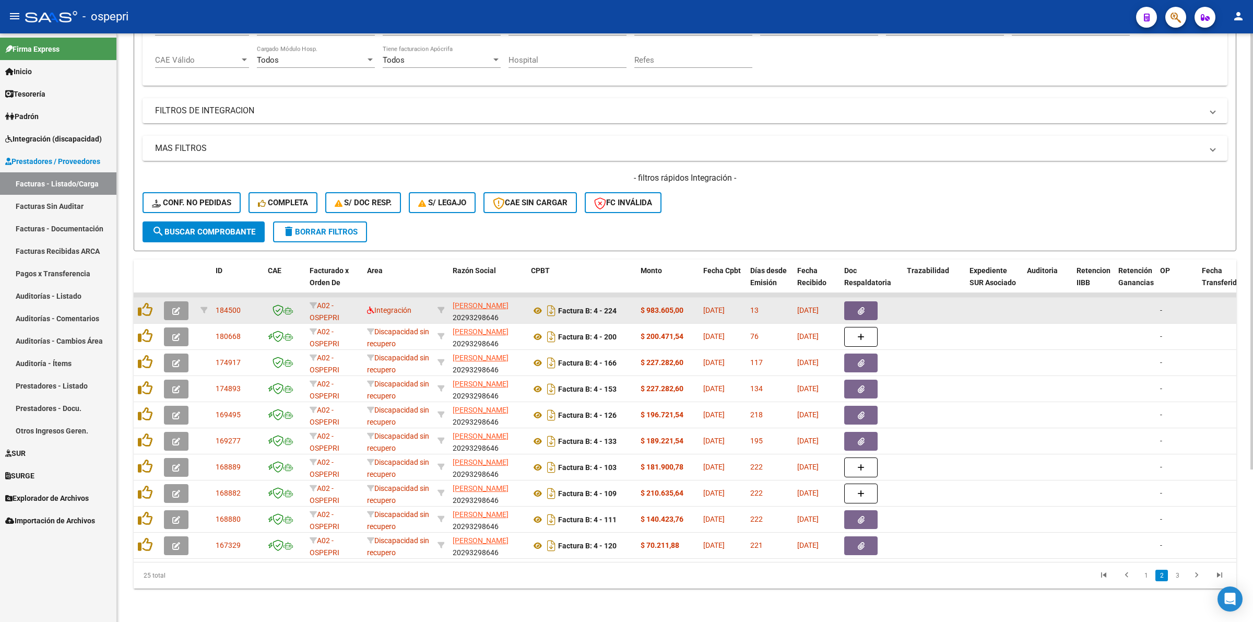
click at [173, 307] on icon "button" at bounding box center [176, 311] width 8 height 8
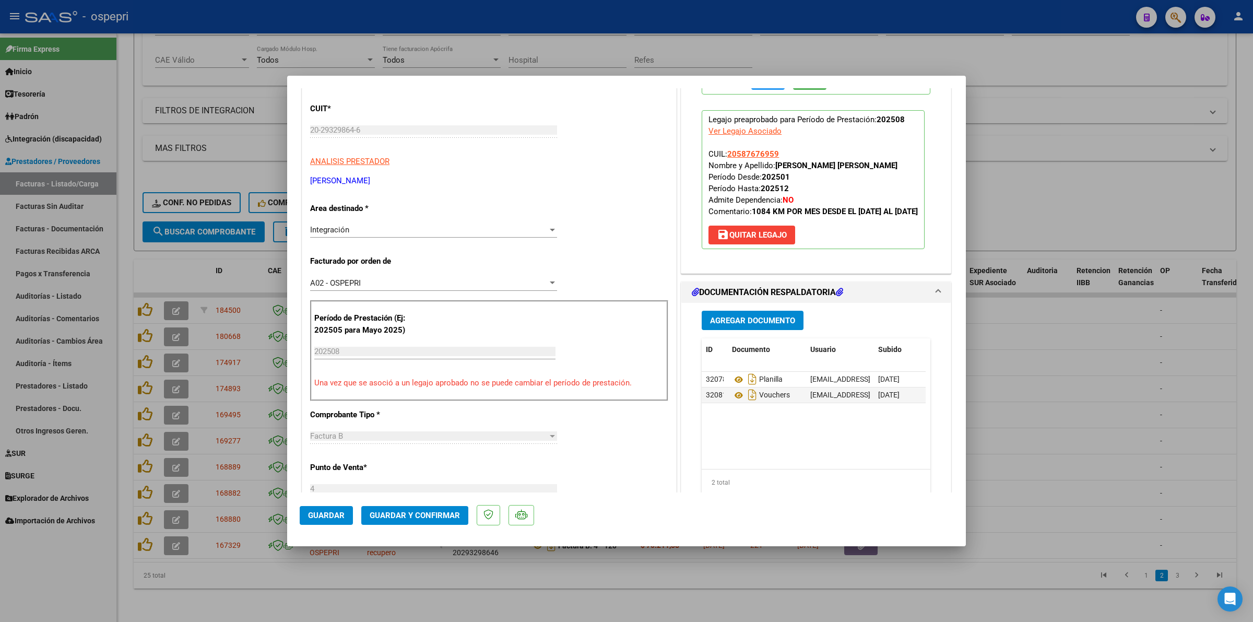
scroll to position [261, 0]
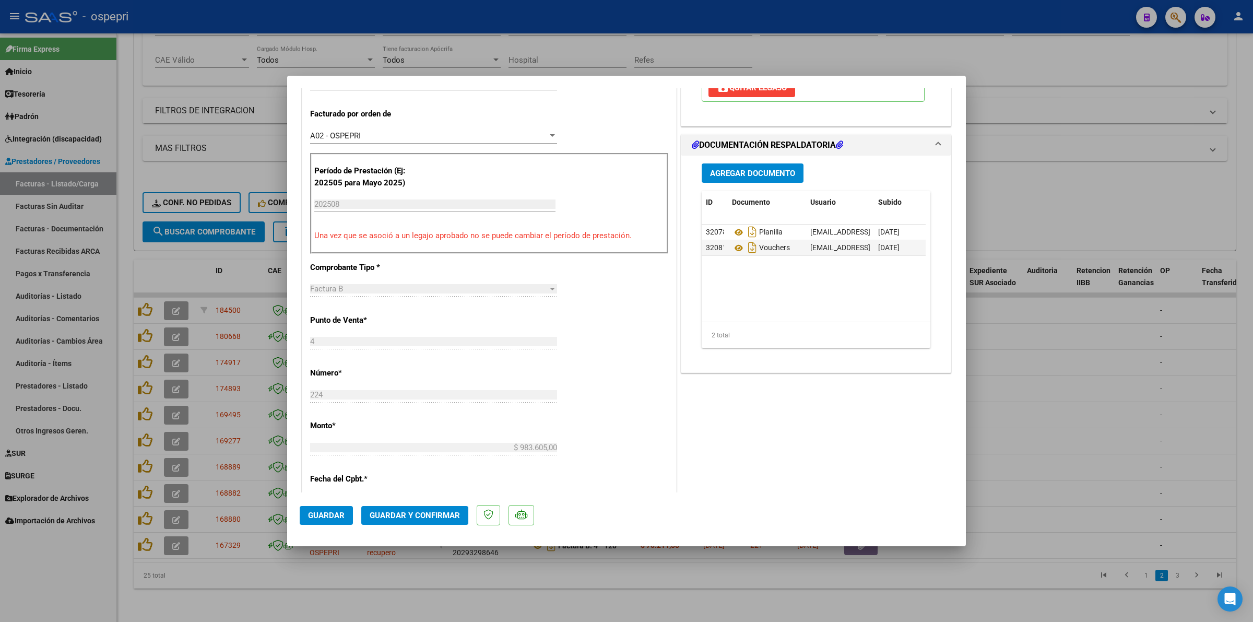
type input "$ 0,00"
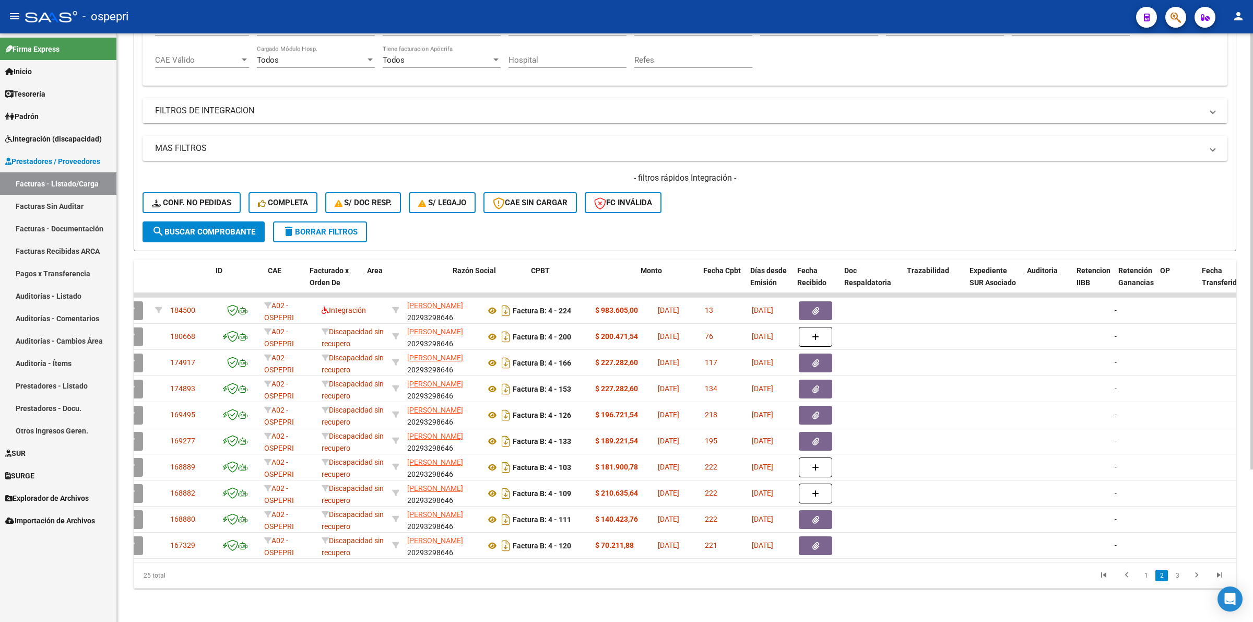
scroll to position [0, 0]
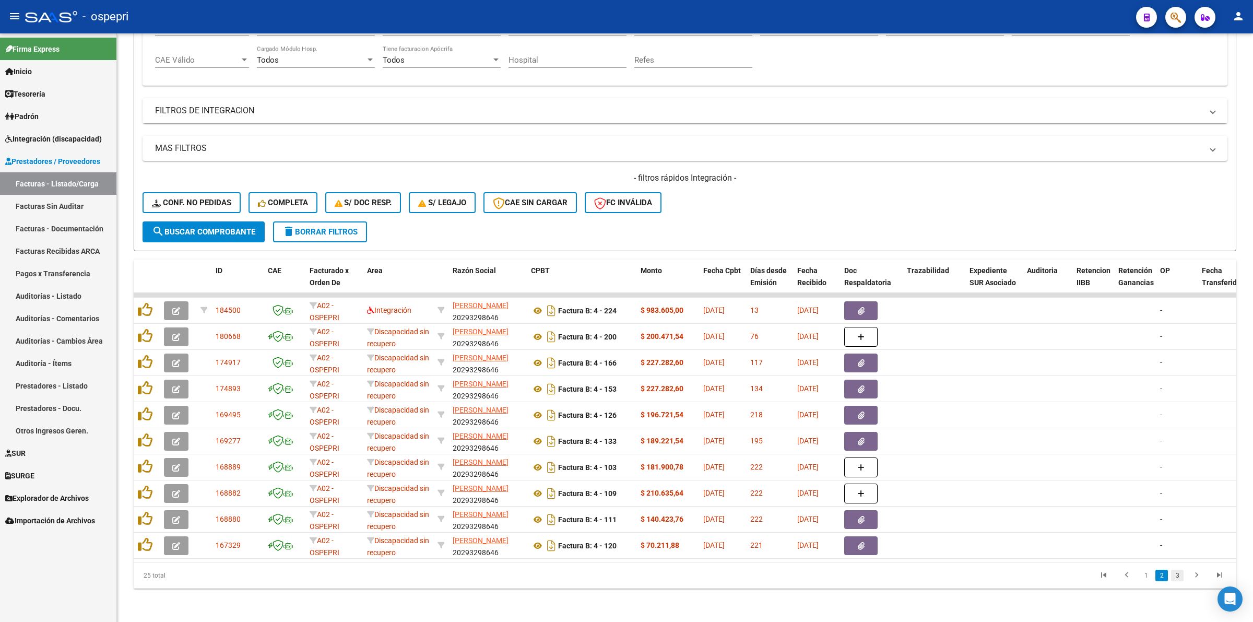
click at [1179, 575] on link "3" at bounding box center [1177, 575] width 13 height 11
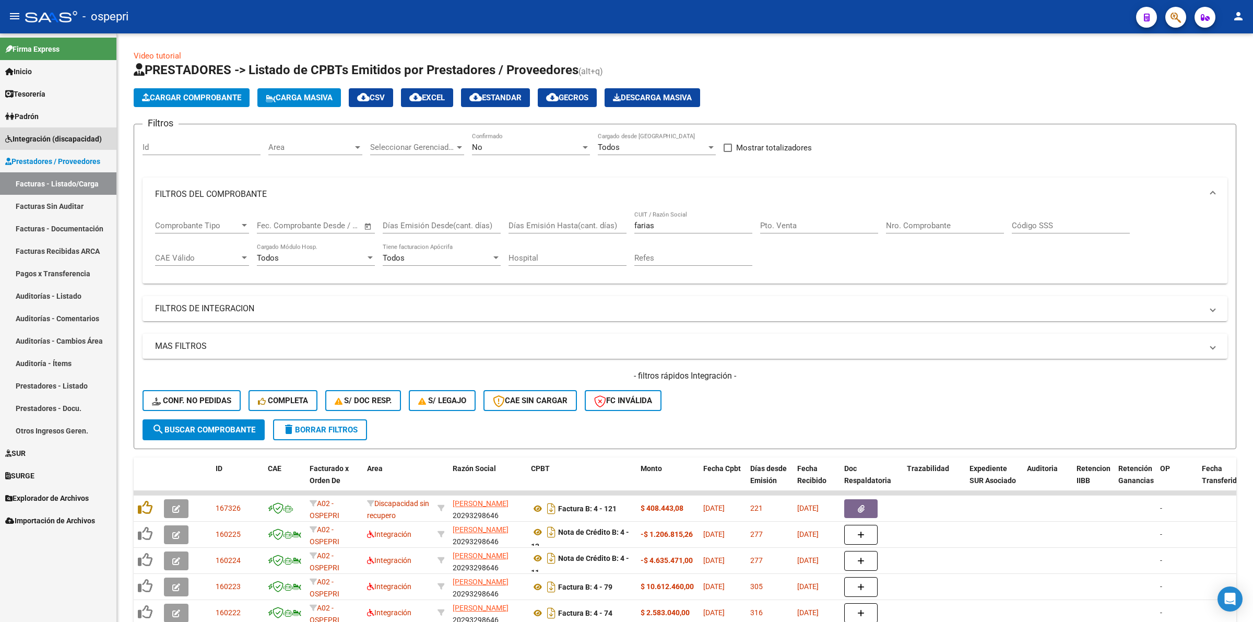
click at [51, 135] on span "Integración (discapacidad)" at bounding box center [53, 138] width 97 height 11
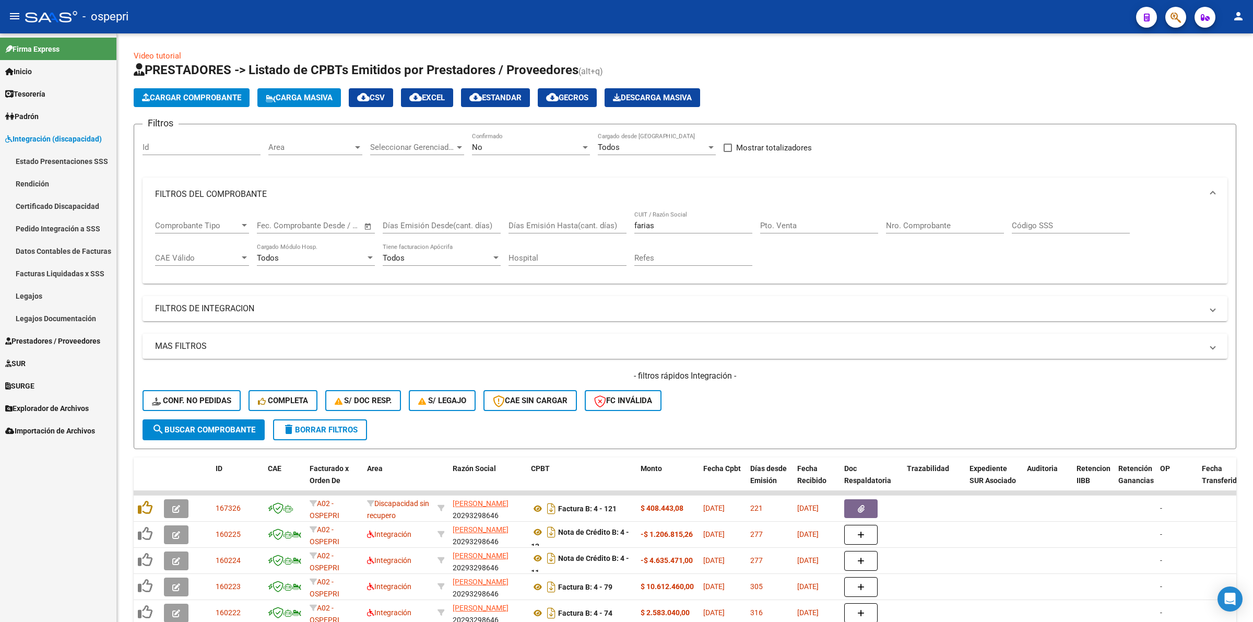
click at [87, 224] on link "Pedido Integración a SSS" at bounding box center [58, 228] width 116 height 22
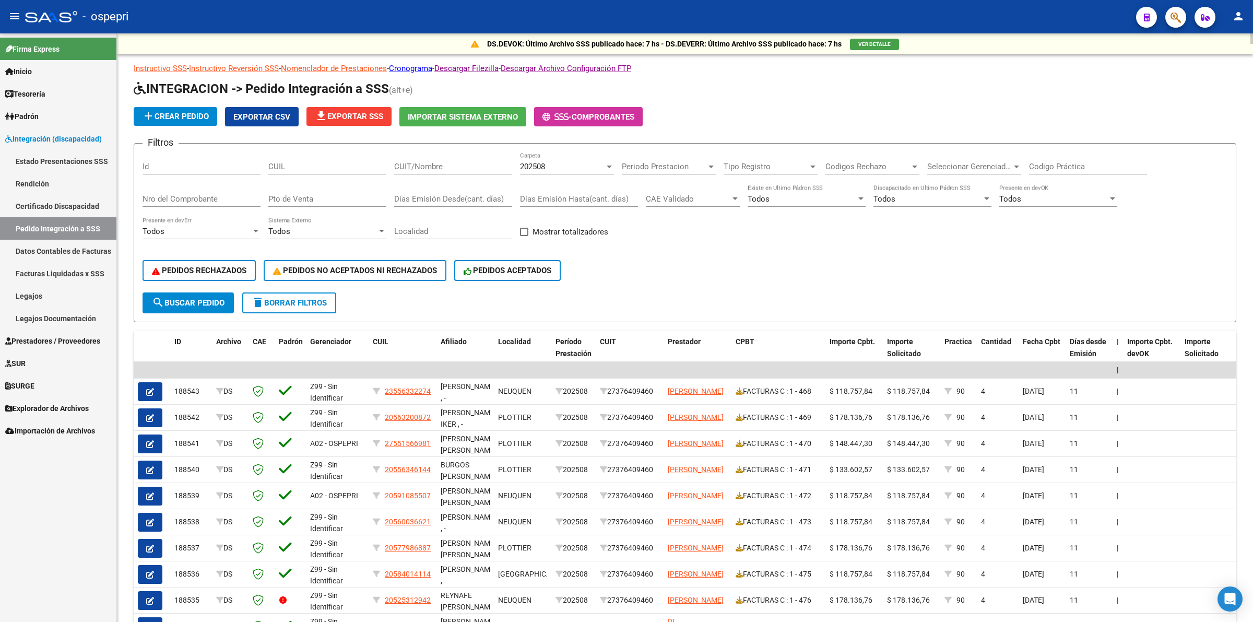
click at [440, 167] on input "CUIT/Nombre" at bounding box center [453, 166] width 118 height 9
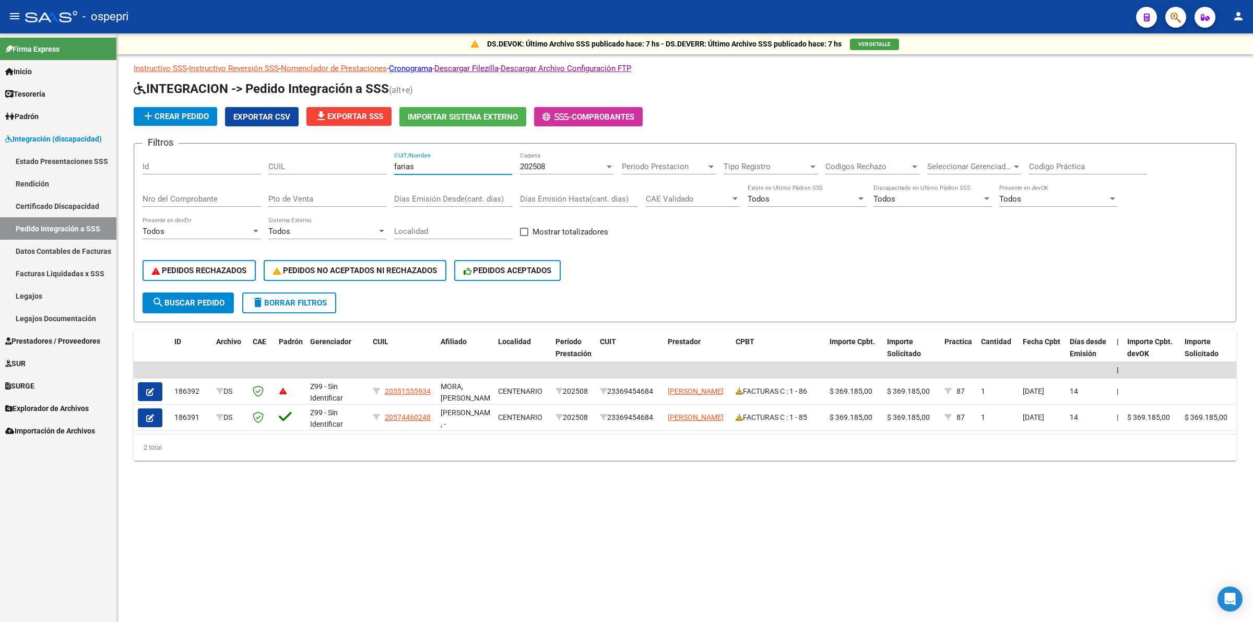
click at [417, 162] on input "farias" at bounding box center [453, 166] width 118 height 9
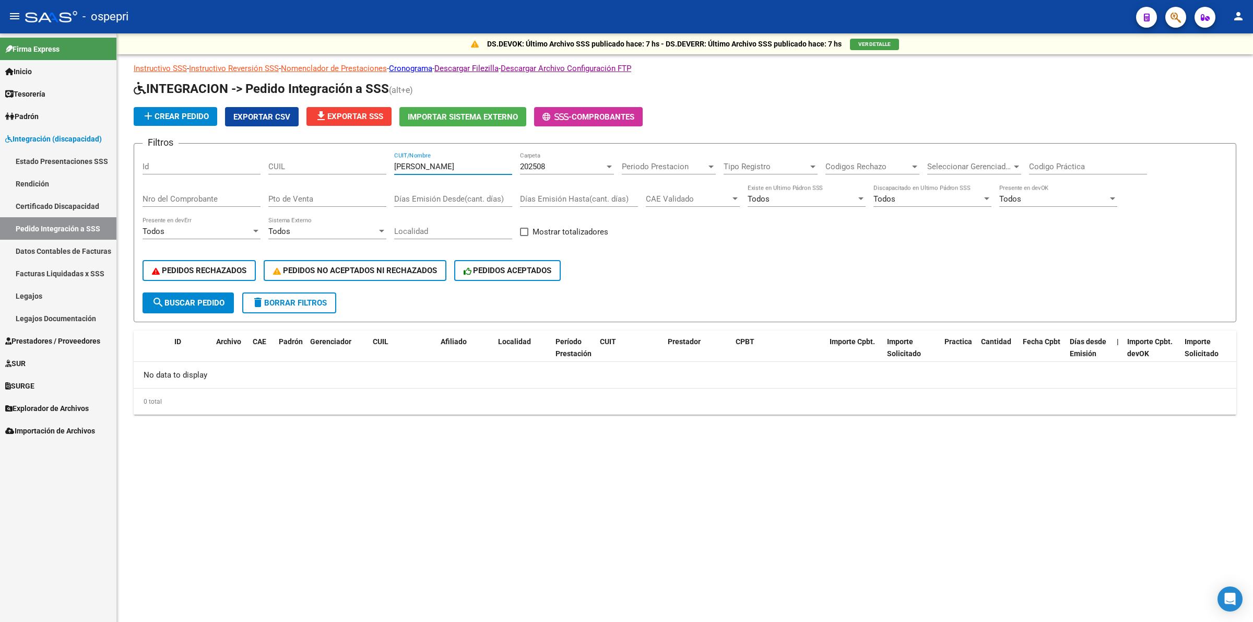
type input "[PERSON_NAME]"
click at [543, 154] on div "202508 Carpeta" at bounding box center [567, 163] width 94 height 22
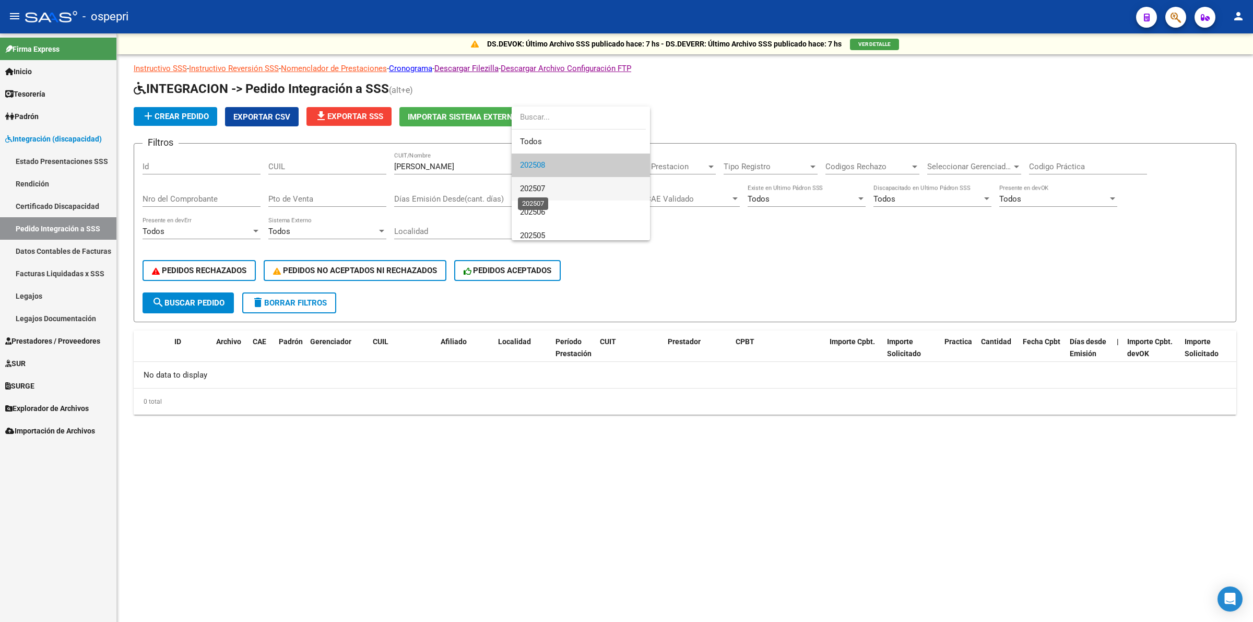
click at [544, 184] on span "202507" at bounding box center [532, 188] width 25 height 9
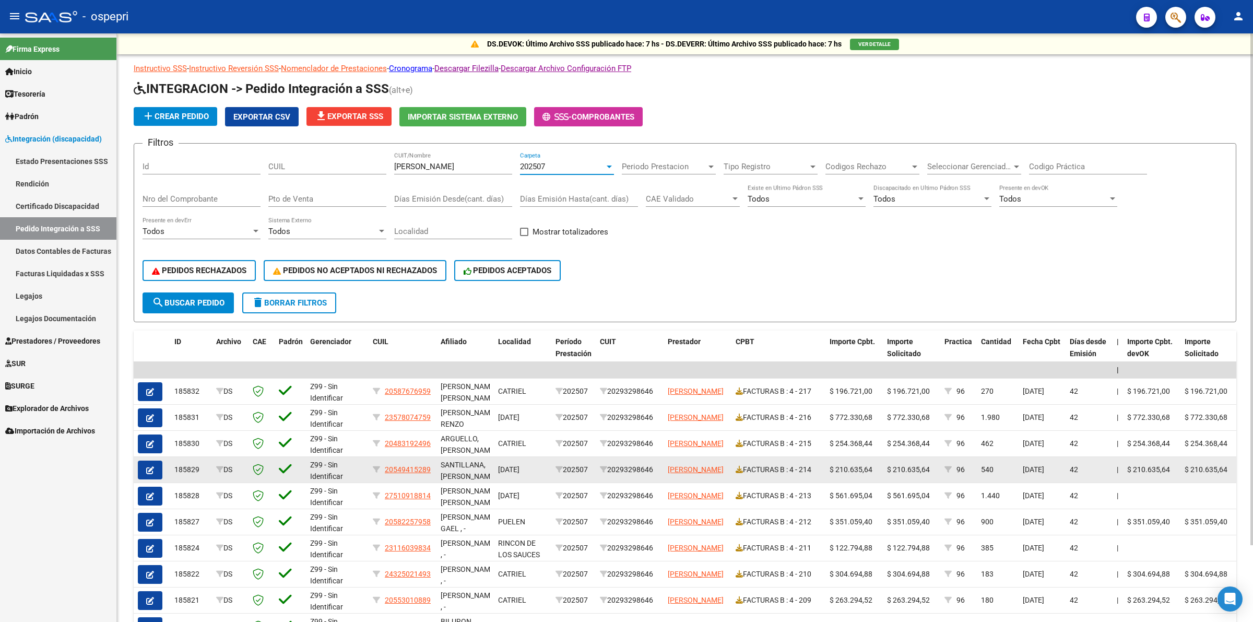
scroll to position [88, 0]
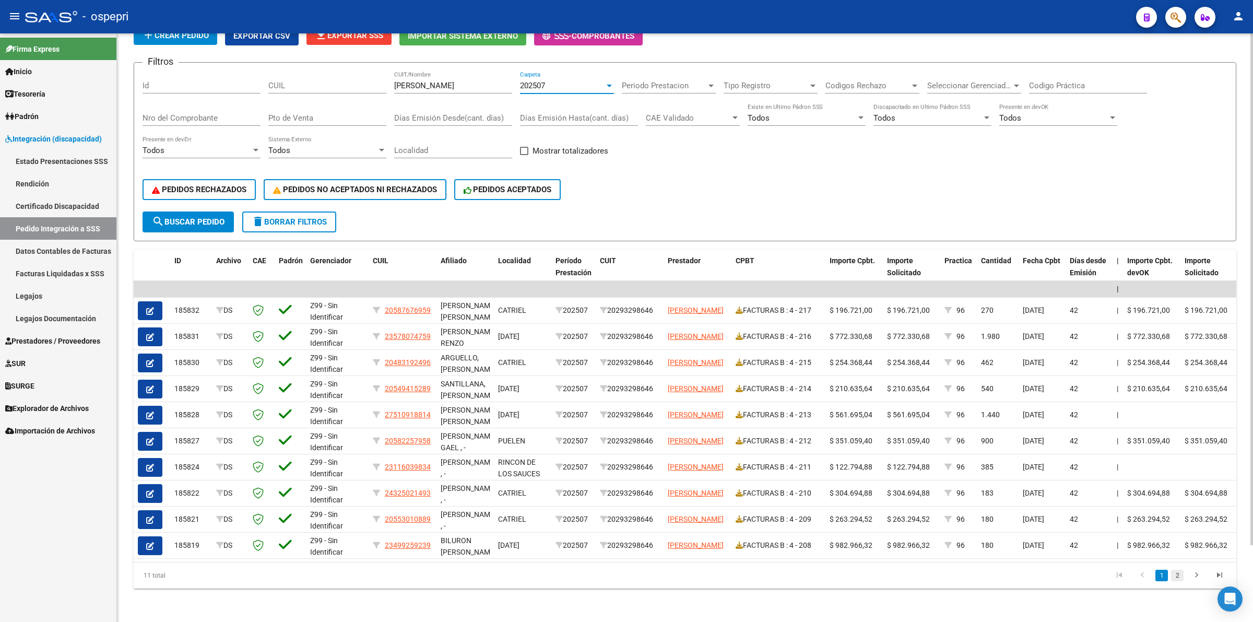
drag, startPoint x: 1168, startPoint y: 566, endPoint x: 1180, endPoint y: 572, distance: 13.1
click at [1170, 567] on ul "1 2" at bounding box center [1169, 575] width 123 height 18
click at [1180, 572] on link "2" at bounding box center [1177, 575] width 13 height 11
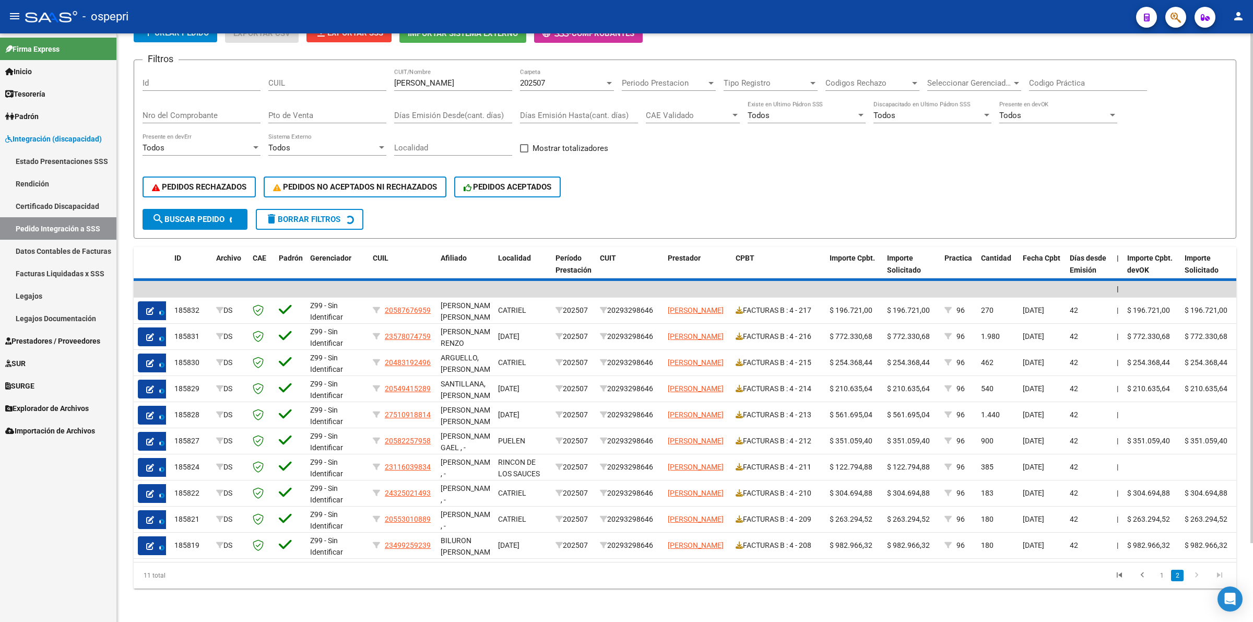
scroll to position [0, 0]
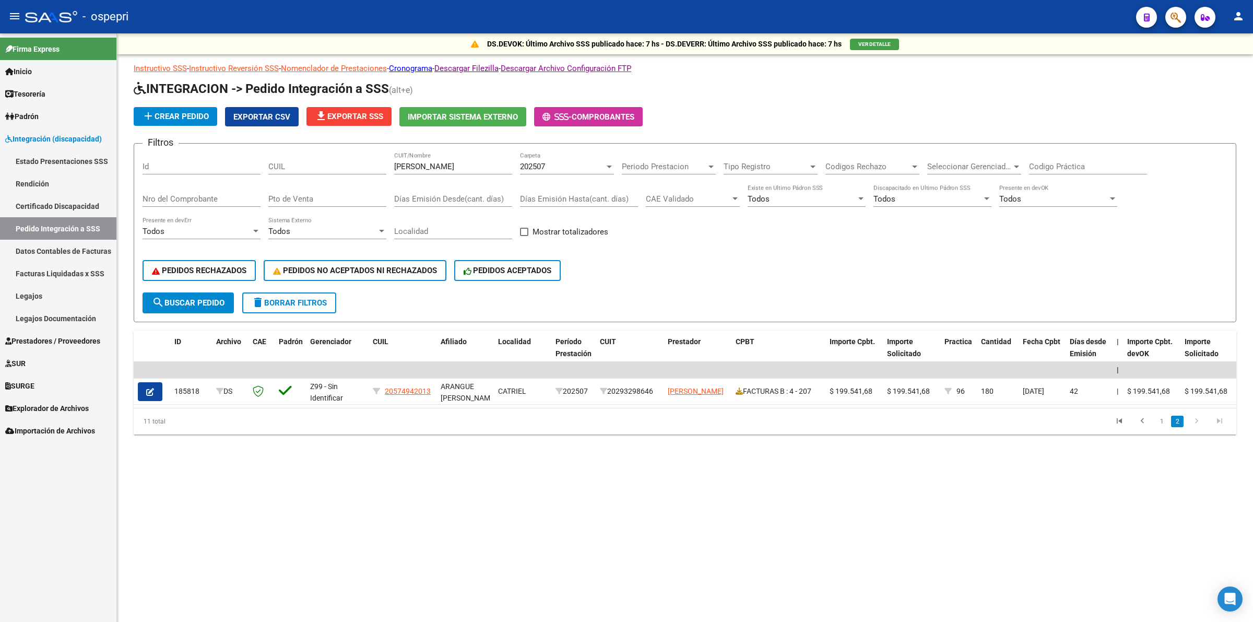
click at [540, 165] on span "202507" at bounding box center [532, 166] width 25 height 9
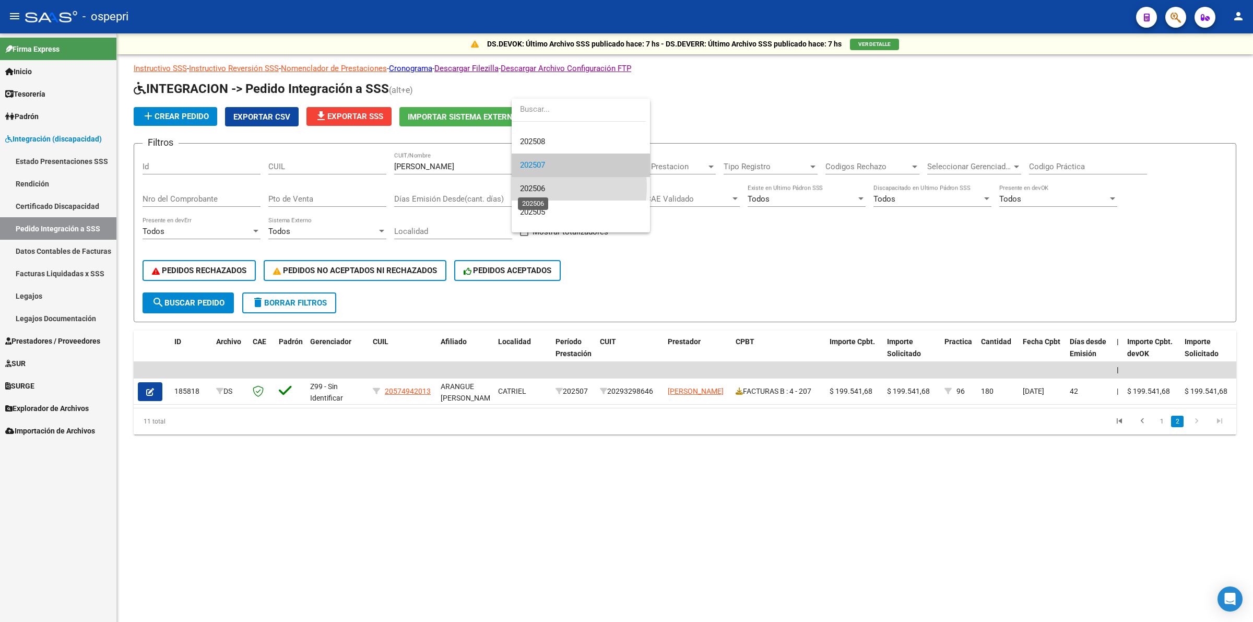
click at [540, 187] on span "202506" at bounding box center [532, 188] width 25 height 9
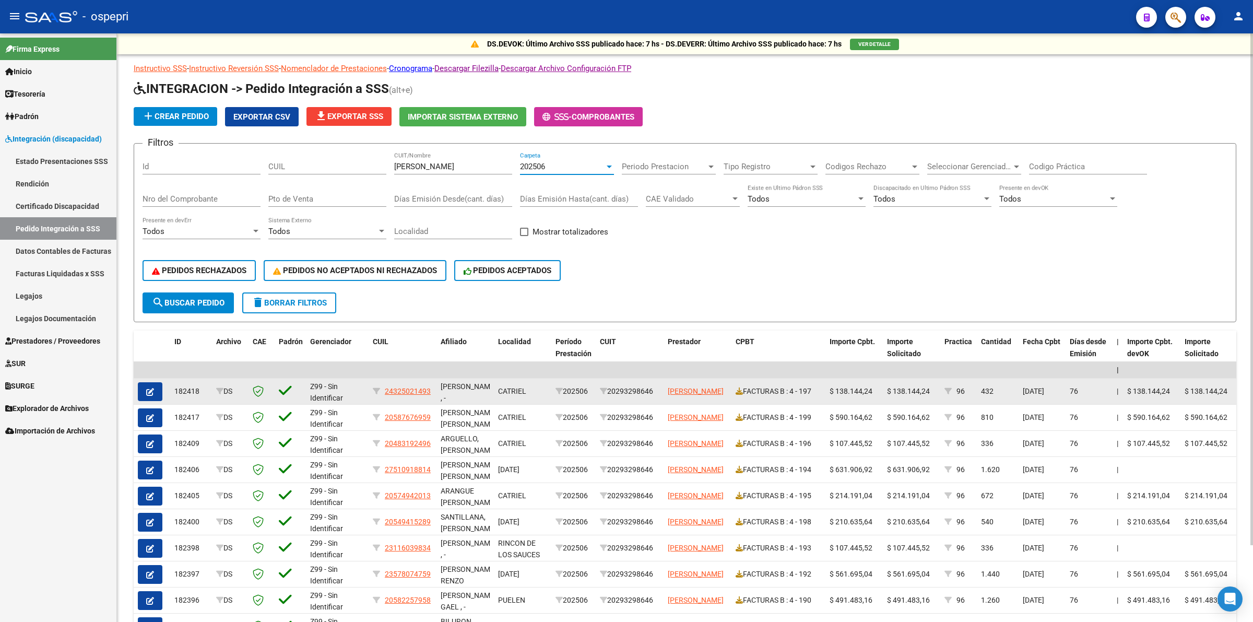
scroll to position [88, 0]
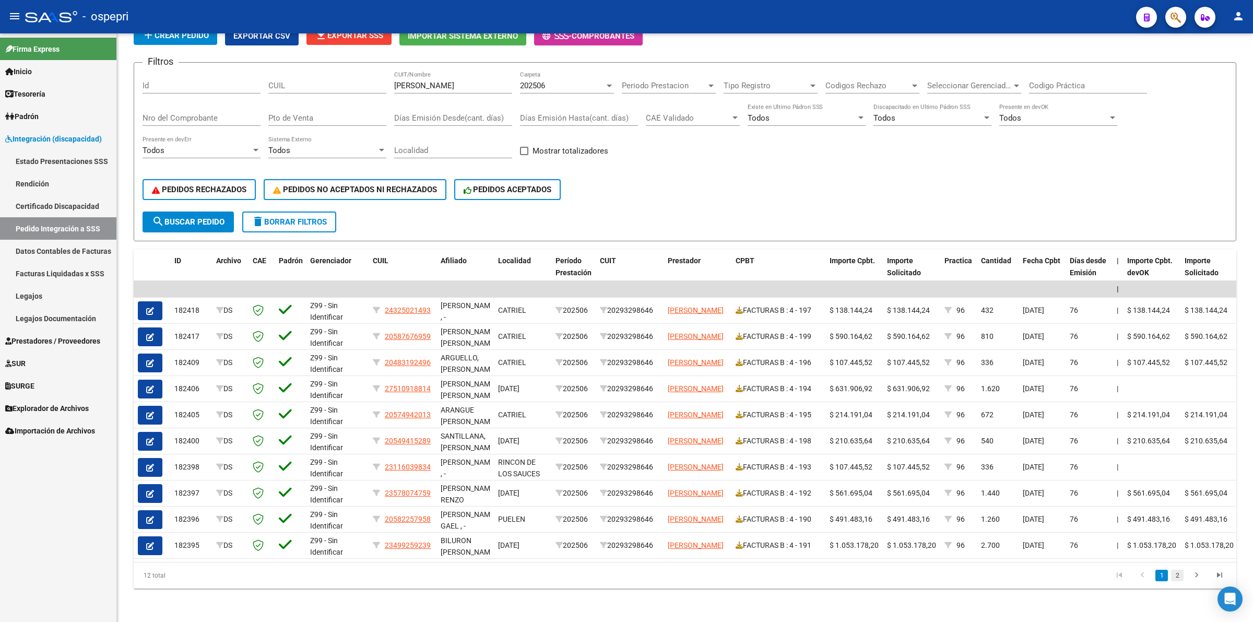
click at [1177, 575] on link "2" at bounding box center [1177, 575] width 13 height 11
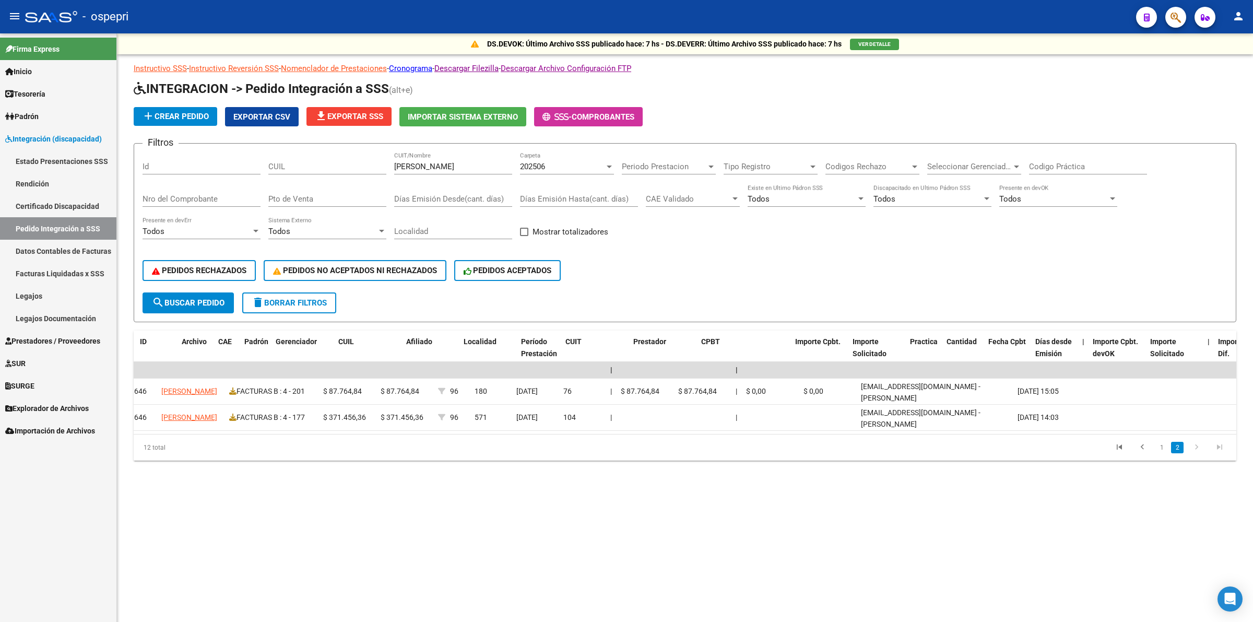
scroll to position [0, 0]
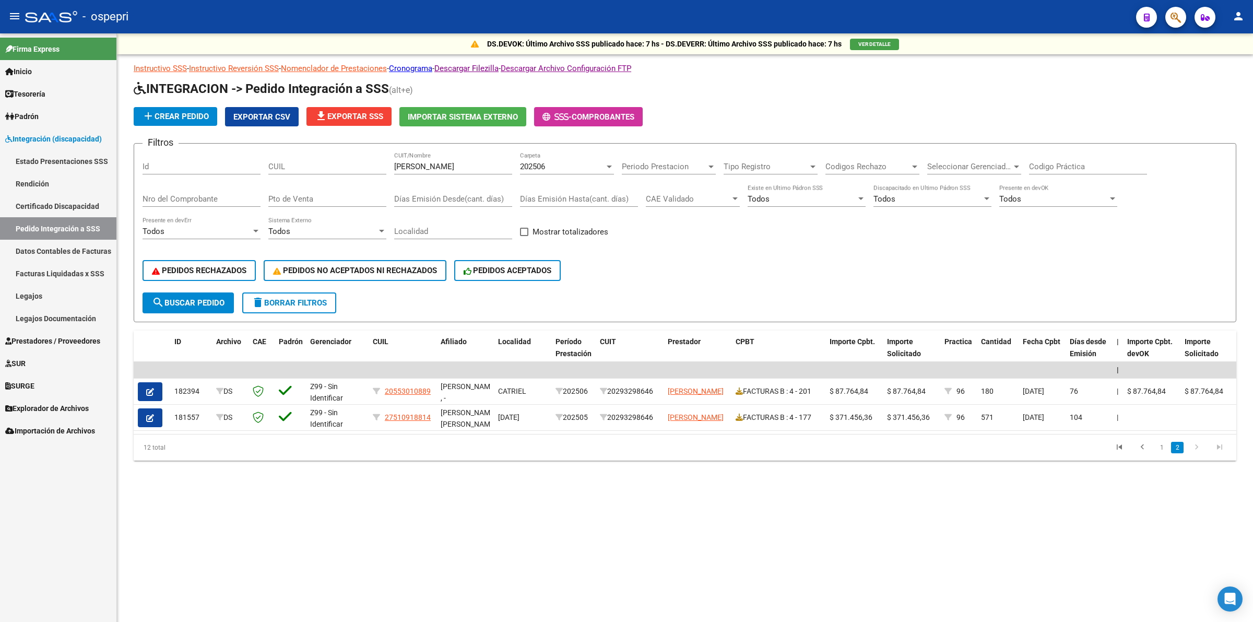
click at [274, 298] on span "delete Borrar Filtros" at bounding box center [289, 302] width 75 height 9
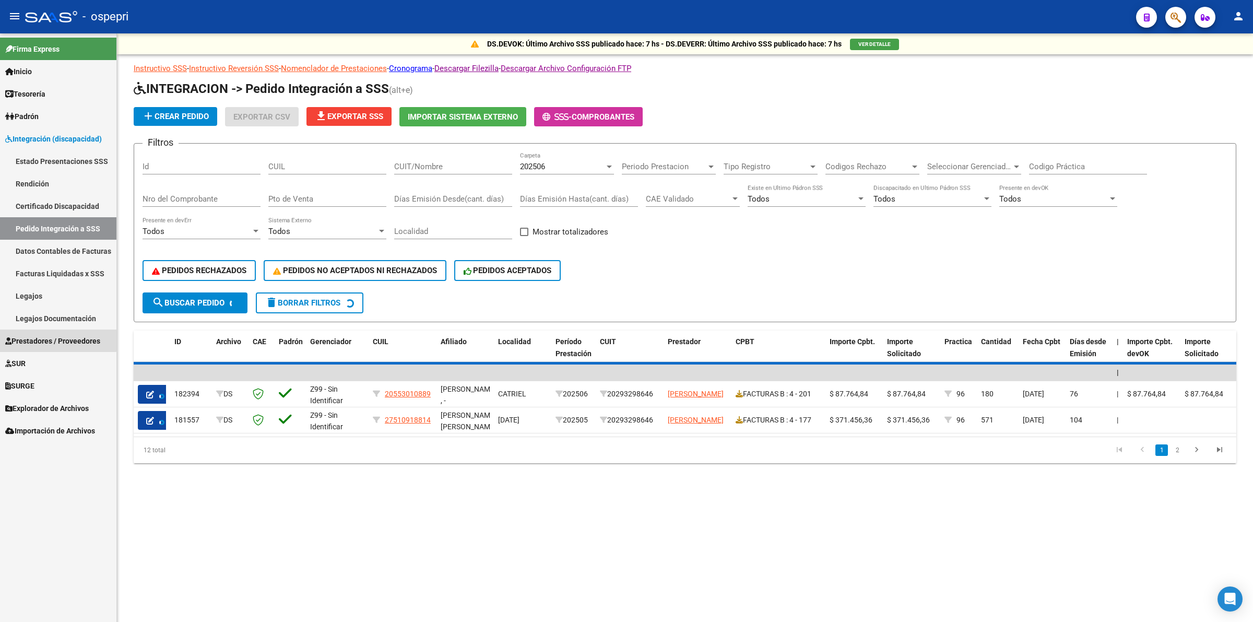
click at [55, 337] on span "Prestadores / Proveedores" at bounding box center [52, 340] width 95 height 11
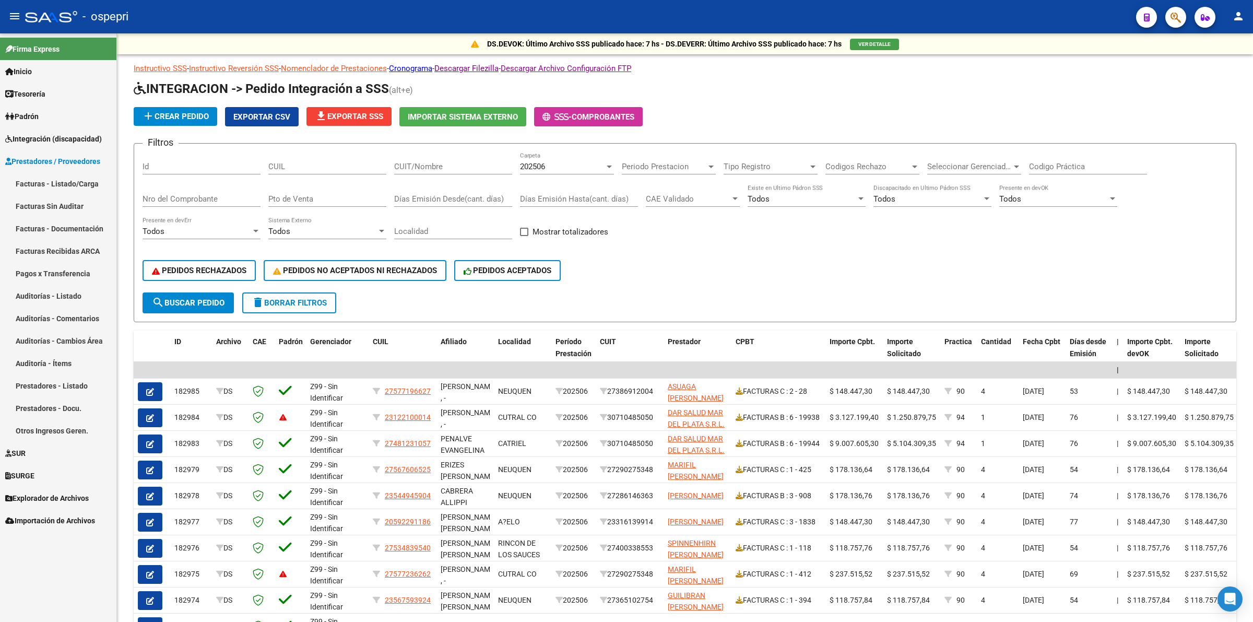
click at [68, 137] on span "Integración (discapacidad)" at bounding box center [53, 138] width 97 height 11
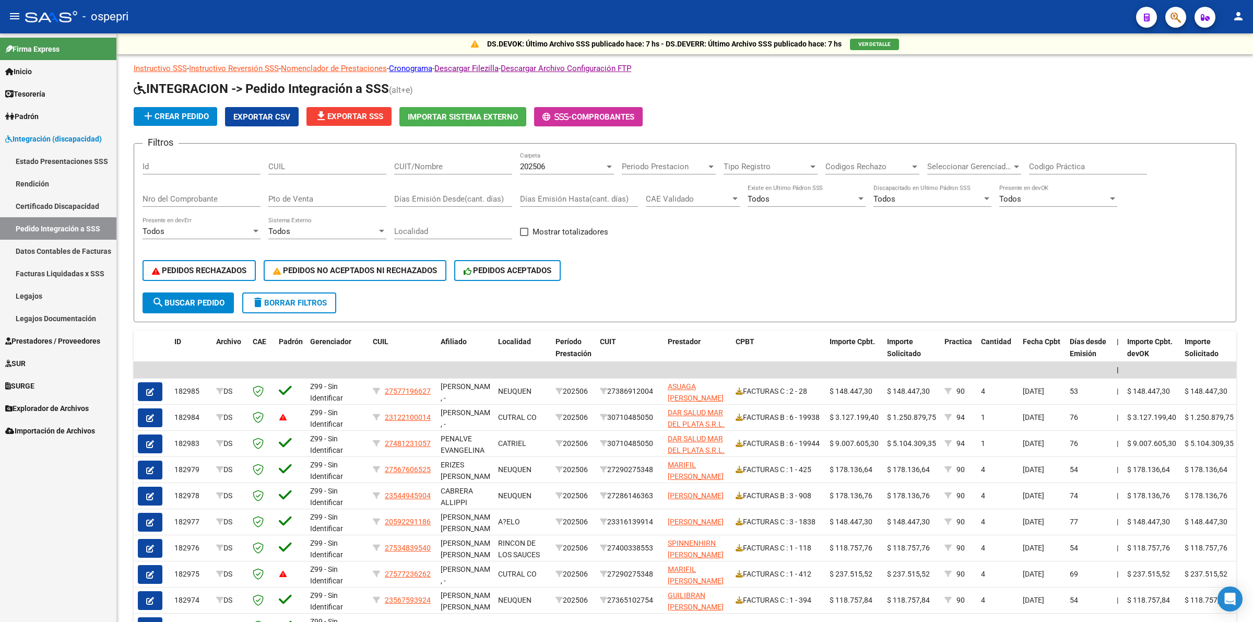
click at [73, 226] on link "Pedido Integración a SSS" at bounding box center [58, 228] width 116 height 22
click at [464, 168] on input "CUIT/Nombre" at bounding box center [453, 166] width 118 height 9
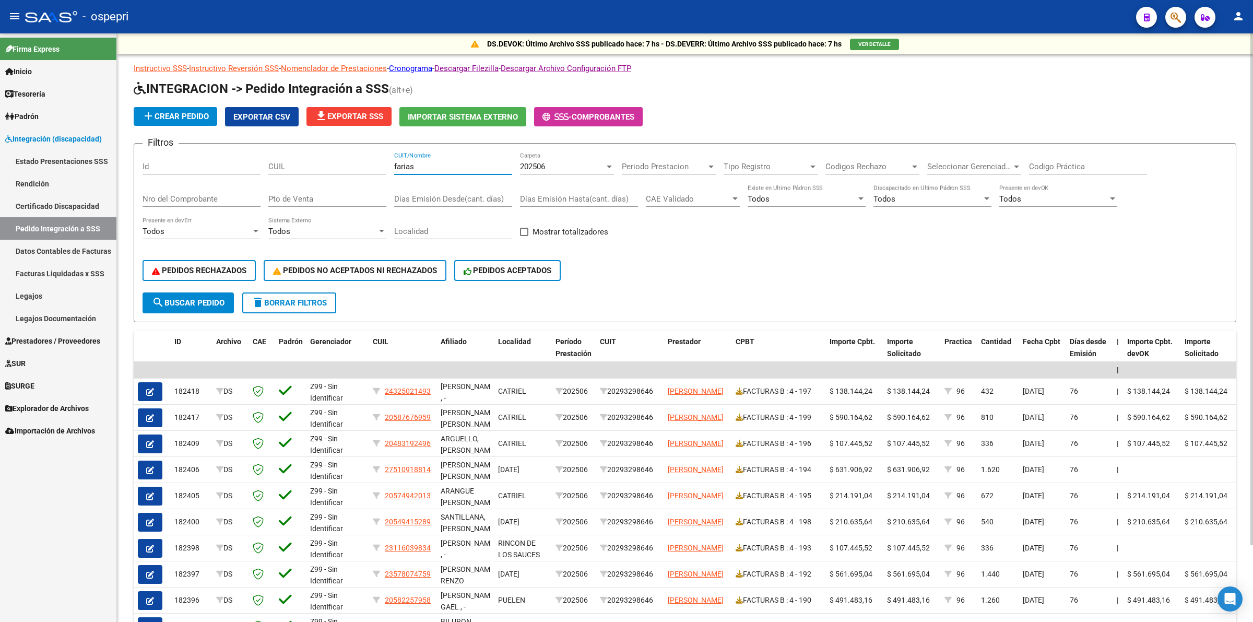
type input "farias"
click at [182, 294] on button "search Buscar Pedido" at bounding box center [188, 302] width 91 height 21
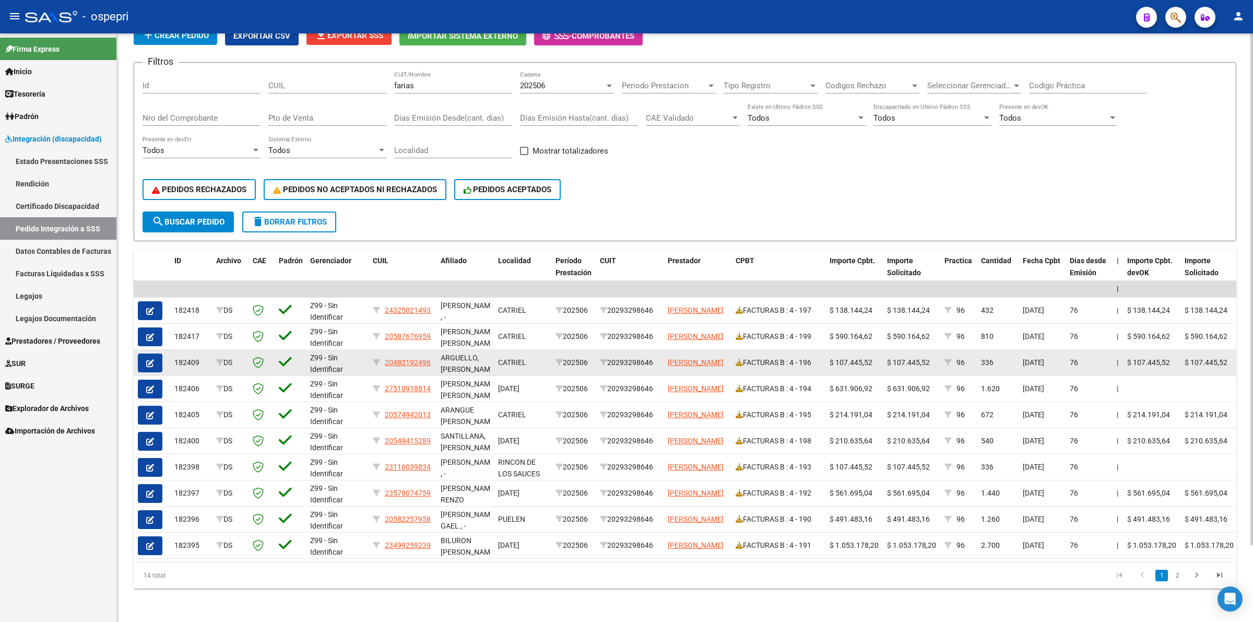
scroll to position [88, 0]
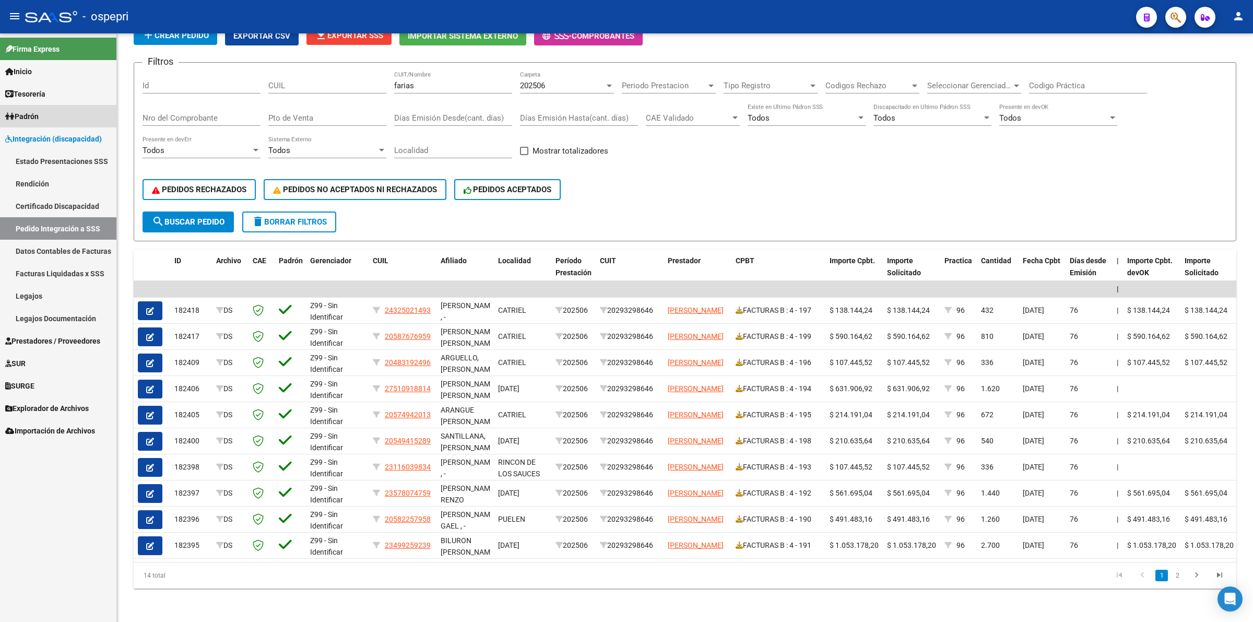
click at [51, 111] on link "Padrón" at bounding box center [58, 116] width 116 height 22
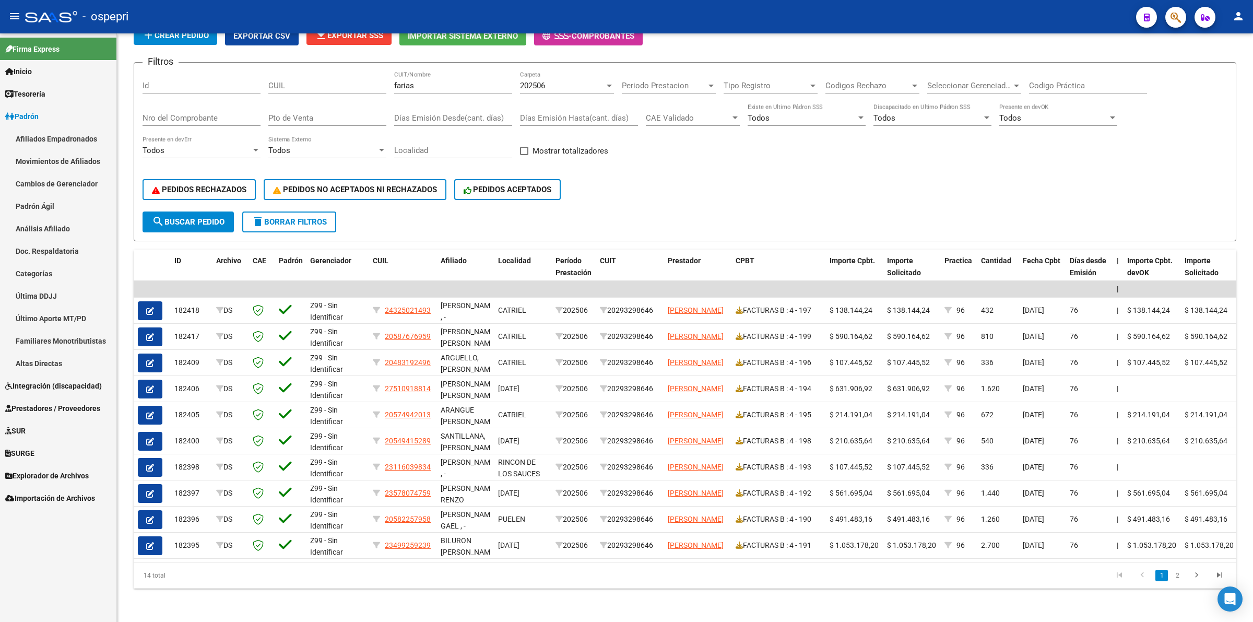
click at [41, 402] on span "Prestadores / Proveedores" at bounding box center [52, 407] width 95 height 11
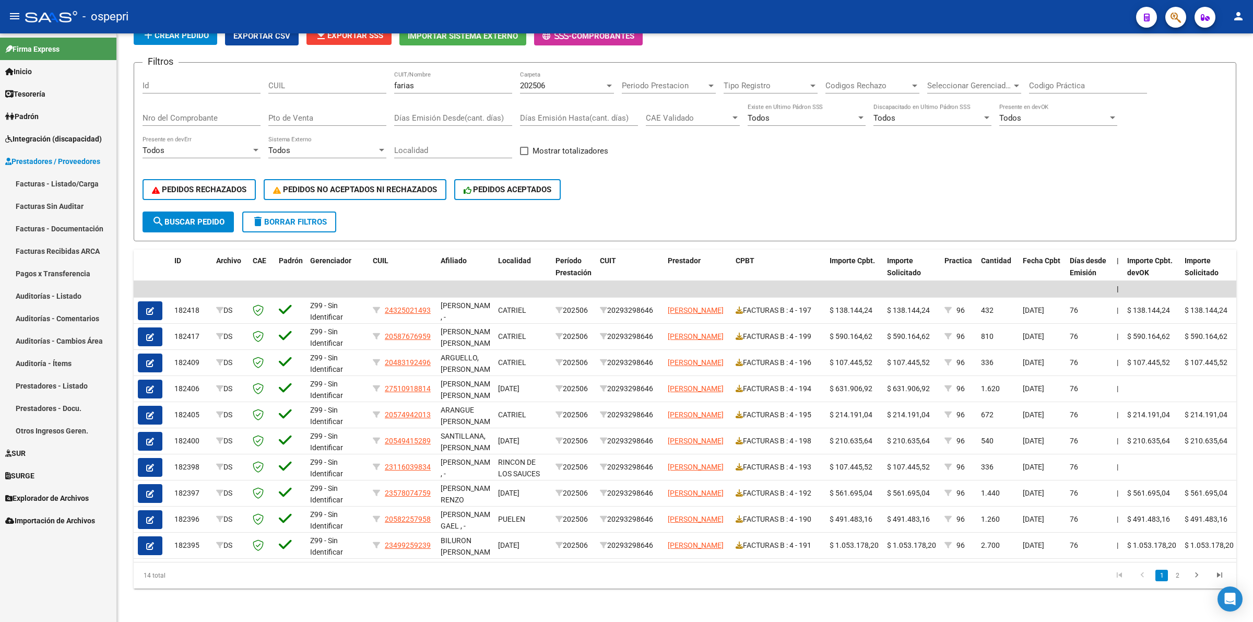
click at [62, 179] on link "Facturas - Listado/Carga" at bounding box center [58, 183] width 116 height 22
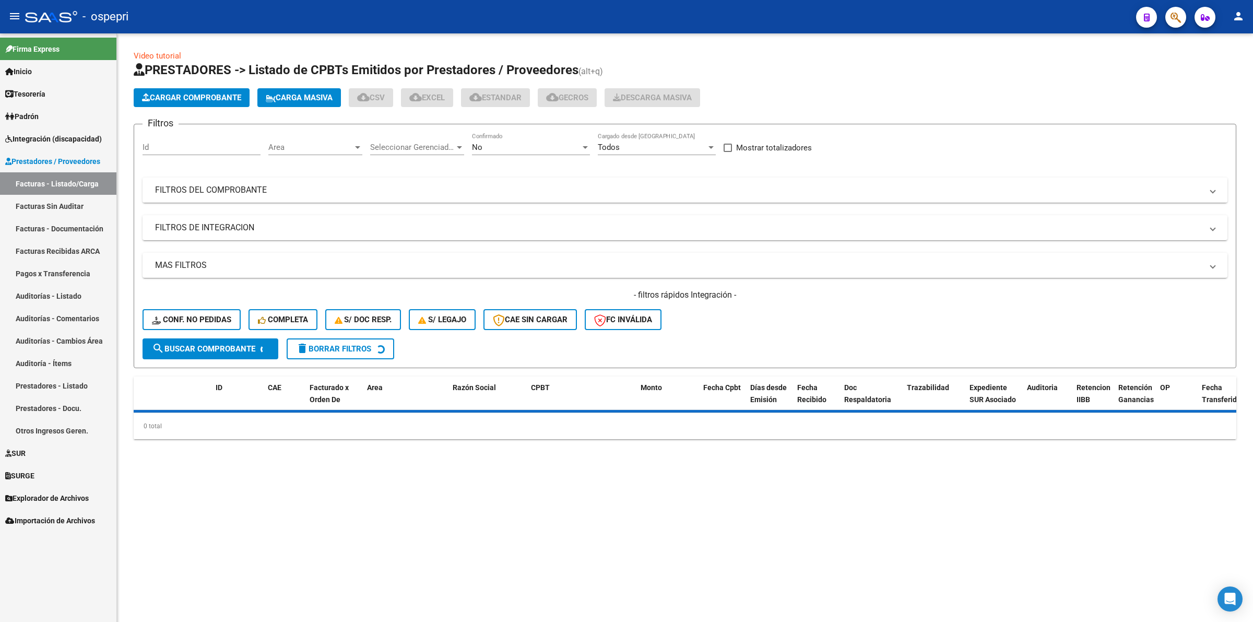
click at [257, 194] on mat-panel-title "FILTROS DEL COMPROBANTE" at bounding box center [678, 189] width 1047 height 11
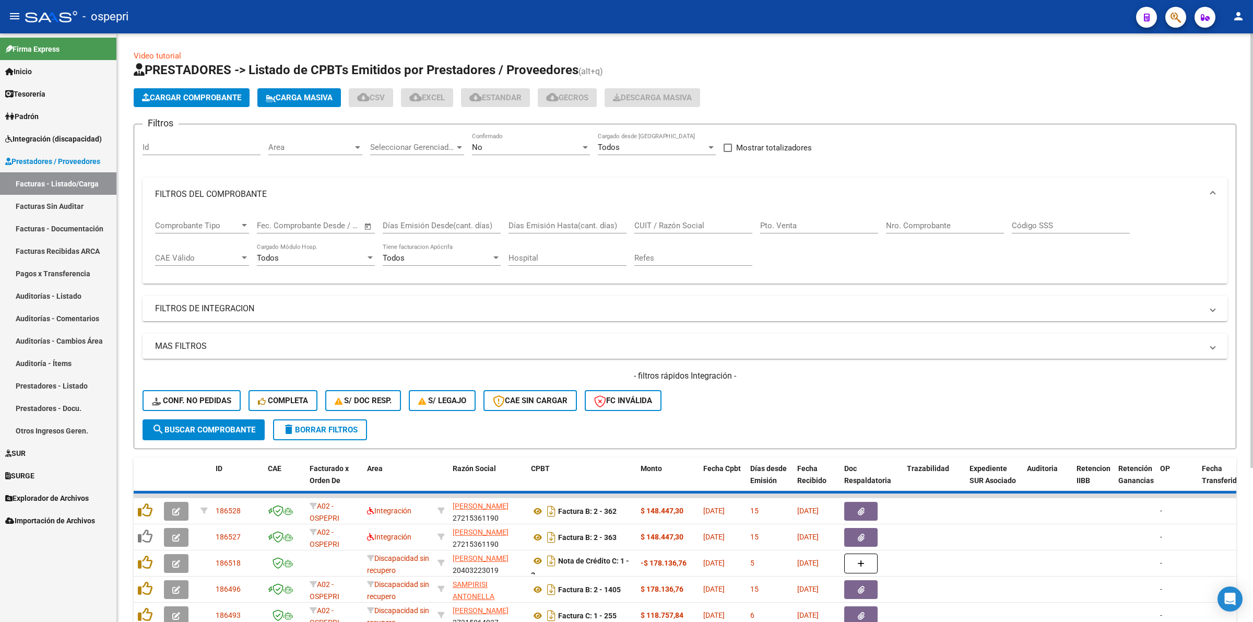
click at [674, 221] on input "CUIT / Razón Social" at bounding box center [693, 225] width 118 height 9
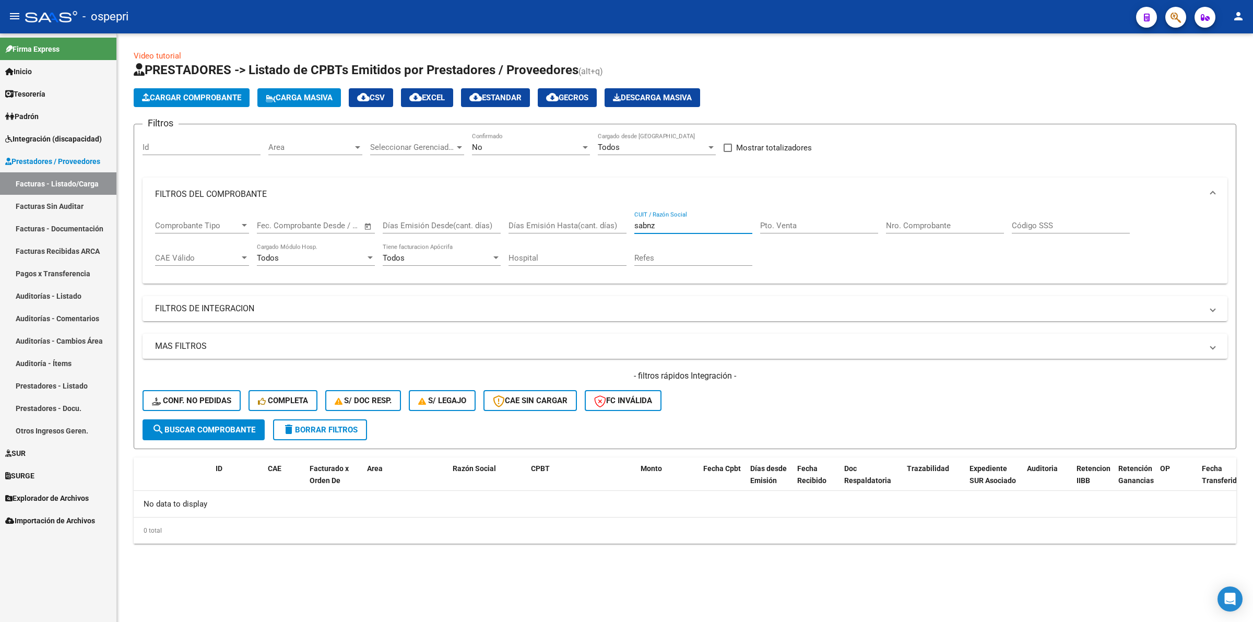
click at [648, 222] on input "sabnz" at bounding box center [693, 225] width 118 height 9
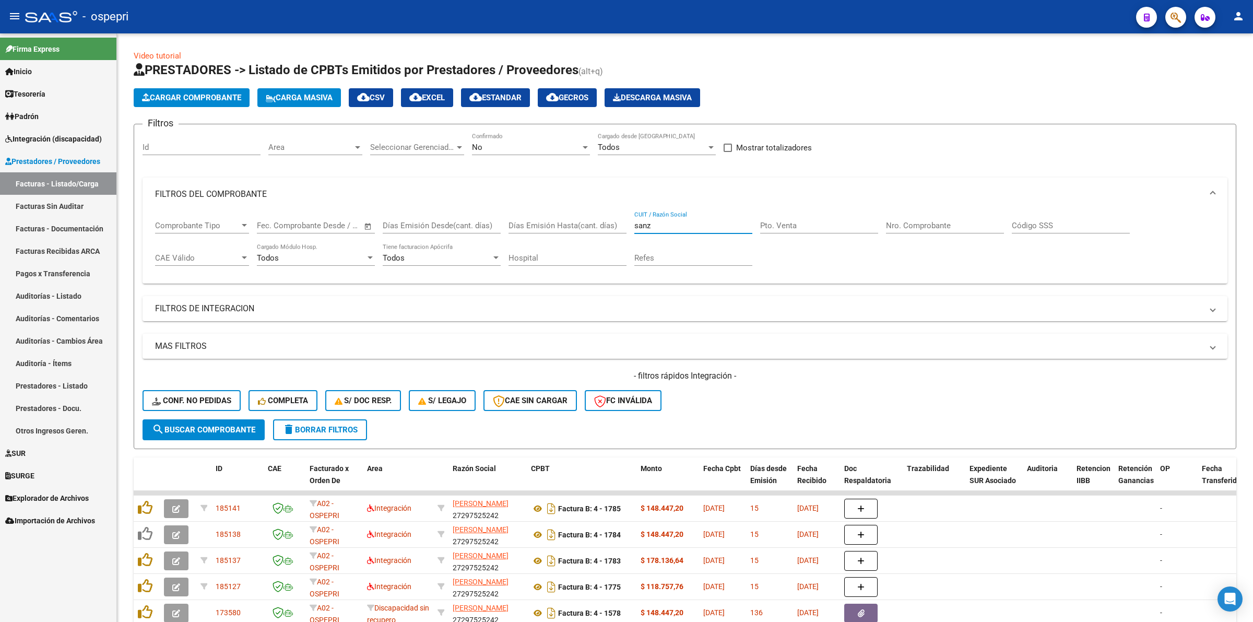
type input "sanz"
drag, startPoint x: 68, startPoint y: 137, endPoint x: 62, endPoint y: 246, distance: 109.3
click at [68, 138] on span "Integración (discapacidad)" at bounding box center [53, 138] width 97 height 11
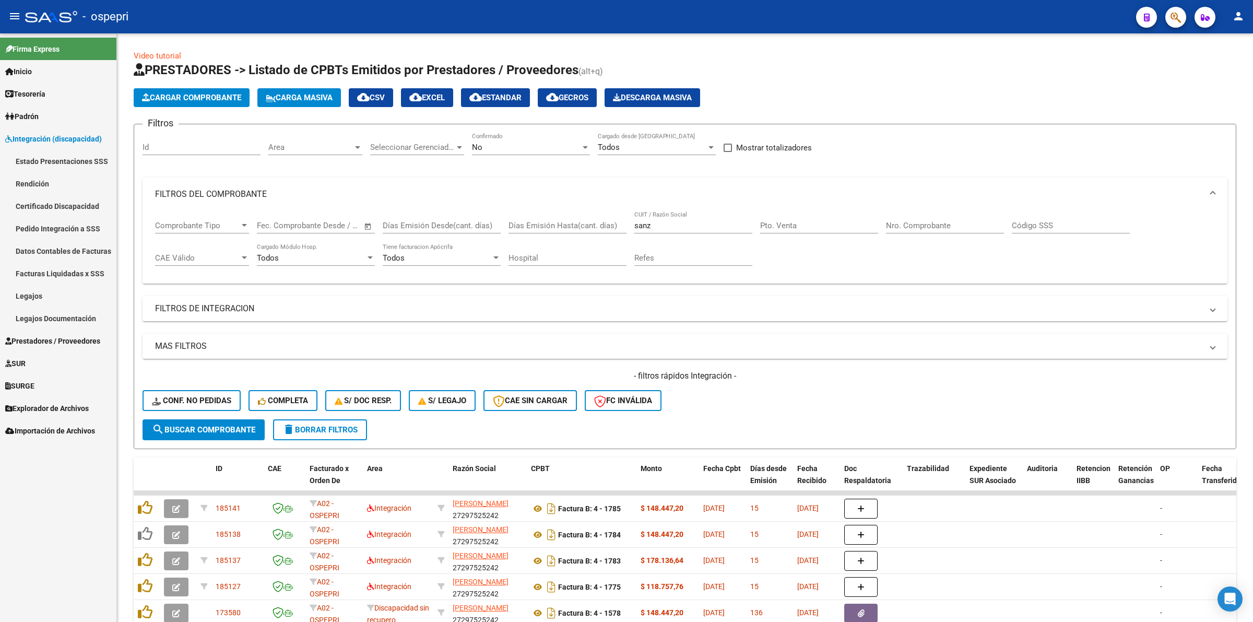
click at [61, 228] on link "Pedido Integración a SSS" at bounding box center [58, 228] width 116 height 22
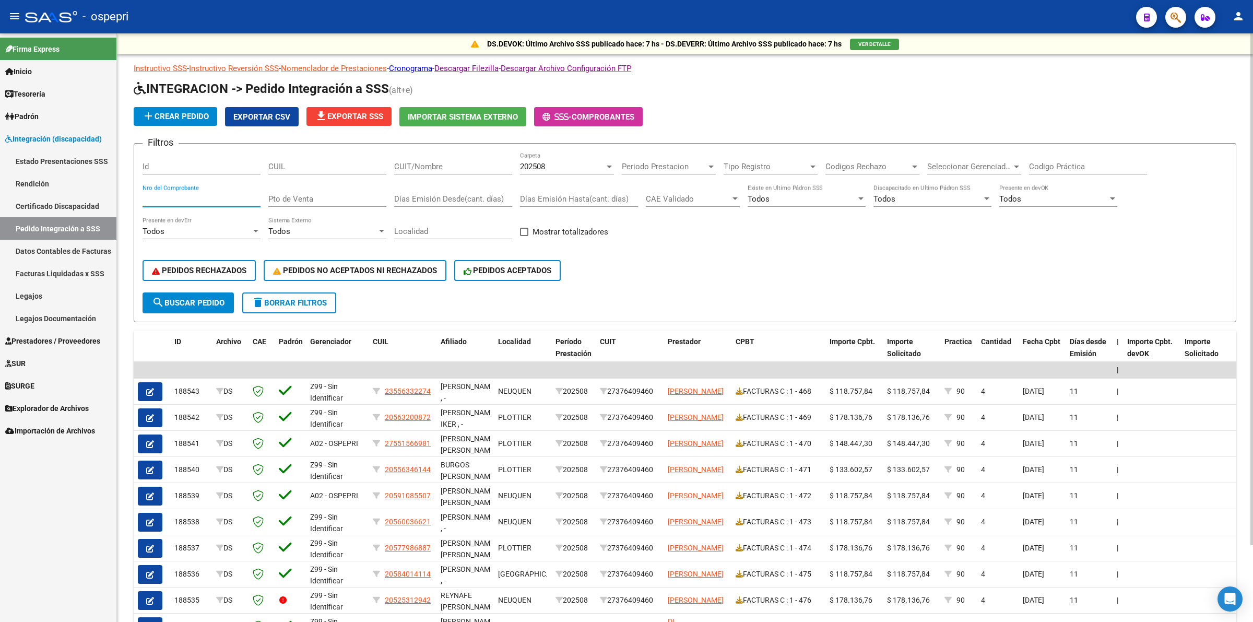
click at [202, 196] on input "Nro del Comprobante" at bounding box center [202, 198] width 118 height 9
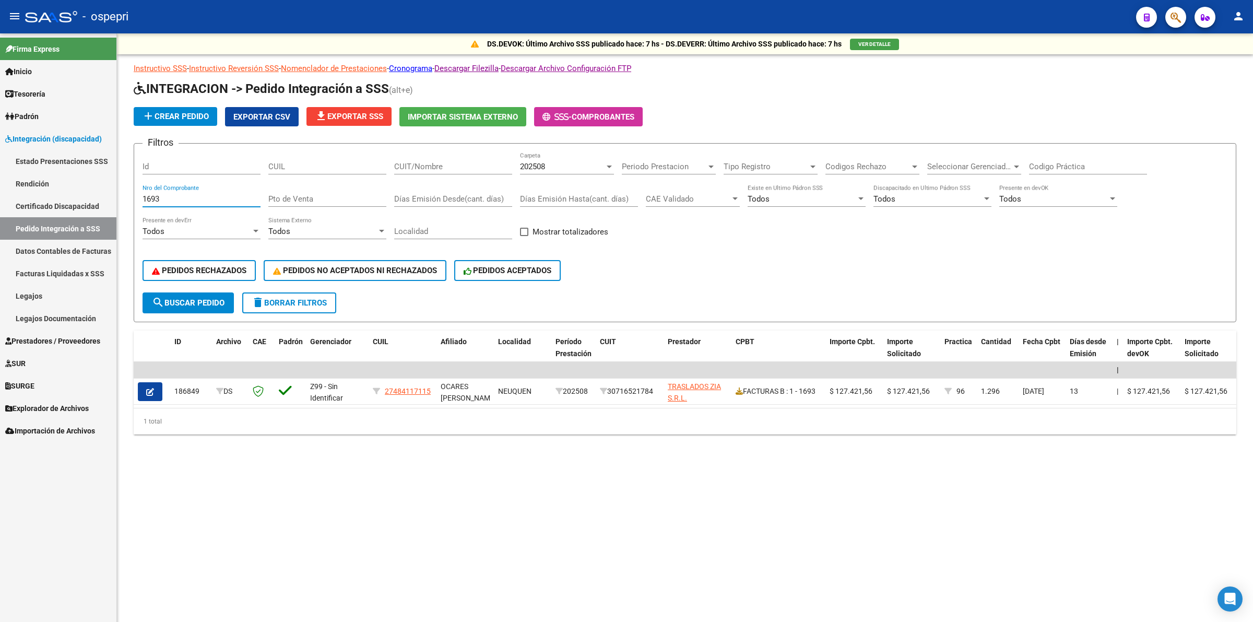
type input "1693"
click at [467, 160] on div "CUIT/Nombre" at bounding box center [453, 163] width 118 height 22
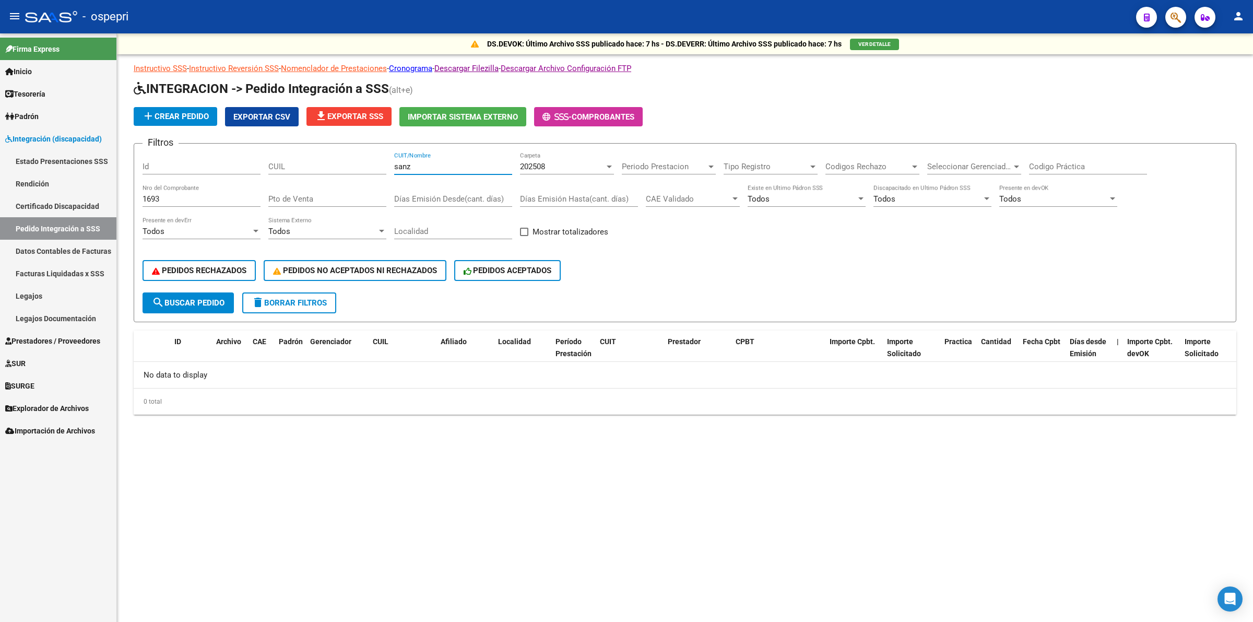
type input "sanz"
click at [538, 169] on span "202508" at bounding box center [532, 166] width 25 height 9
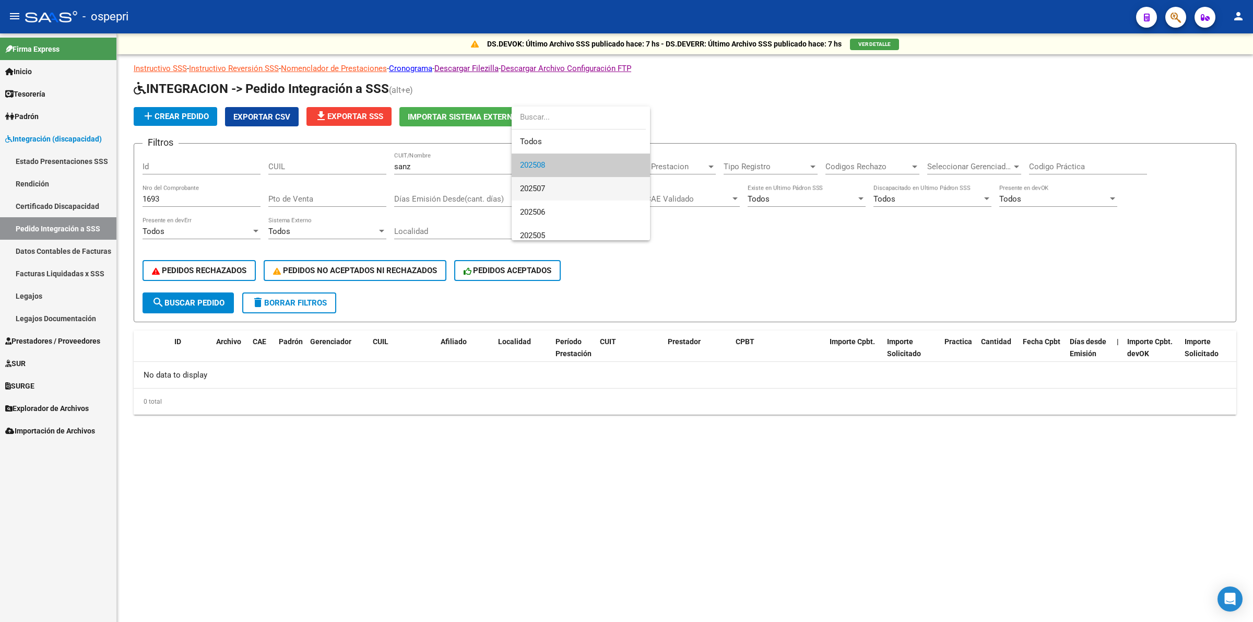
click at [541, 183] on span "202507" at bounding box center [581, 188] width 122 height 23
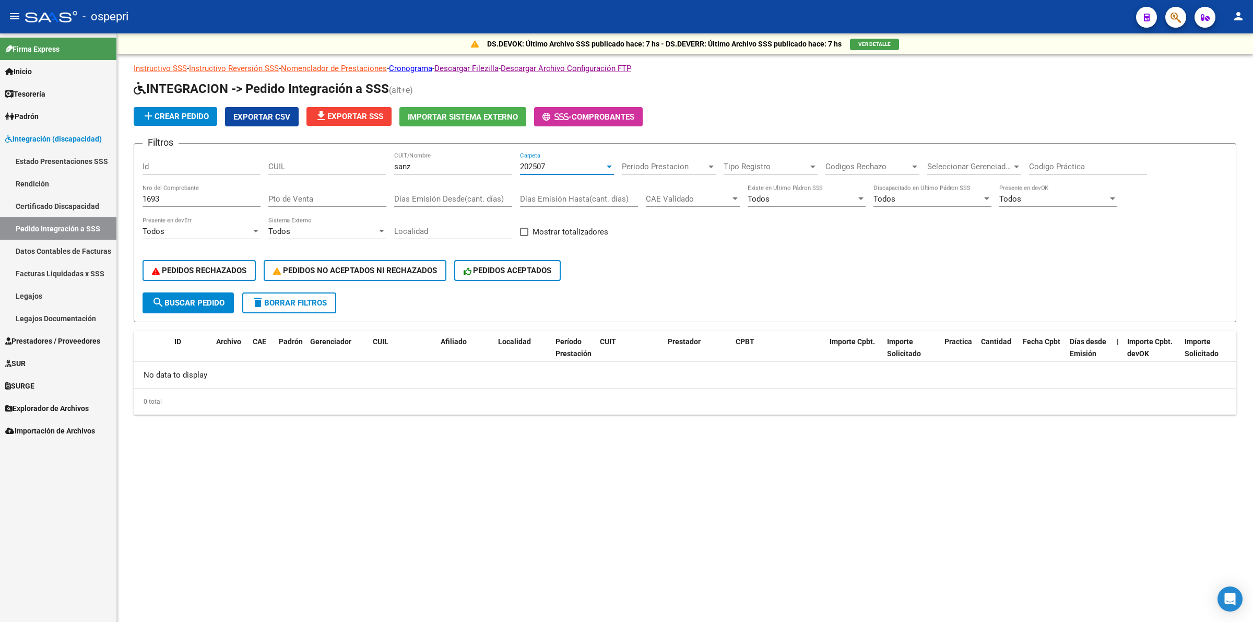
click at [535, 164] on span "202507" at bounding box center [532, 166] width 25 height 9
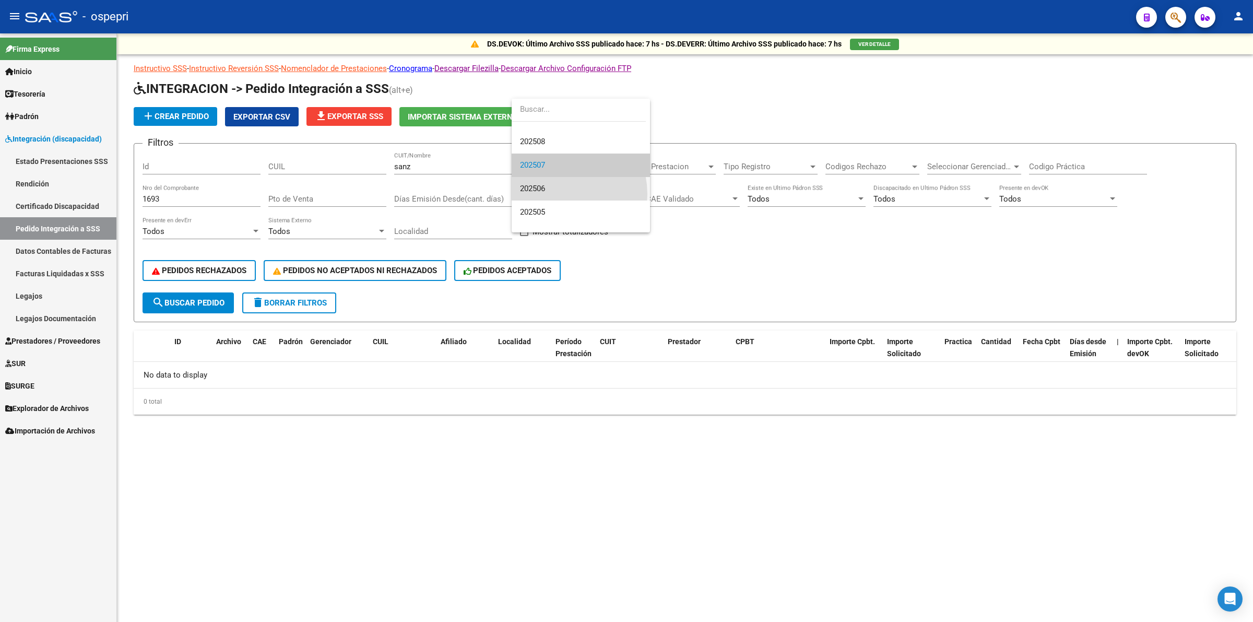
click at [552, 194] on span "202506" at bounding box center [581, 188] width 122 height 23
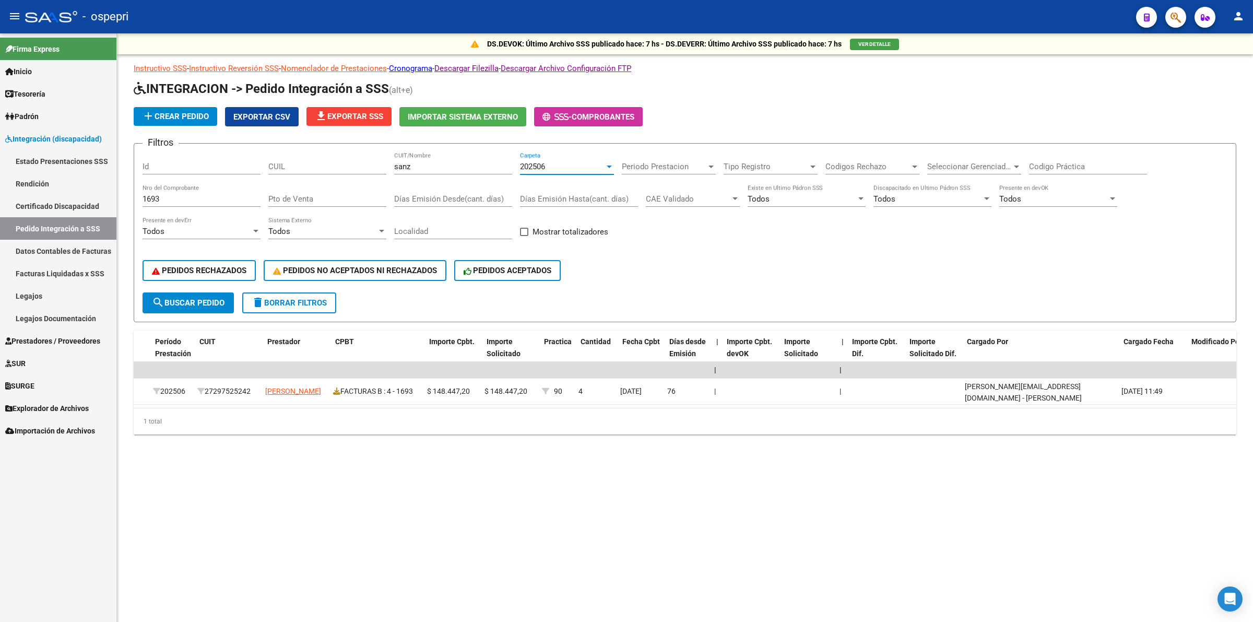
scroll to position [0, 0]
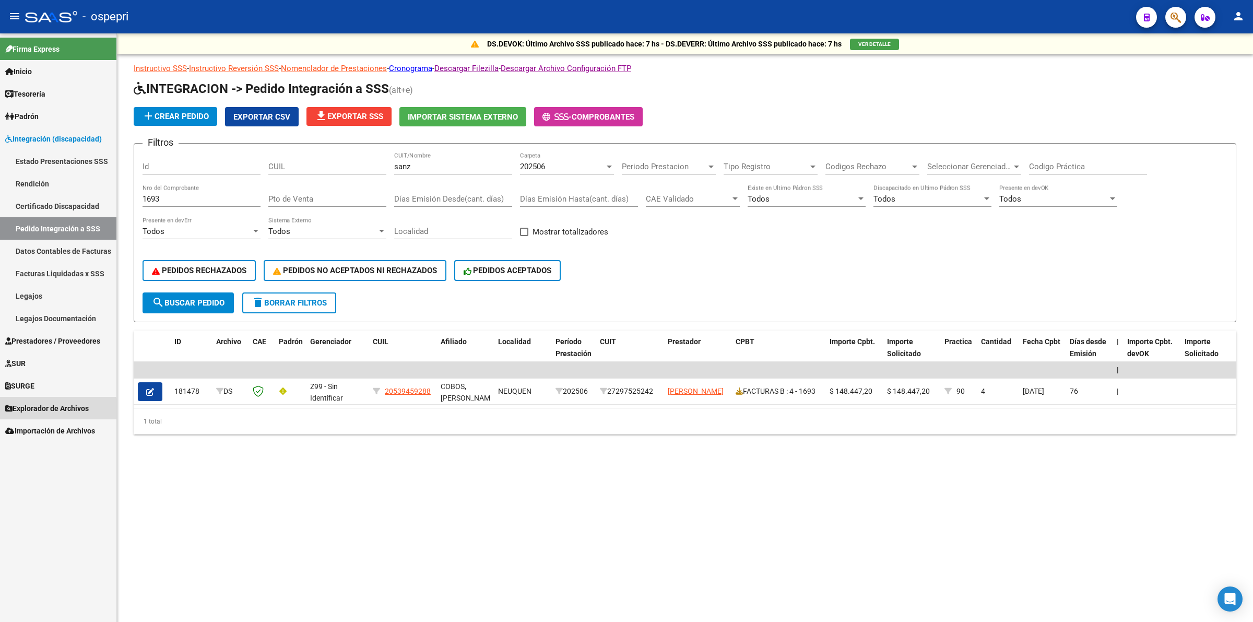
click at [34, 411] on span "Explorador de Archivos" at bounding box center [47, 407] width 84 height 11
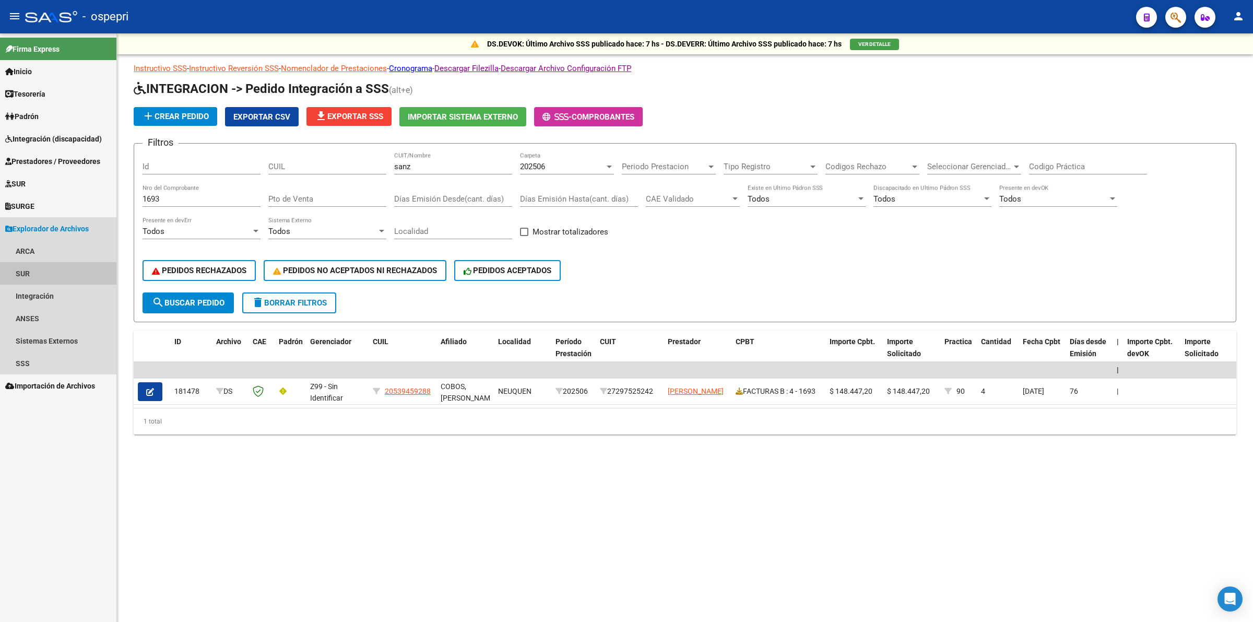
drag, startPoint x: 43, startPoint y: 278, endPoint x: 50, endPoint y: 290, distance: 14.2
click at [44, 279] on link "SUR" at bounding box center [58, 273] width 116 height 22
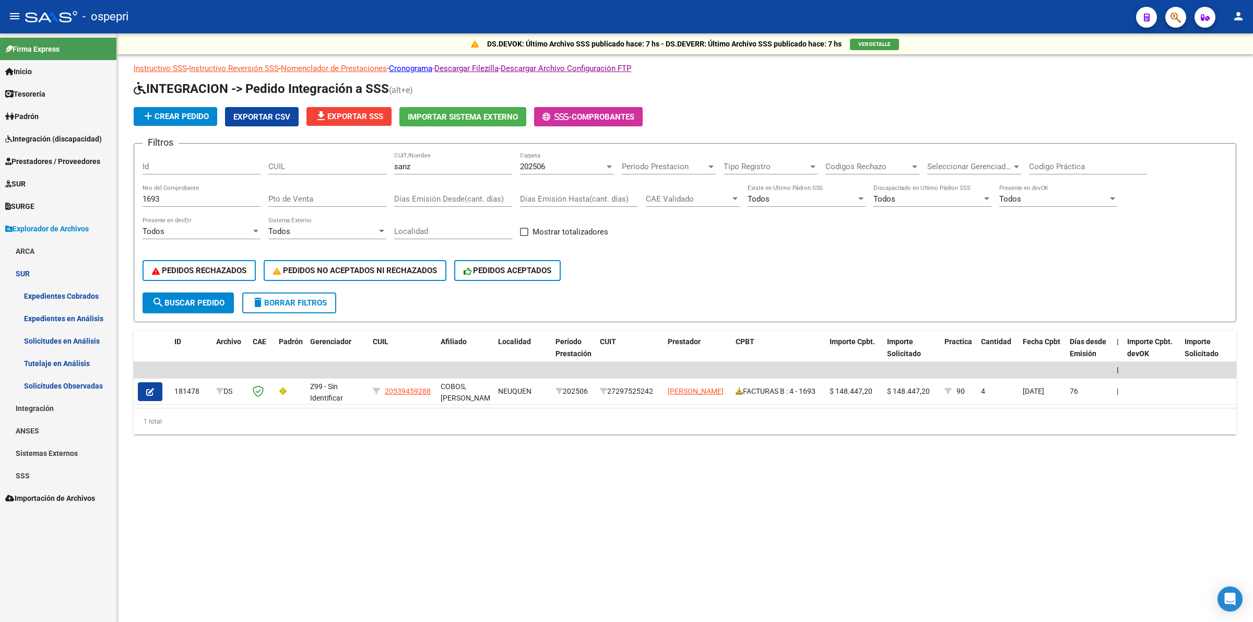
click at [50, 290] on link "Expedientes Cobrados" at bounding box center [58, 296] width 116 height 22
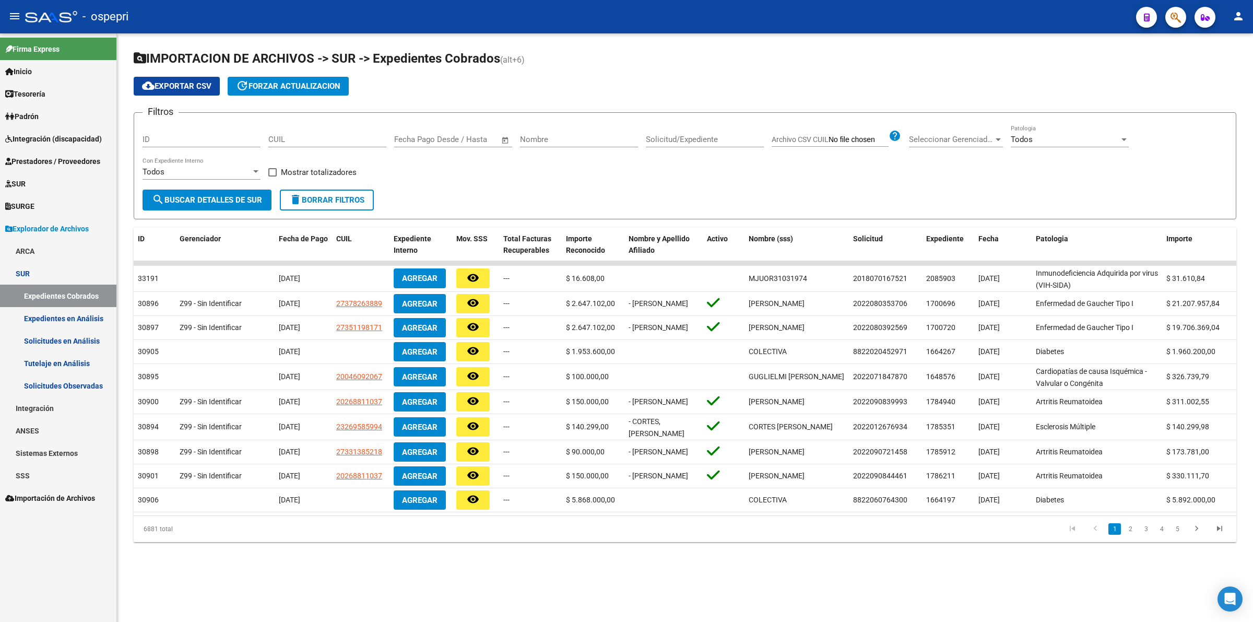
click at [56, 233] on span "Explorador de Archivos" at bounding box center [47, 228] width 84 height 11
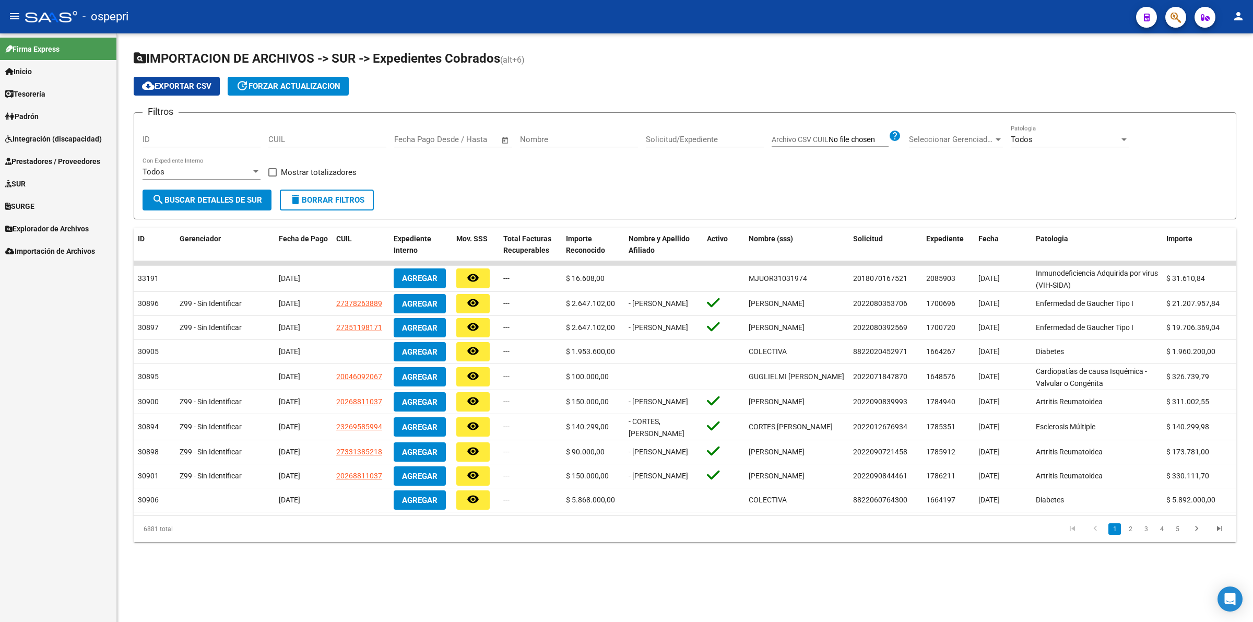
click at [54, 226] on span "Explorador de Archivos" at bounding box center [47, 228] width 84 height 11
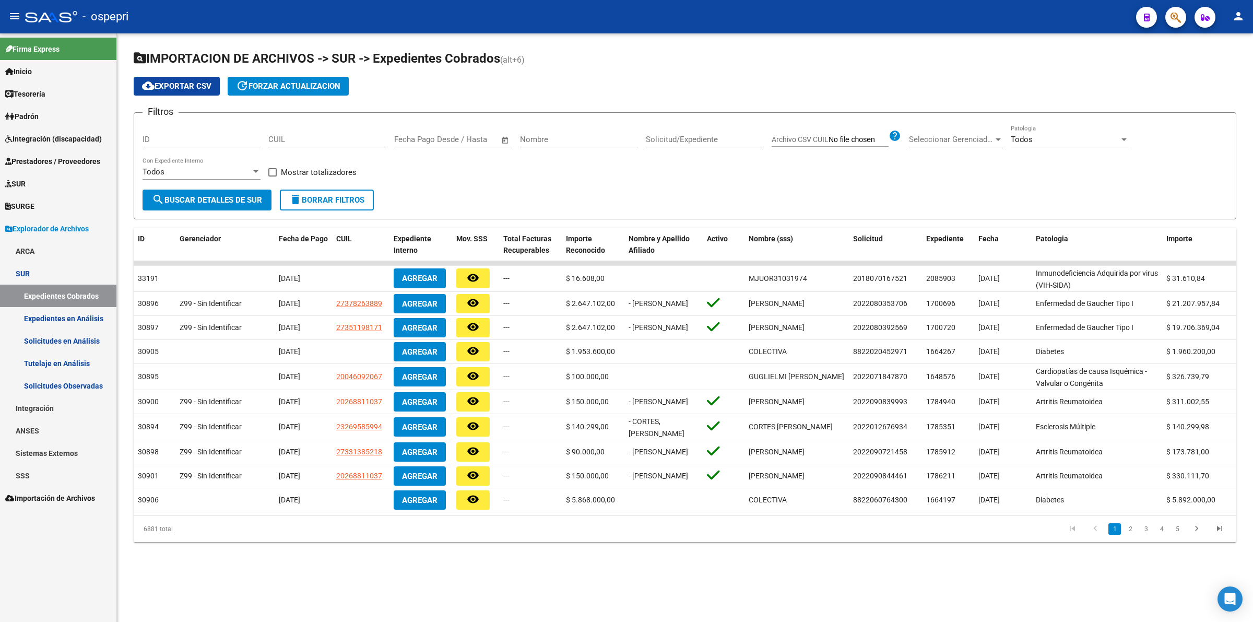
click at [45, 408] on link "Integración" at bounding box center [58, 408] width 116 height 22
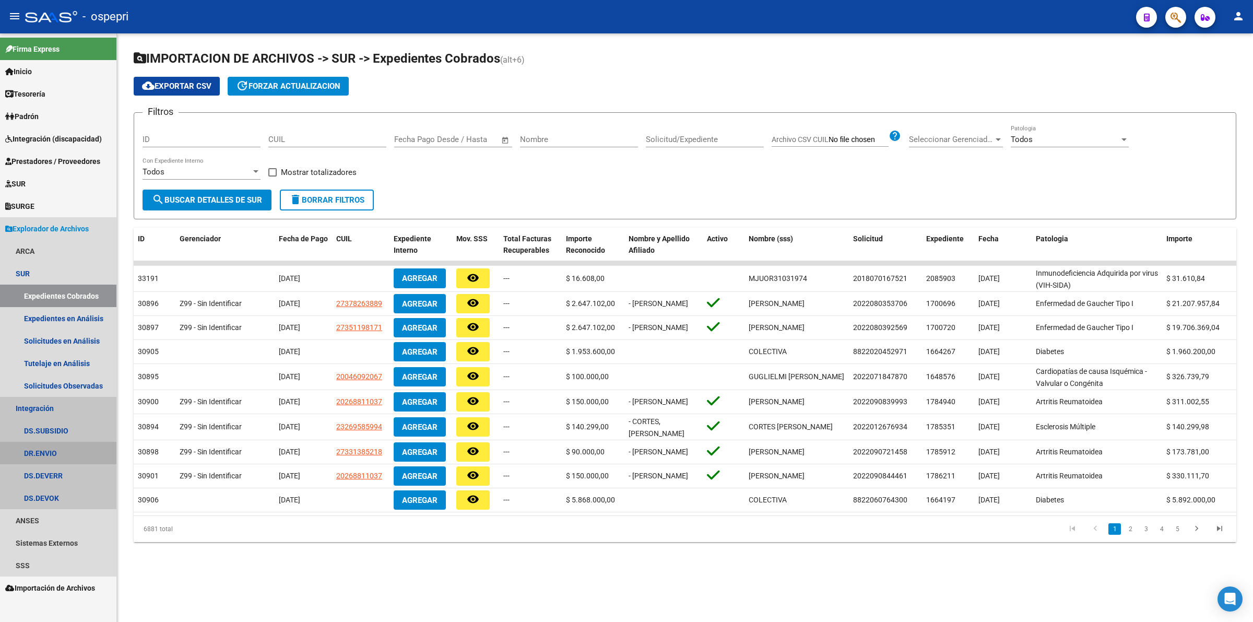
click at [47, 453] on link "DR.ENVIO" at bounding box center [58, 453] width 116 height 22
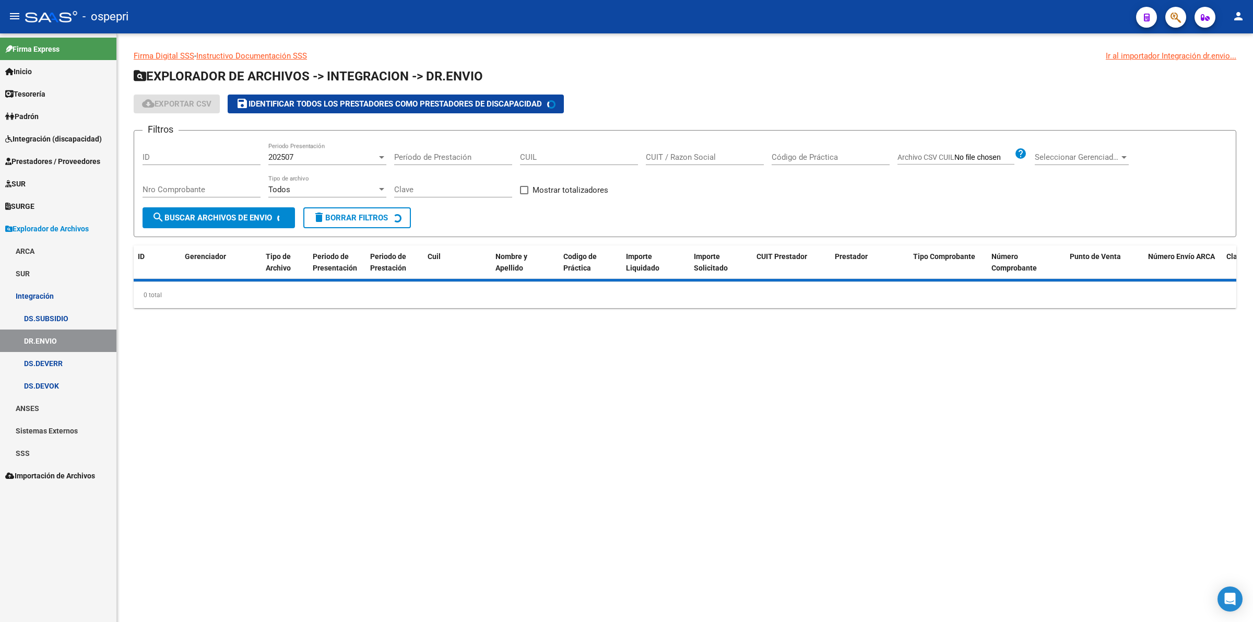
click at [187, 185] on input "Nro Comprobante" at bounding box center [202, 189] width 118 height 9
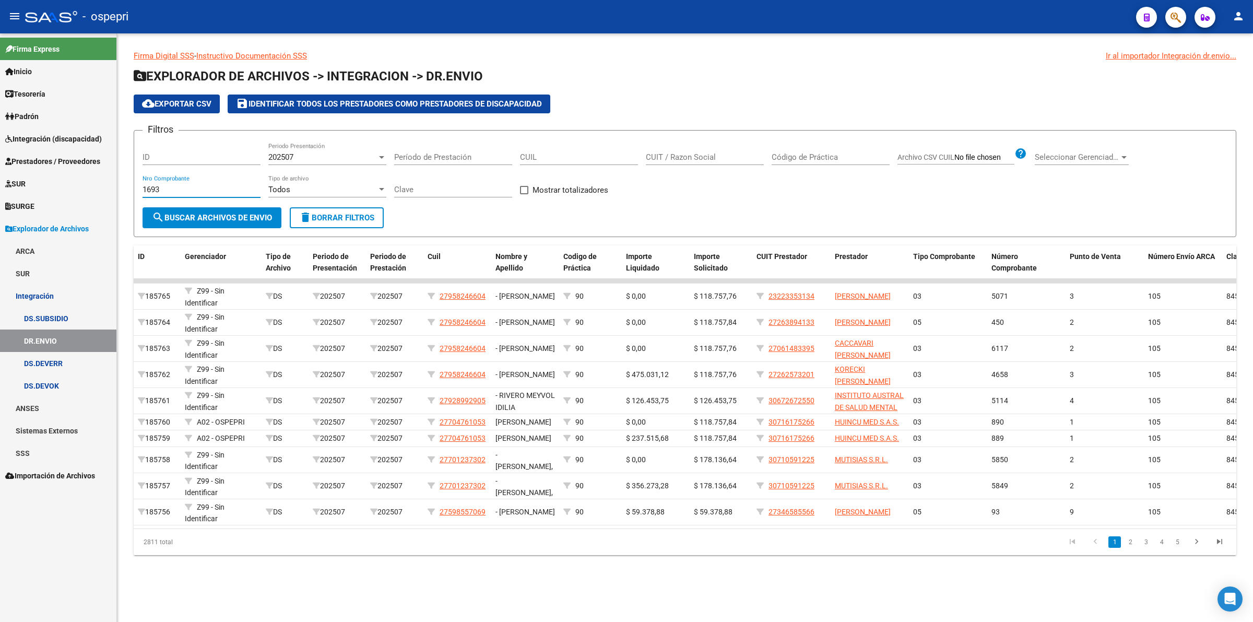
type input "1693"
click at [706, 160] on input "CUIT / Razon Social" at bounding box center [705, 156] width 118 height 9
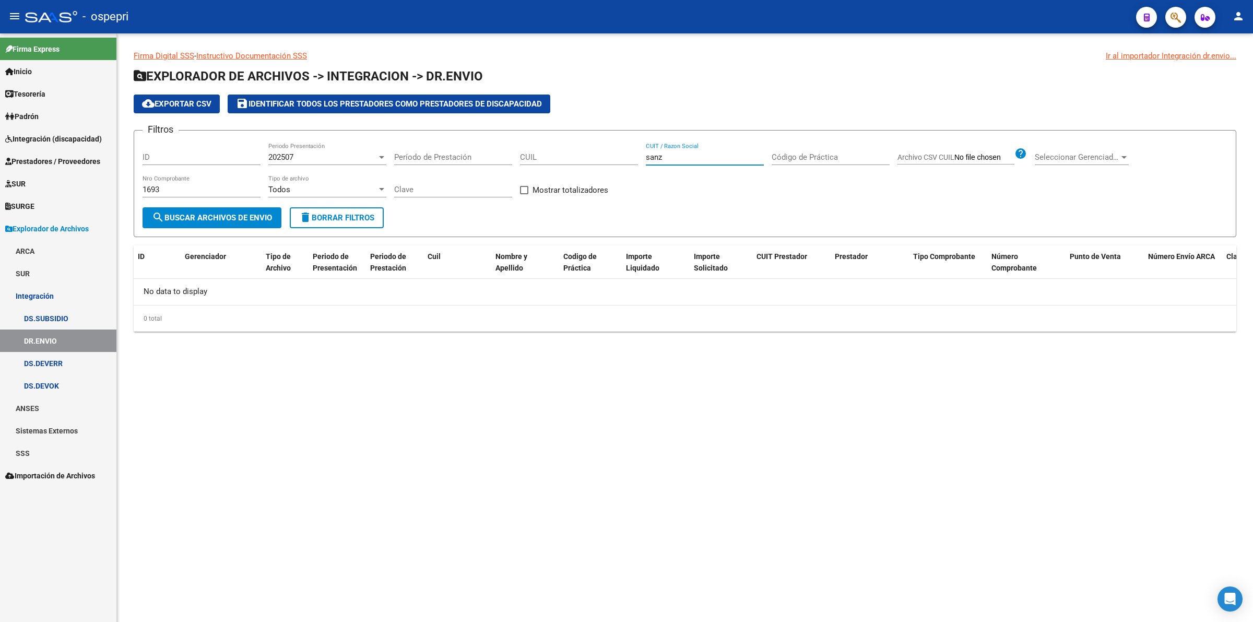
type input "sanz"
click at [280, 163] on div "202507 Periodo Presentación" at bounding box center [327, 154] width 118 height 22
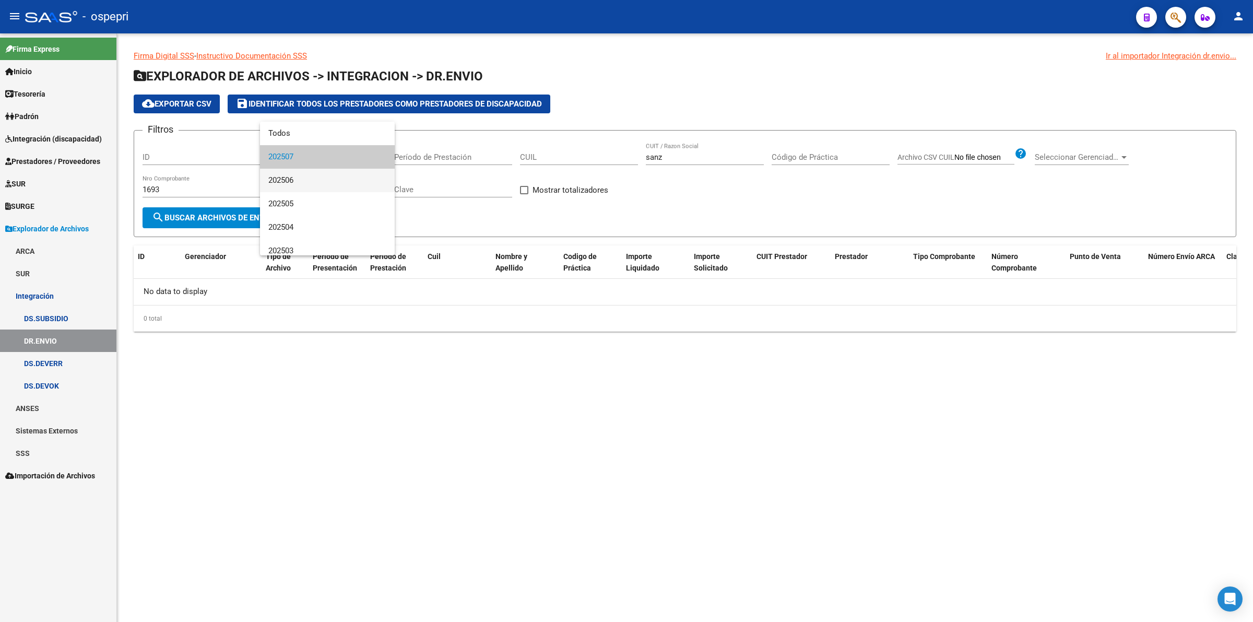
click at [290, 183] on span "202506" at bounding box center [327, 180] width 118 height 23
click at [220, 222] on button "search Buscar Archivos de Envio" at bounding box center [212, 217] width 139 height 21
click at [304, 151] on div "202506 Periodo Presentación" at bounding box center [327, 154] width 118 height 22
click at [298, 113] on span "Todos" at bounding box center [327, 109] width 118 height 23
click at [242, 222] on button "search Buscar Archivos de Envio" at bounding box center [212, 217] width 139 height 21
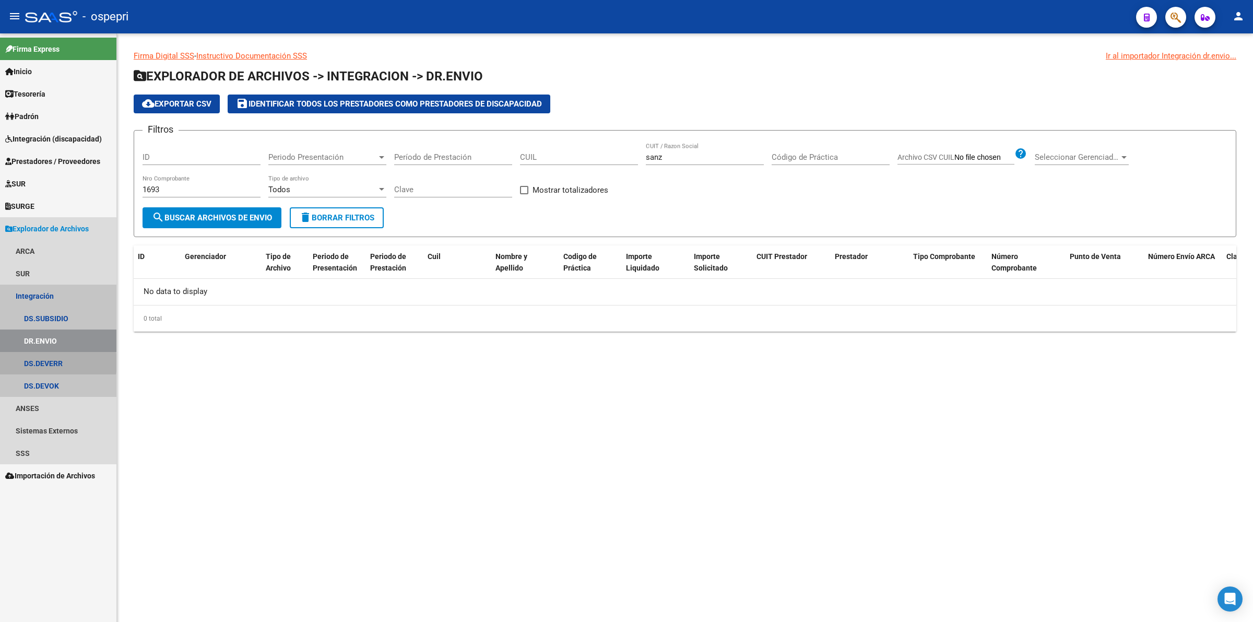
drag, startPoint x: 38, startPoint y: 363, endPoint x: 70, endPoint y: 348, distance: 36.0
click at [38, 363] on link "DS.DEVERR" at bounding box center [58, 363] width 116 height 22
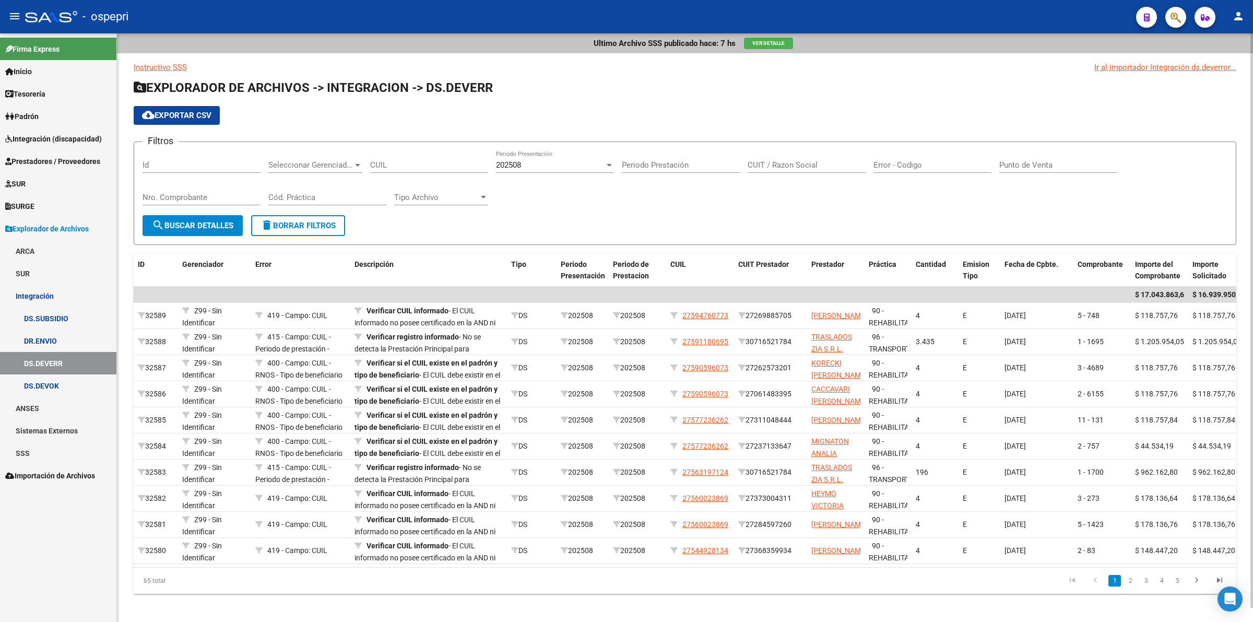
click at [499, 162] on span "202508" at bounding box center [508, 164] width 25 height 9
drag, startPoint x: 530, startPoint y: 140, endPoint x: 784, endPoint y: 182, distance: 256.6
click at [535, 140] on span "Todos" at bounding box center [555, 140] width 118 height 23
click at [786, 165] on input "CUIT / Razon Social" at bounding box center [807, 164] width 118 height 9
type input "sanz"
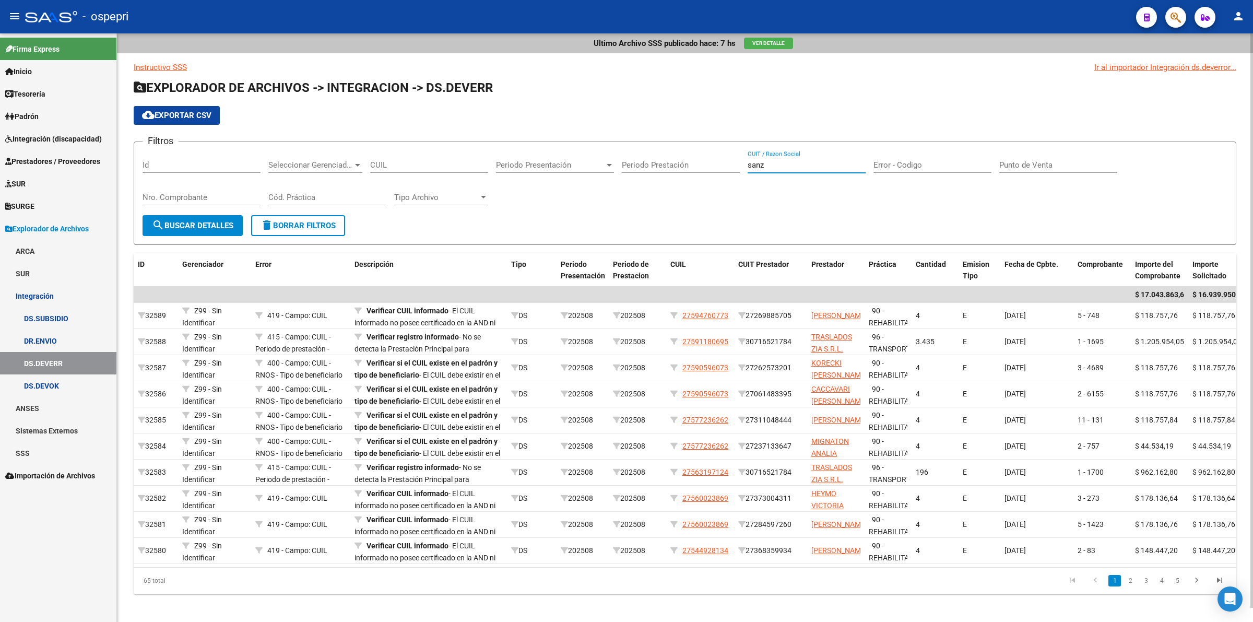
click at [225, 199] on input "Nro. Comprobante" at bounding box center [202, 197] width 118 height 9
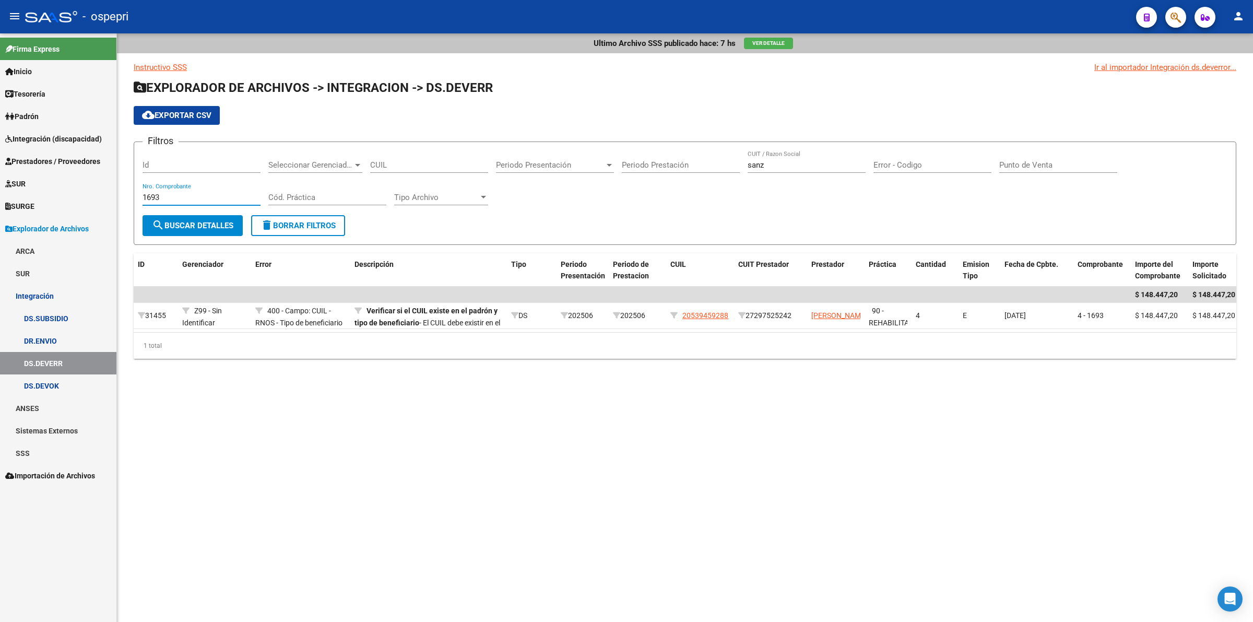
type input "1693"
click at [86, 133] on span "Integración (discapacidad)" at bounding box center [53, 138] width 97 height 11
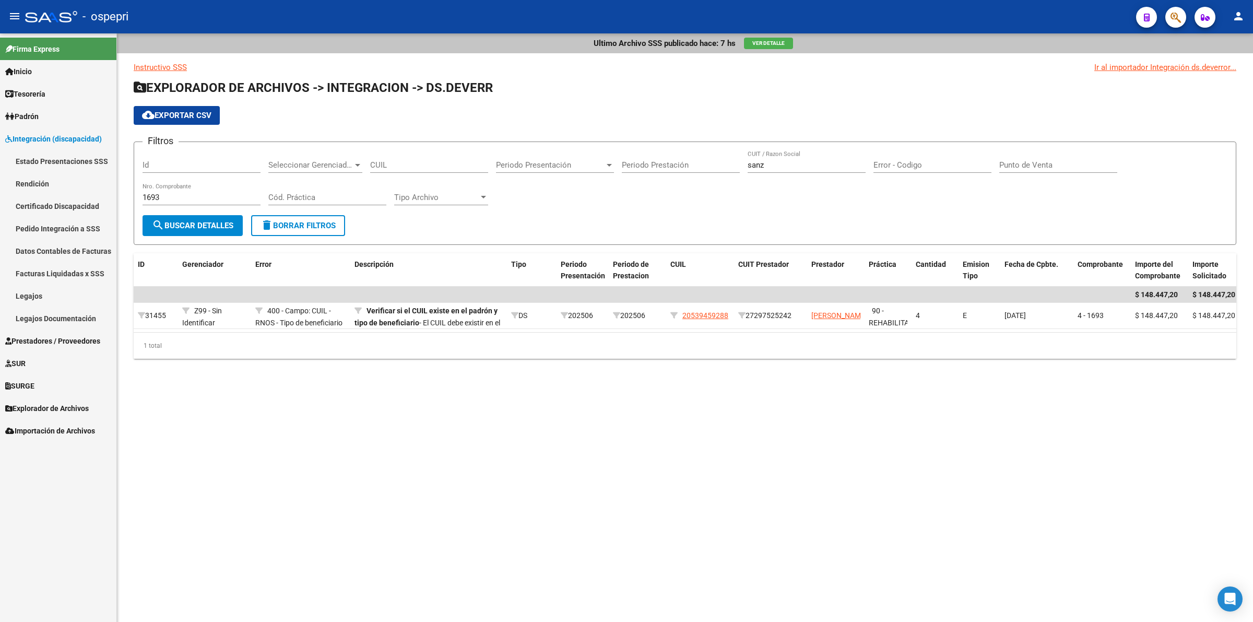
drag, startPoint x: 53, startPoint y: 232, endPoint x: 116, endPoint y: 252, distance: 66.1
click at [53, 231] on link "Pedido Integración a SSS" at bounding box center [58, 228] width 116 height 22
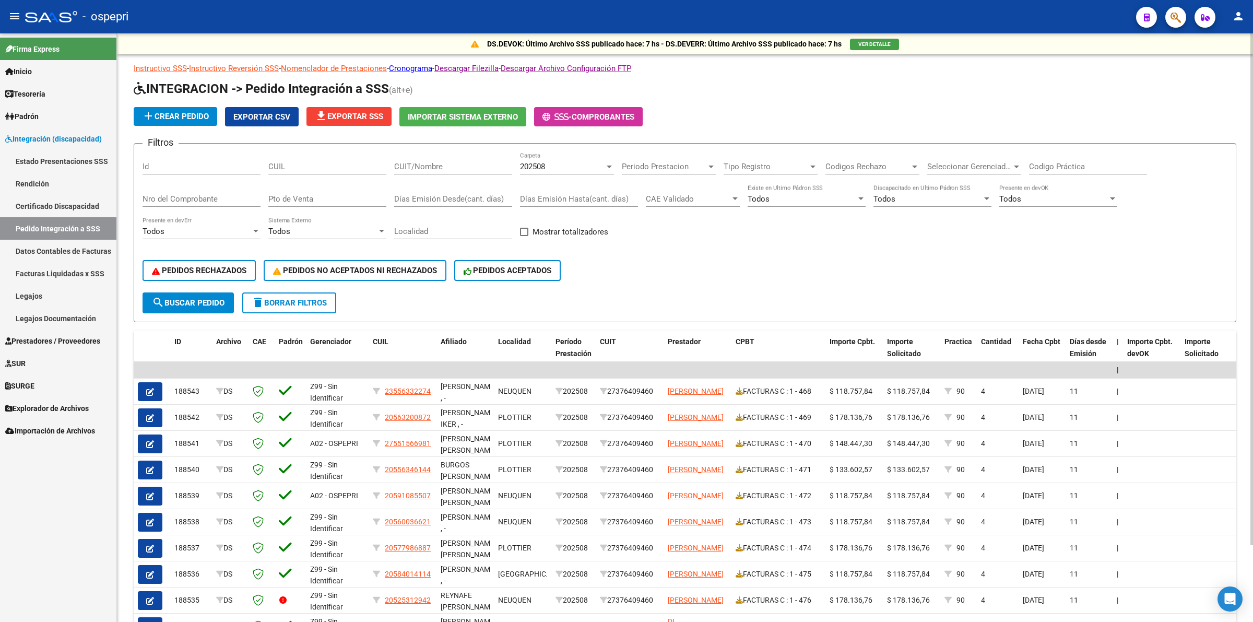
click at [418, 169] on input "CUIT/Nombre" at bounding box center [453, 166] width 118 height 9
click at [425, 166] on input "CUIT/Nombre" at bounding box center [453, 166] width 118 height 9
paste input "30716521784"
type input "30716521784"
drag, startPoint x: 201, startPoint y: 302, endPoint x: 311, endPoint y: 305, distance: 109.7
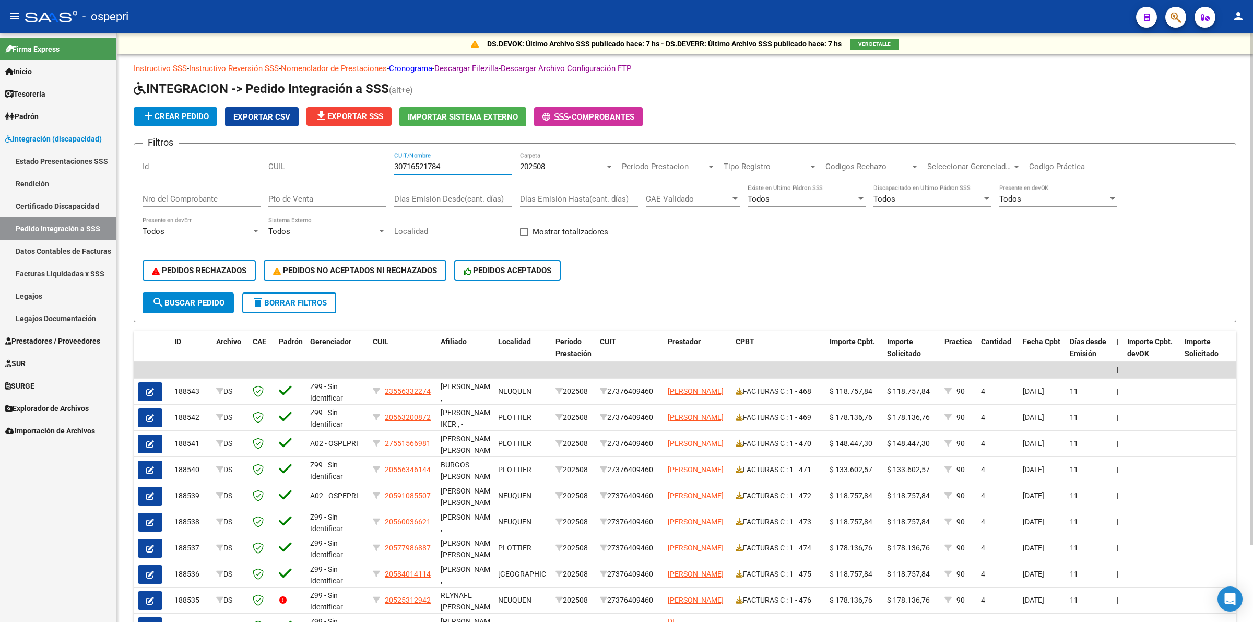
click at [201, 301] on span "search Buscar Pedido" at bounding box center [188, 302] width 73 height 9
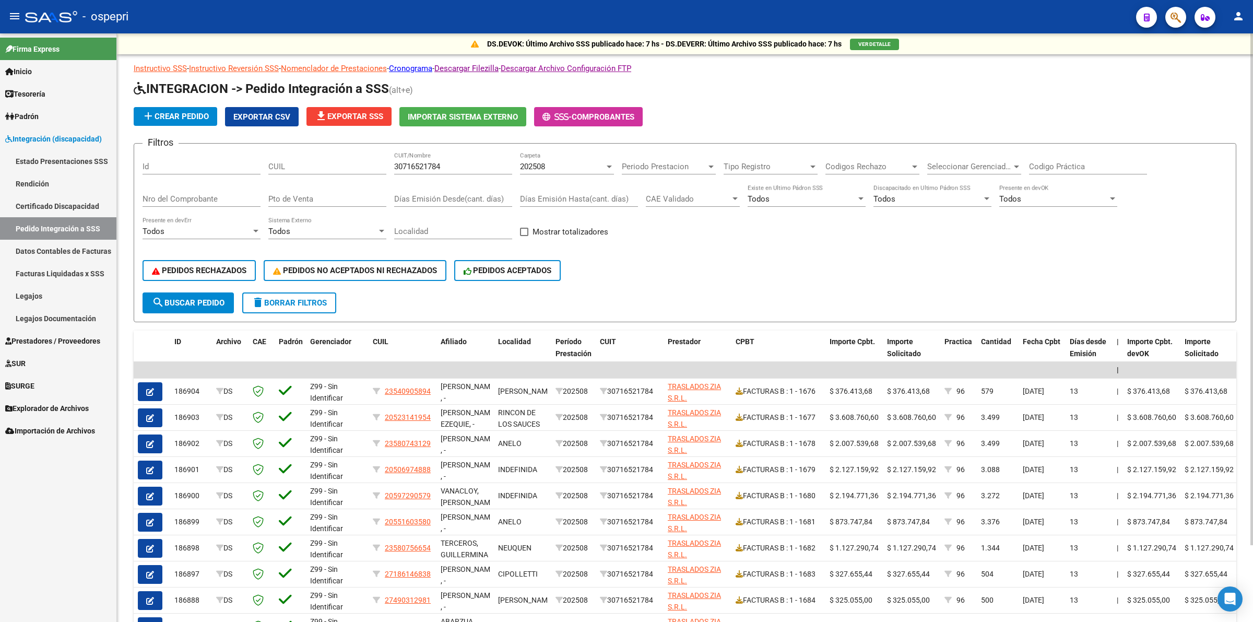
click at [572, 167] on div "202508" at bounding box center [562, 166] width 85 height 9
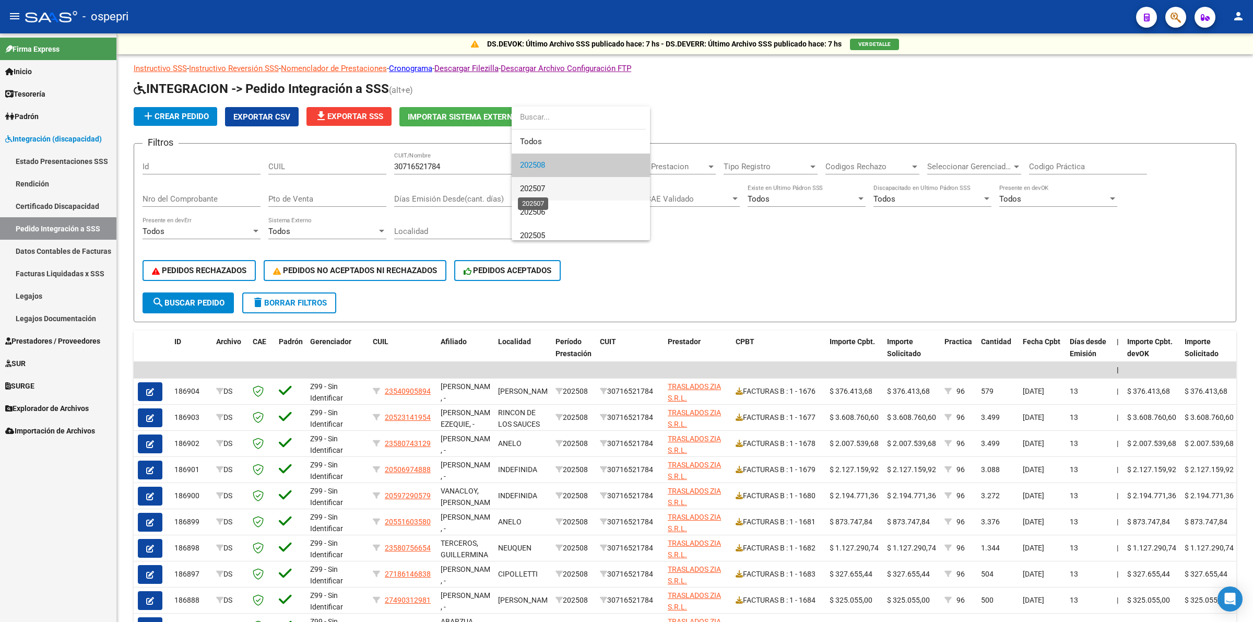
drag, startPoint x: 535, startPoint y: 184, endPoint x: 476, endPoint y: 175, distance: 59.7
click at [533, 184] on span "202507" at bounding box center [532, 188] width 25 height 9
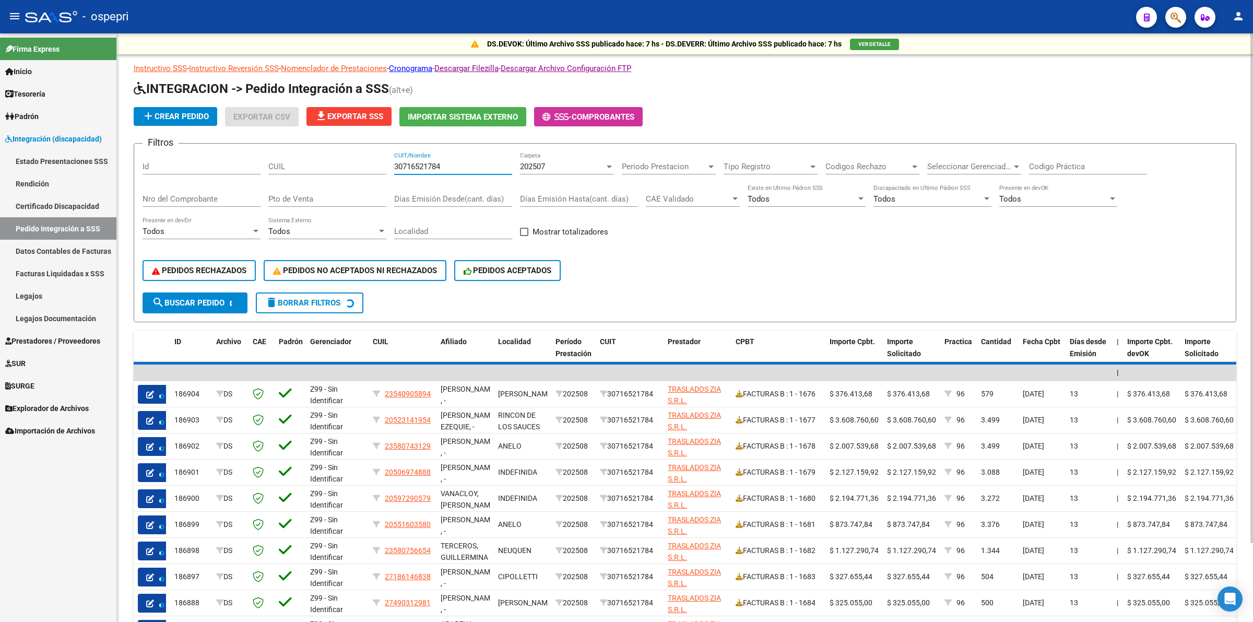
drag, startPoint x: 457, startPoint y: 161, endPoint x: 291, endPoint y: 146, distance: 166.6
click at [291, 149] on form "Filtros Id CUIL 30716521784 CUIT/Nombre 202507 Carpeta Periodo Prestacion Perio…" at bounding box center [685, 232] width 1103 height 179
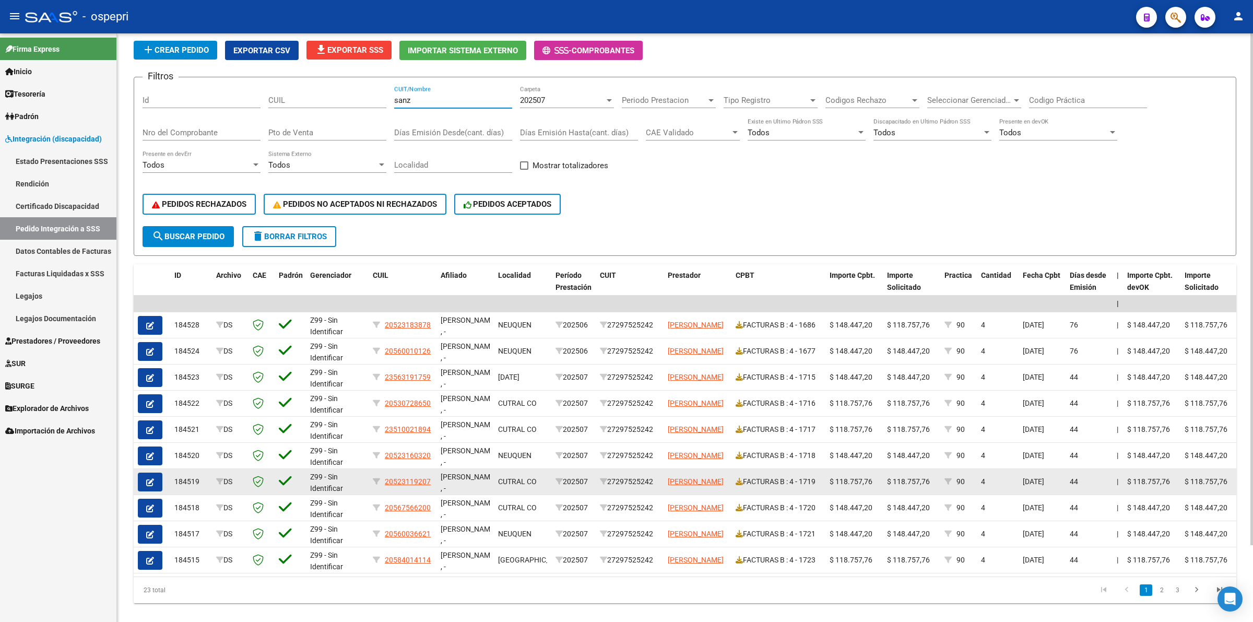
scroll to position [88, 0]
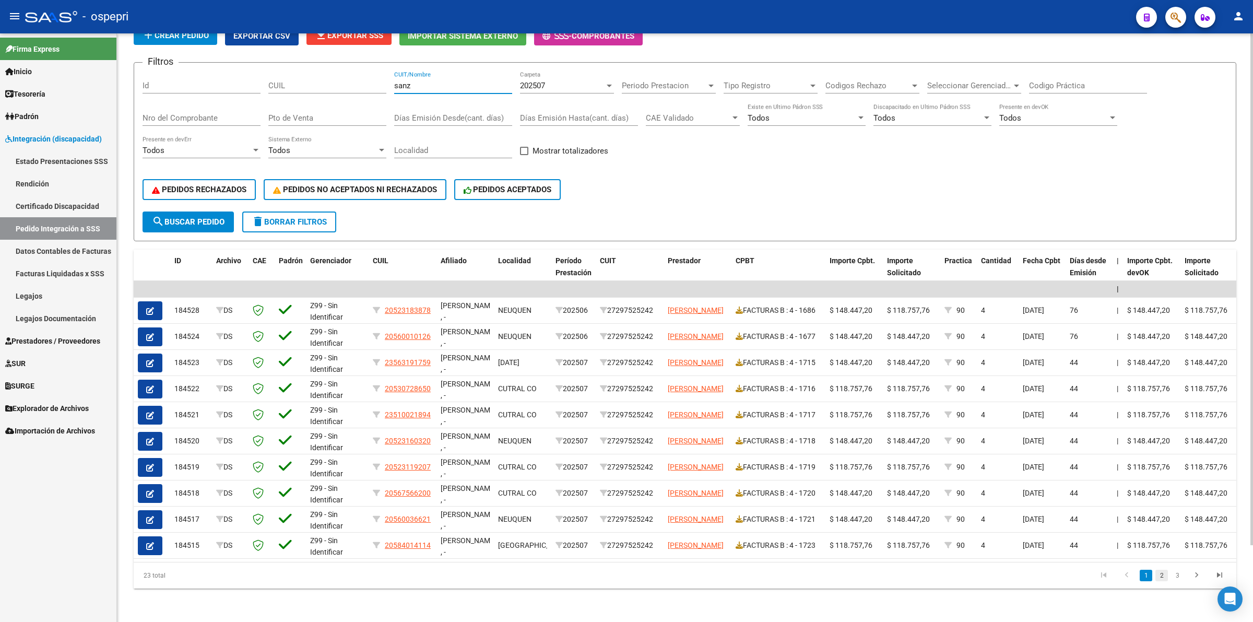
type input "sanz"
click at [1158, 574] on link "2" at bounding box center [1161, 575] width 13 height 11
click at [1178, 575] on link "3" at bounding box center [1177, 575] width 13 height 11
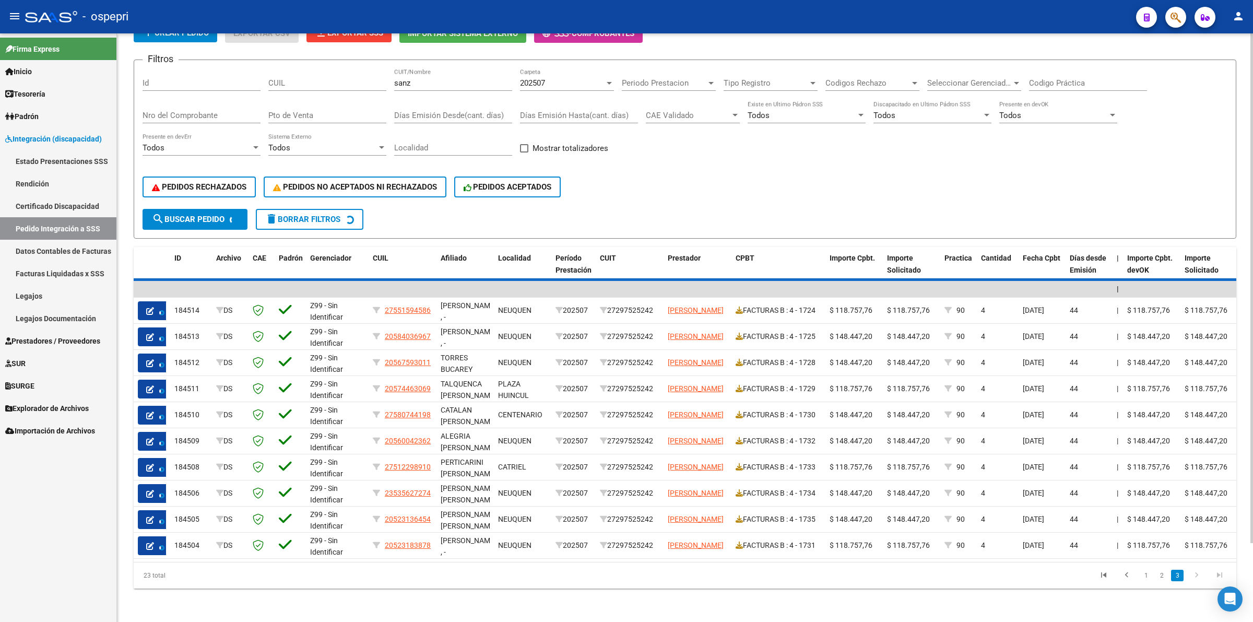
scroll to position [0, 0]
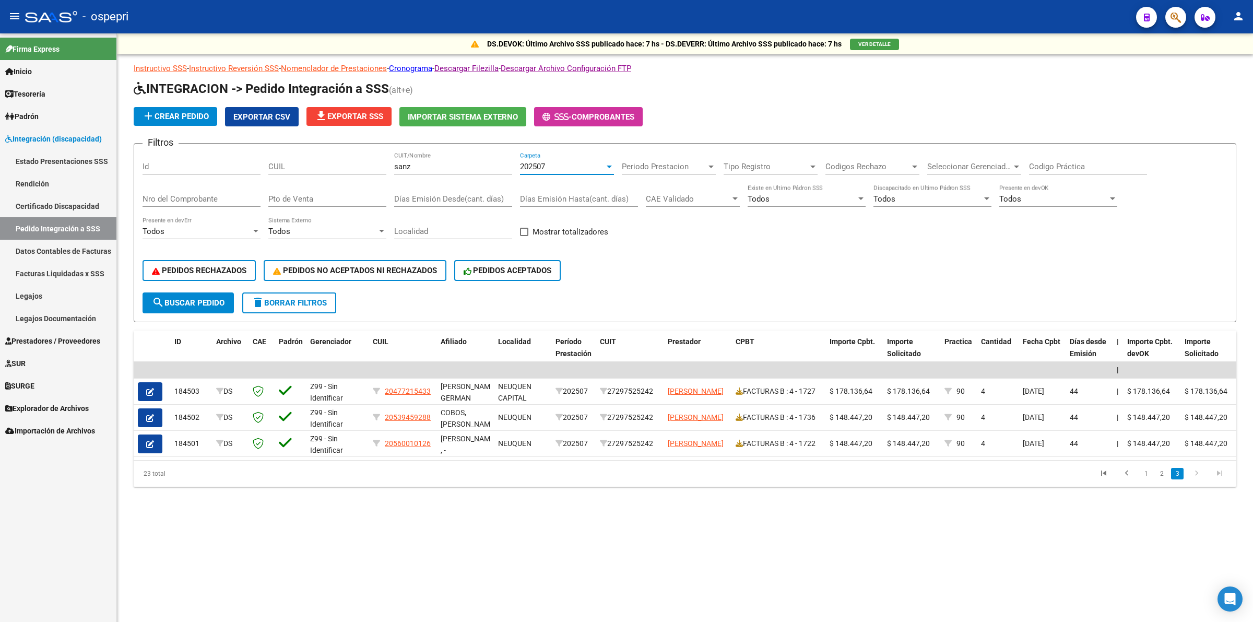
click at [543, 162] on span "202507" at bounding box center [532, 166] width 25 height 9
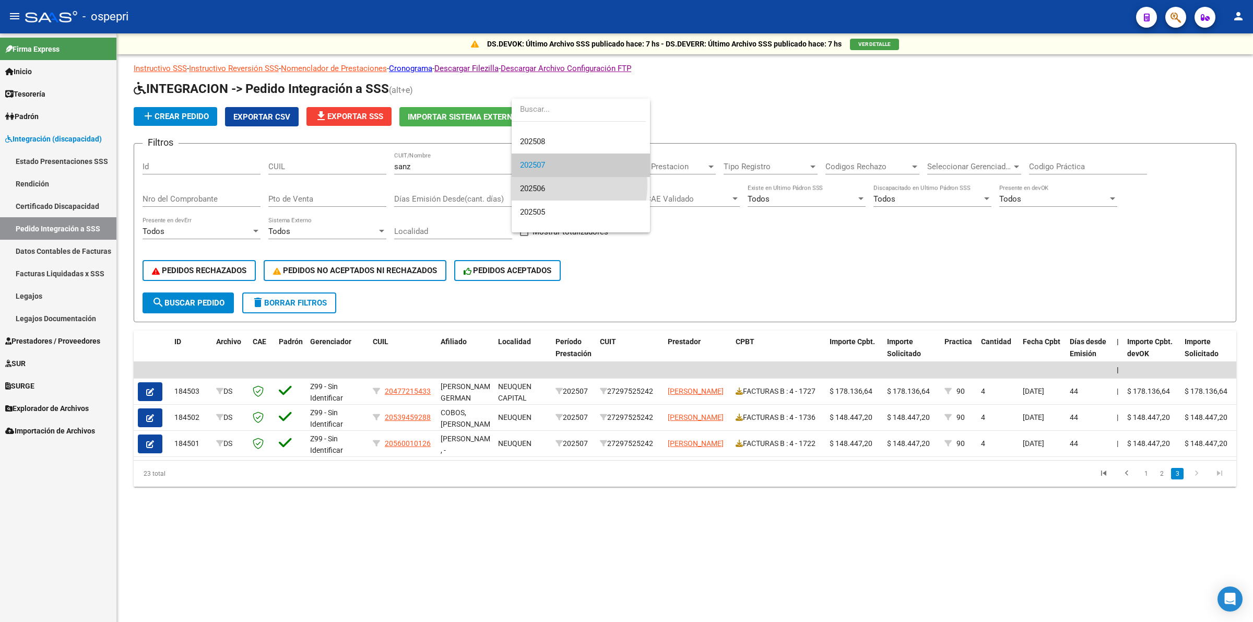
click at [550, 184] on span "202506" at bounding box center [581, 188] width 122 height 23
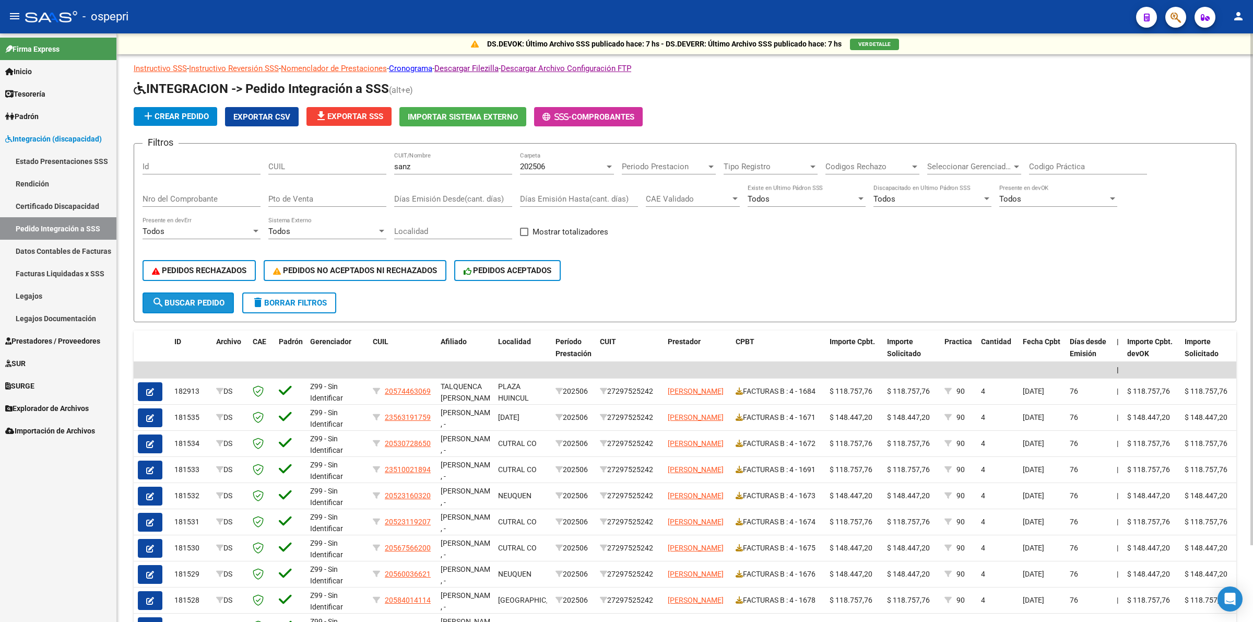
click at [215, 308] on button "search Buscar Pedido" at bounding box center [188, 302] width 91 height 21
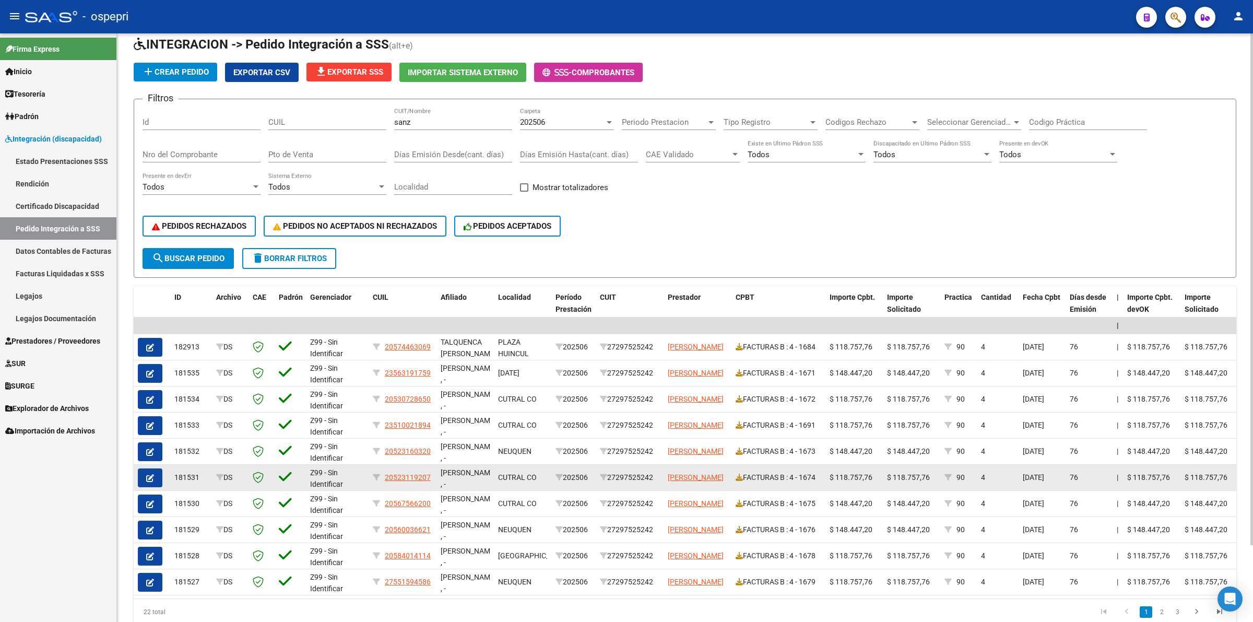
scroll to position [65, 0]
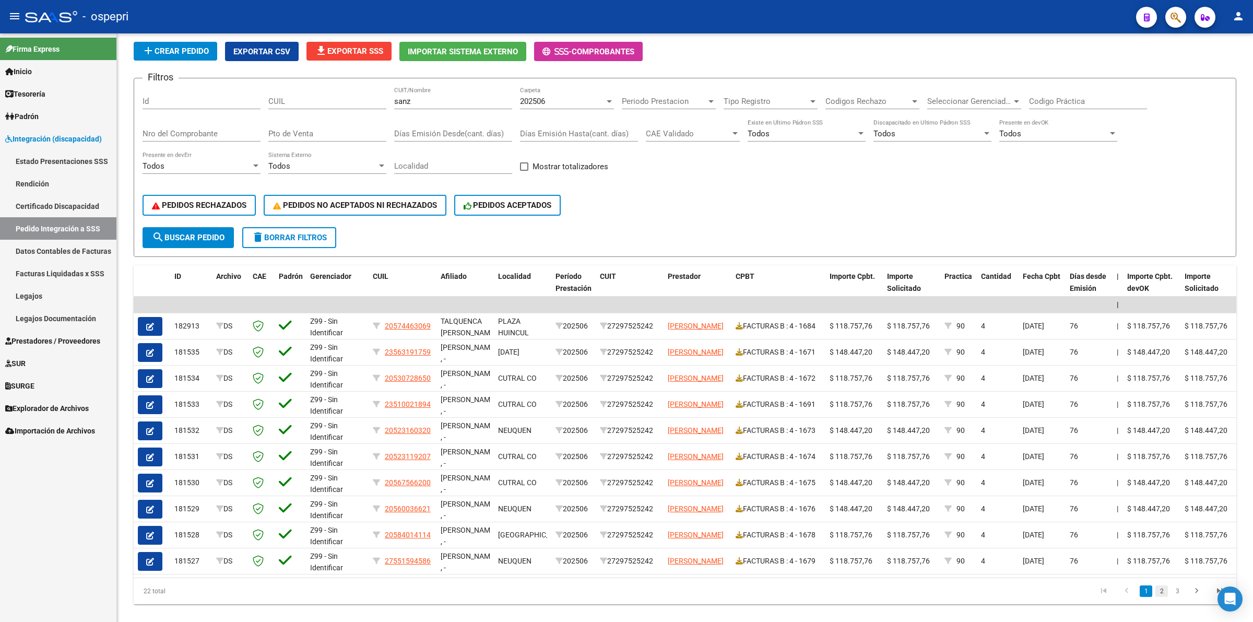
click at [1159, 597] on link "2" at bounding box center [1161, 590] width 13 height 11
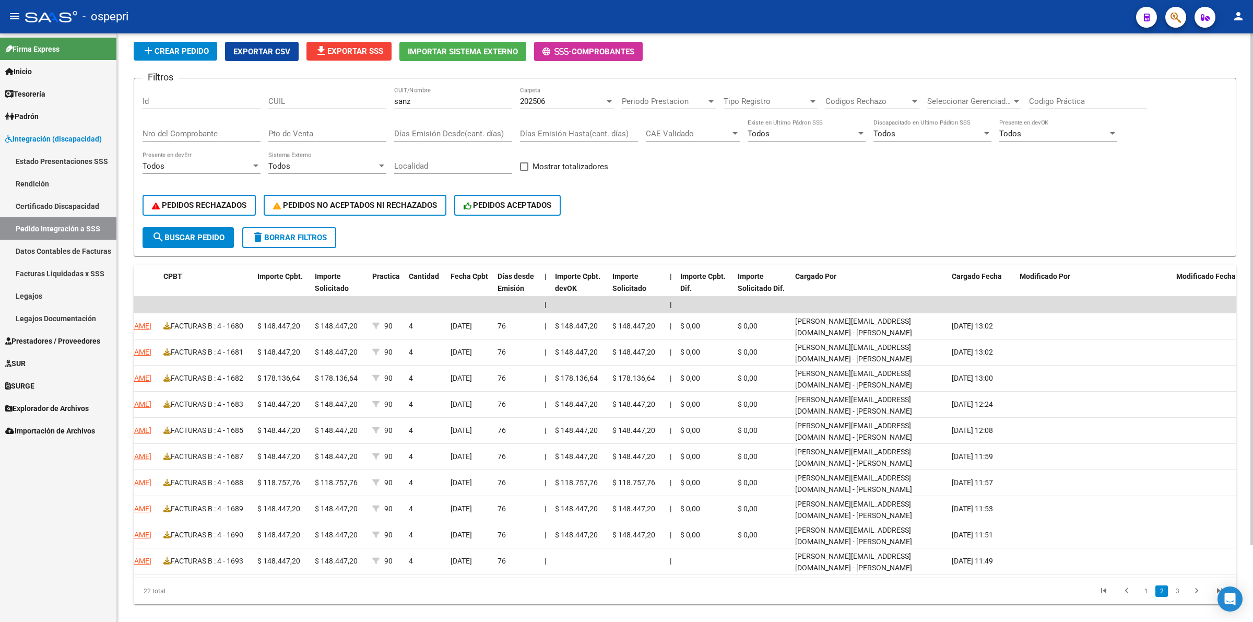
scroll to position [0, 0]
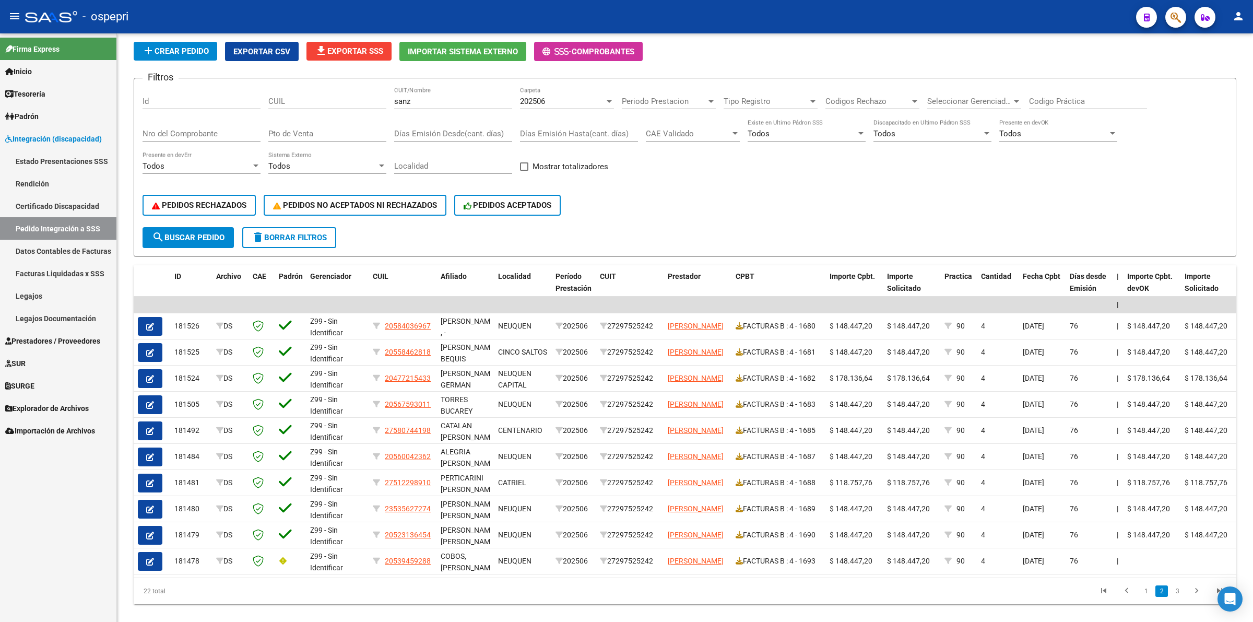
click at [65, 337] on span "Prestadores / Proveedores" at bounding box center [52, 340] width 95 height 11
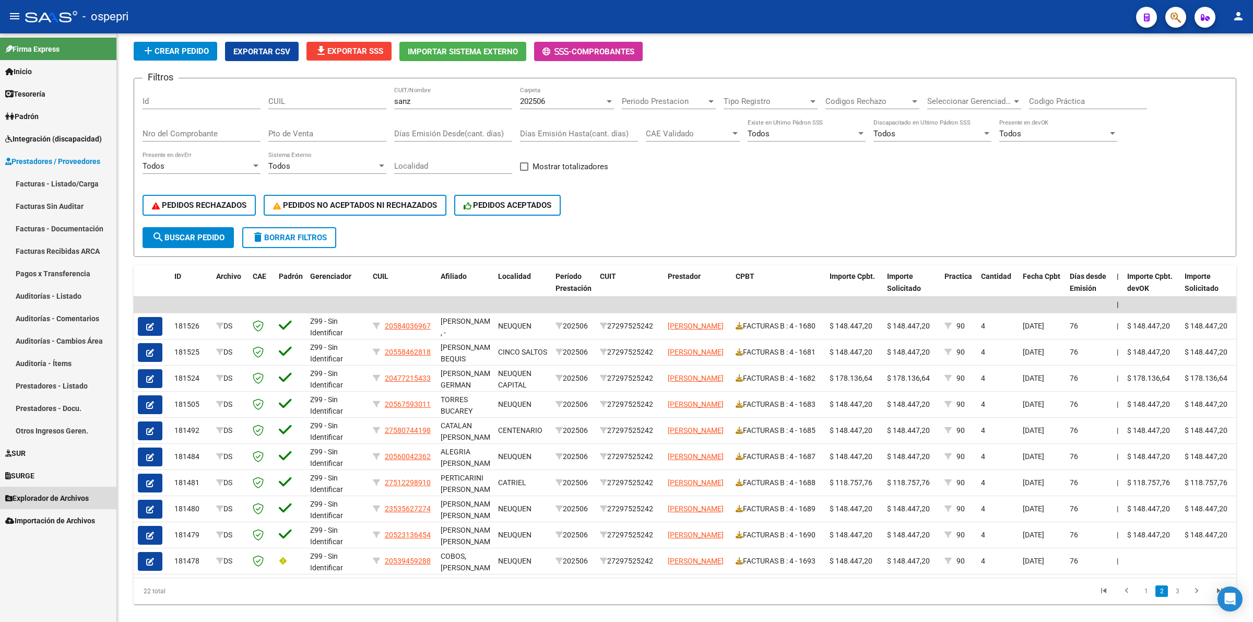
click at [82, 497] on span "Explorador de Archivos" at bounding box center [47, 497] width 84 height 11
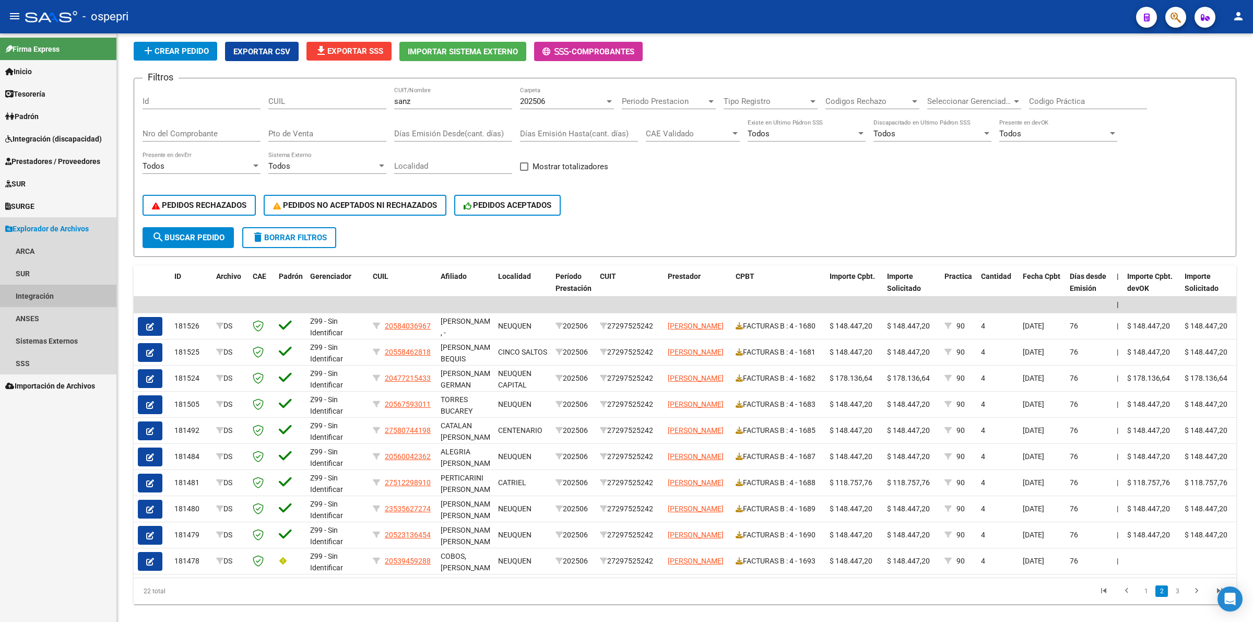
click at [40, 298] on link "Integración" at bounding box center [58, 296] width 116 height 22
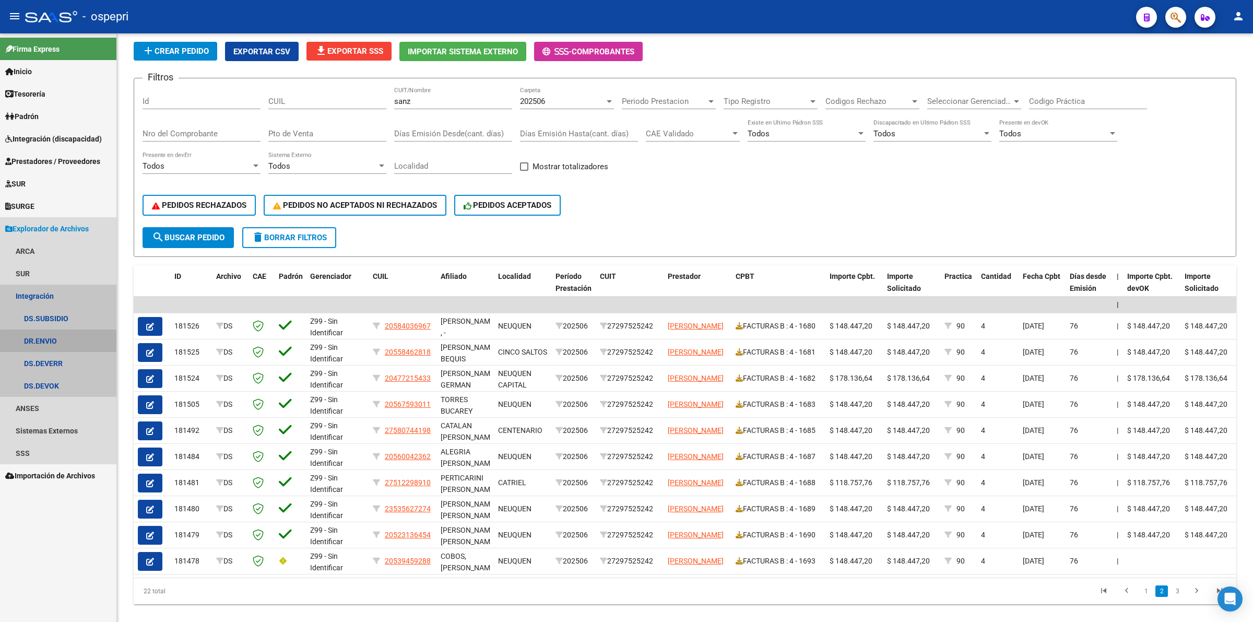
click at [63, 342] on link "DR.ENVIO" at bounding box center [58, 340] width 116 height 22
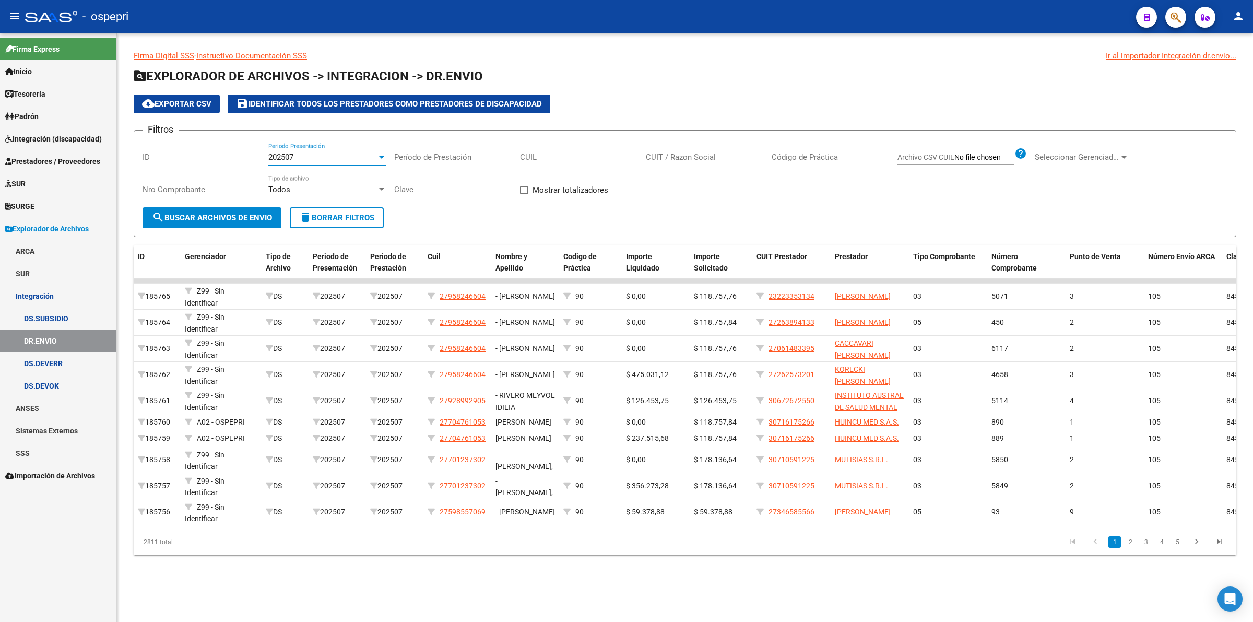
click at [290, 158] on span "202507" at bounding box center [280, 156] width 25 height 9
click at [291, 231] on span "202501" at bounding box center [327, 232] width 118 height 23
click at [844, 156] on input "Código de Práctica" at bounding box center [831, 156] width 118 height 9
type input "94"
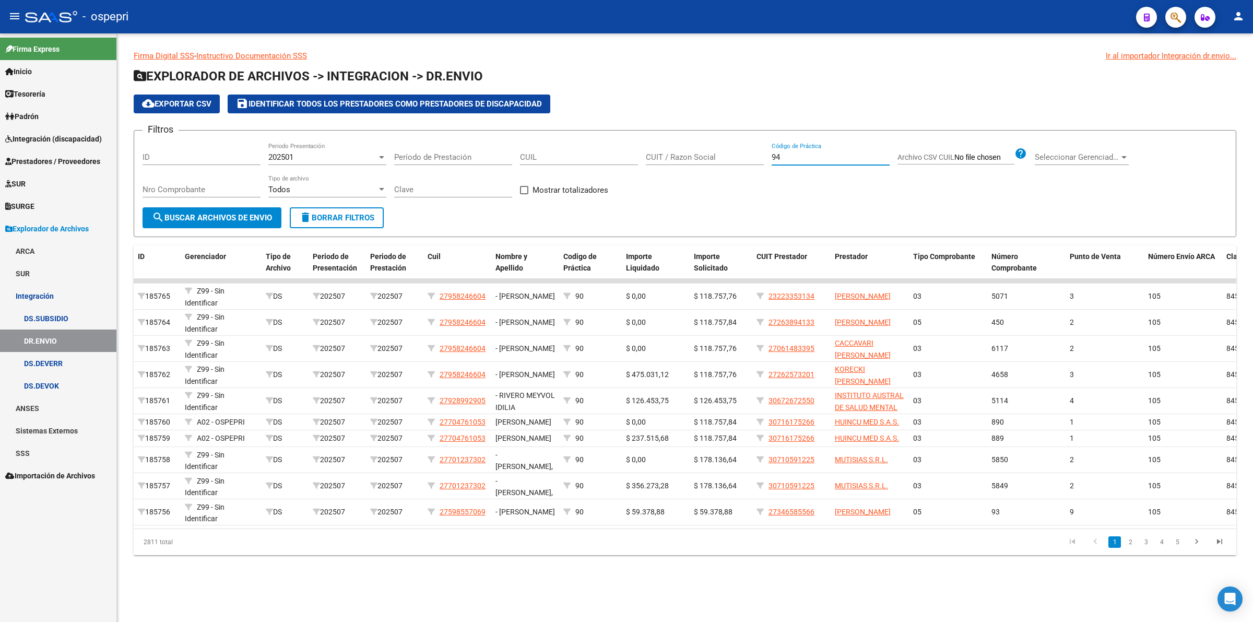
click at [158, 102] on span "cloud_download Exportar CSV" at bounding box center [176, 103] width 69 height 9
drag, startPoint x: 267, startPoint y: 161, endPoint x: 290, endPoint y: 152, distance: 24.9
click at [278, 155] on div "Filtros ID 202501 Periodo Presentación Período de Prestación CUIL CUIT / Razon …" at bounding box center [685, 173] width 1085 height 68
click at [299, 155] on div "202501" at bounding box center [322, 156] width 109 height 9
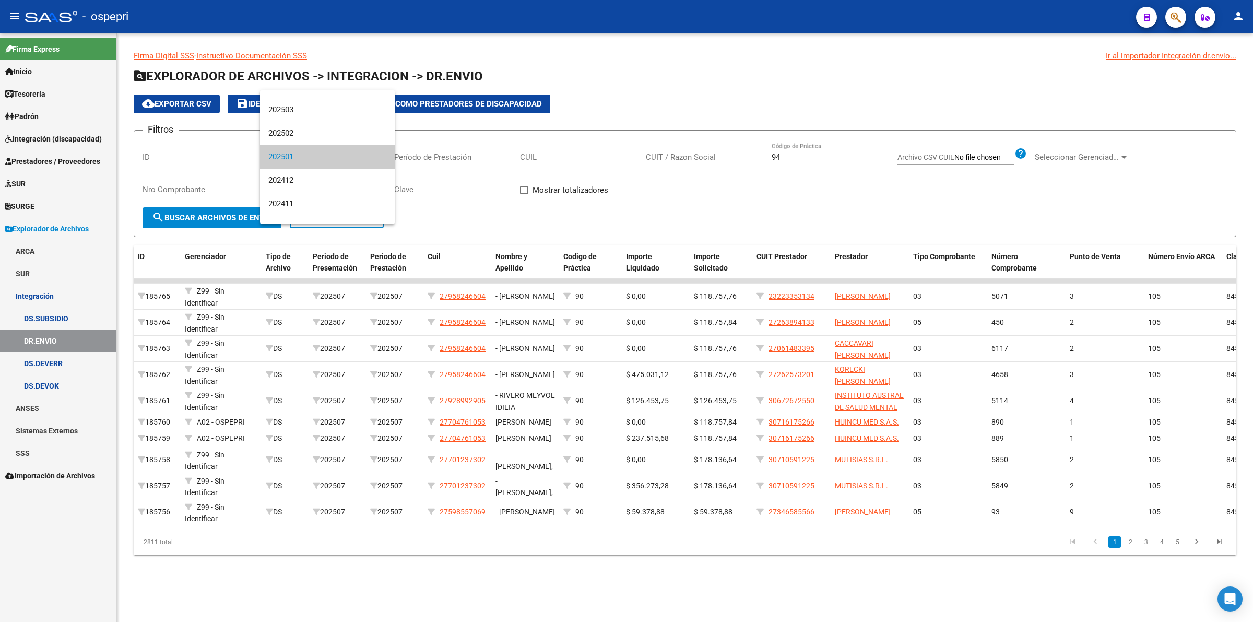
click at [298, 156] on span "202501" at bounding box center [327, 156] width 118 height 23
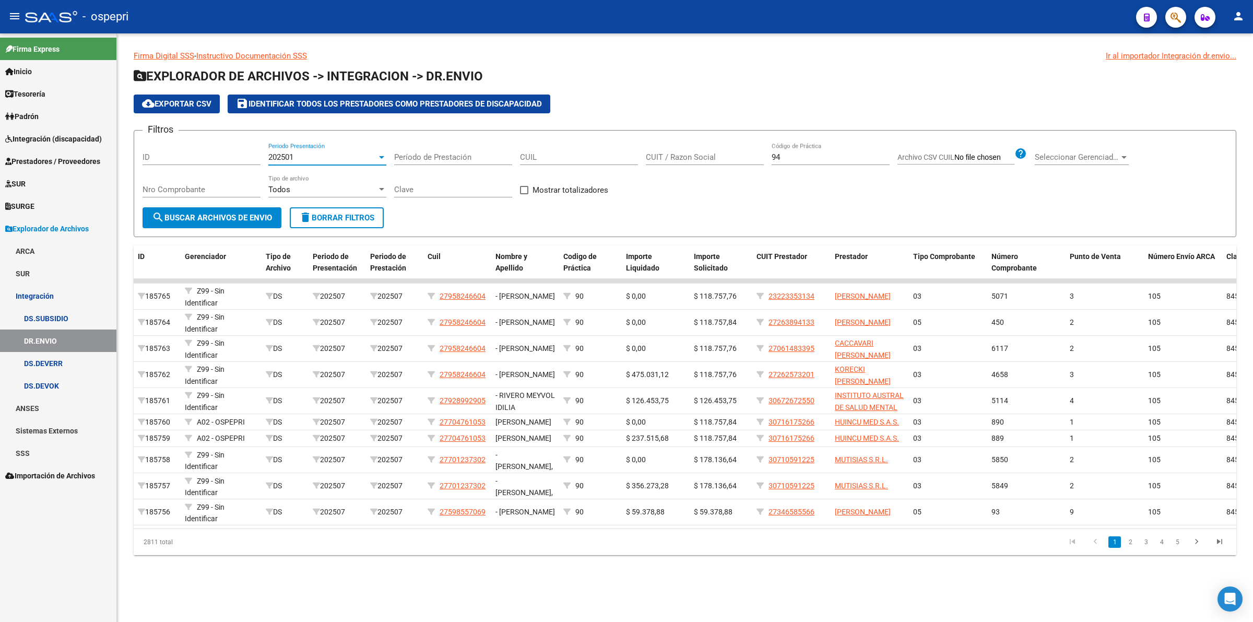
click at [217, 217] on span "search Buscar Archivos de Envio" at bounding box center [212, 217] width 120 height 9
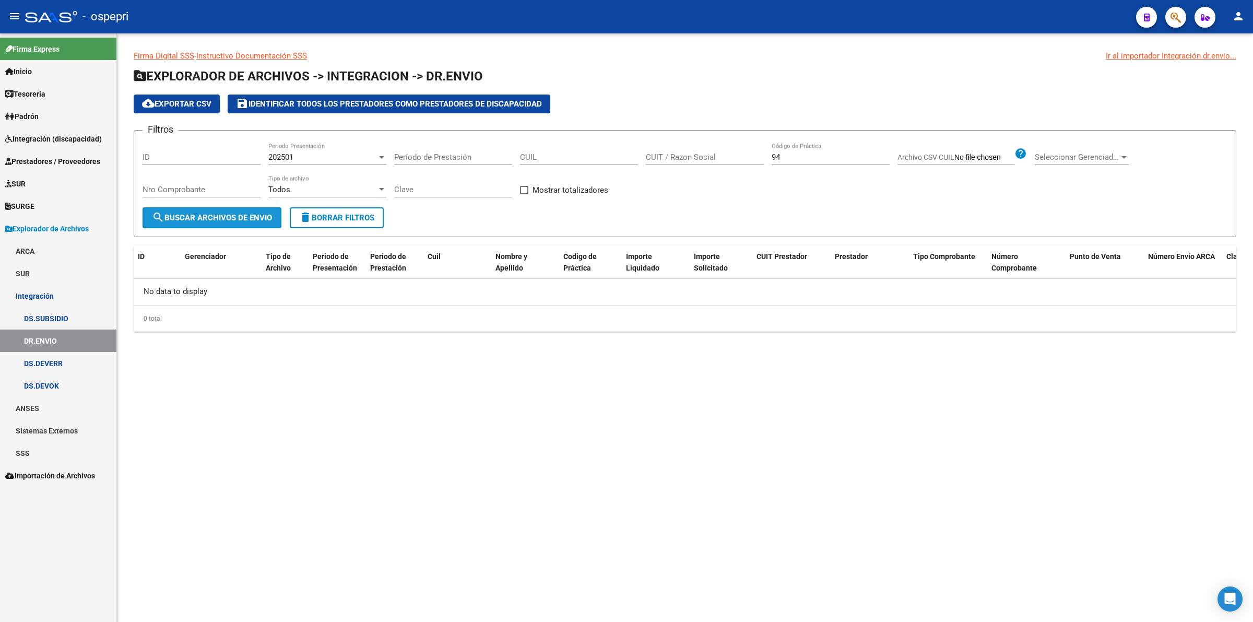
click at [217, 216] on span "search Buscar Archivos de Envio" at bounding box center [212, 217] width 120 height 9
click at [307, 158] on div "202501" at bounding box center [322, 156] width 109 height 9
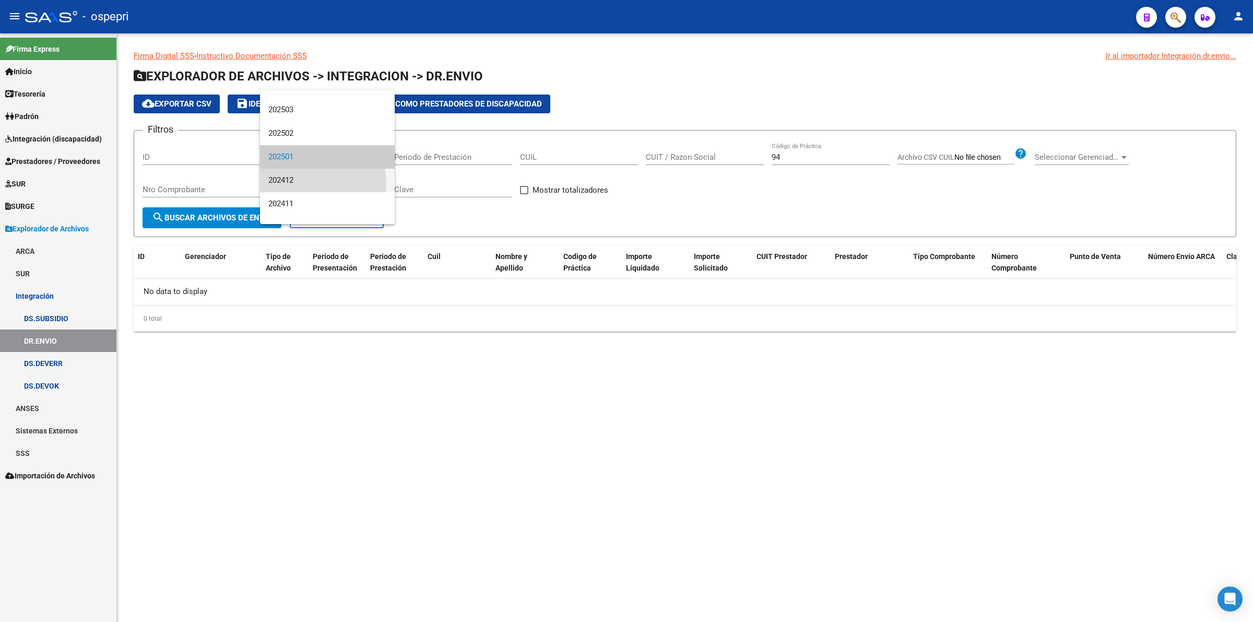
click at [306, 183] on span "202412" at bounding box center [327, 180] width 118 height 23
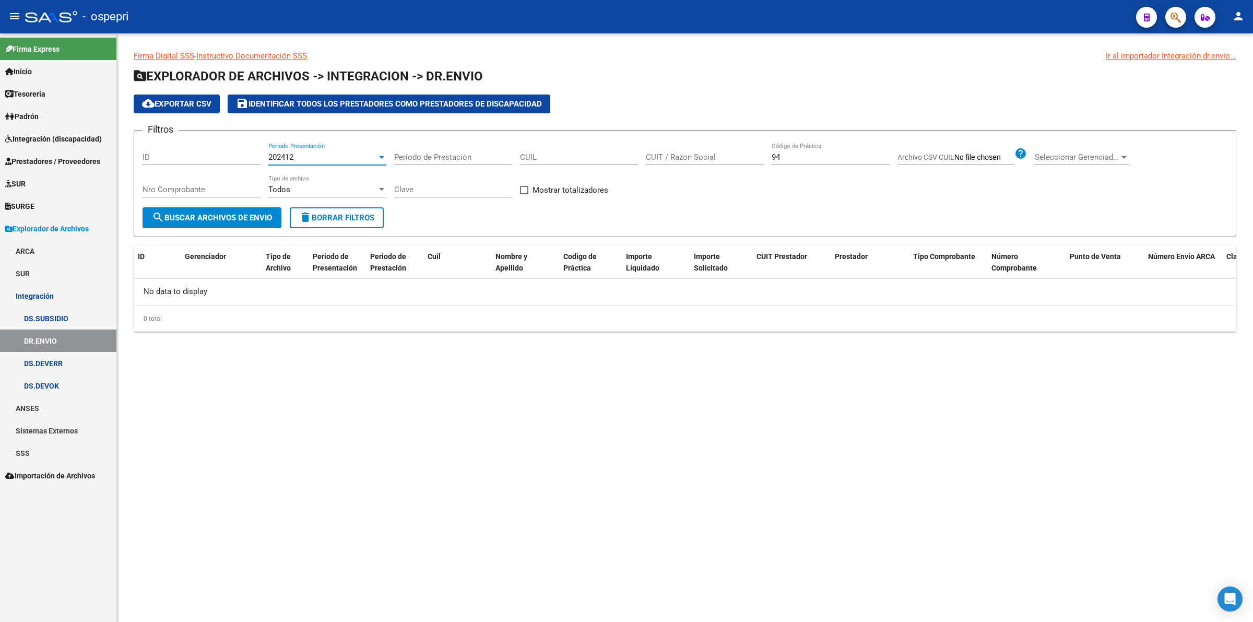
click at [301, 155] on div "202412" at bounding box center [322, 156] width 109 height 9
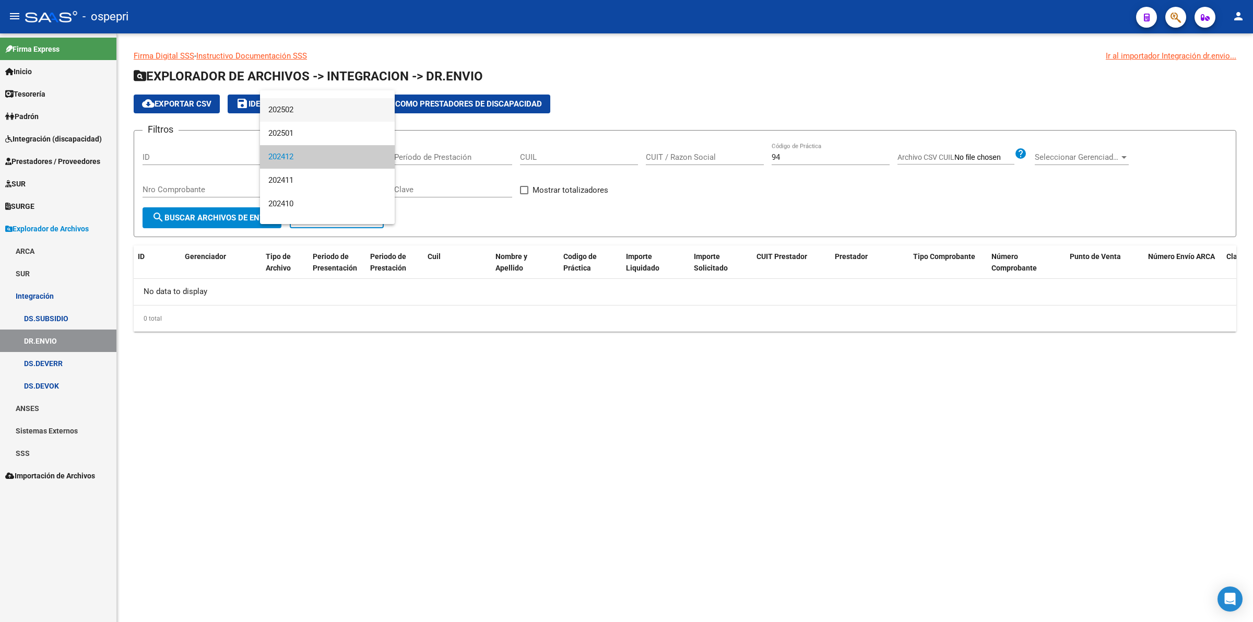
click at [301, 111] on span "202502" at bounding box center [327, 109] width 118 height 23
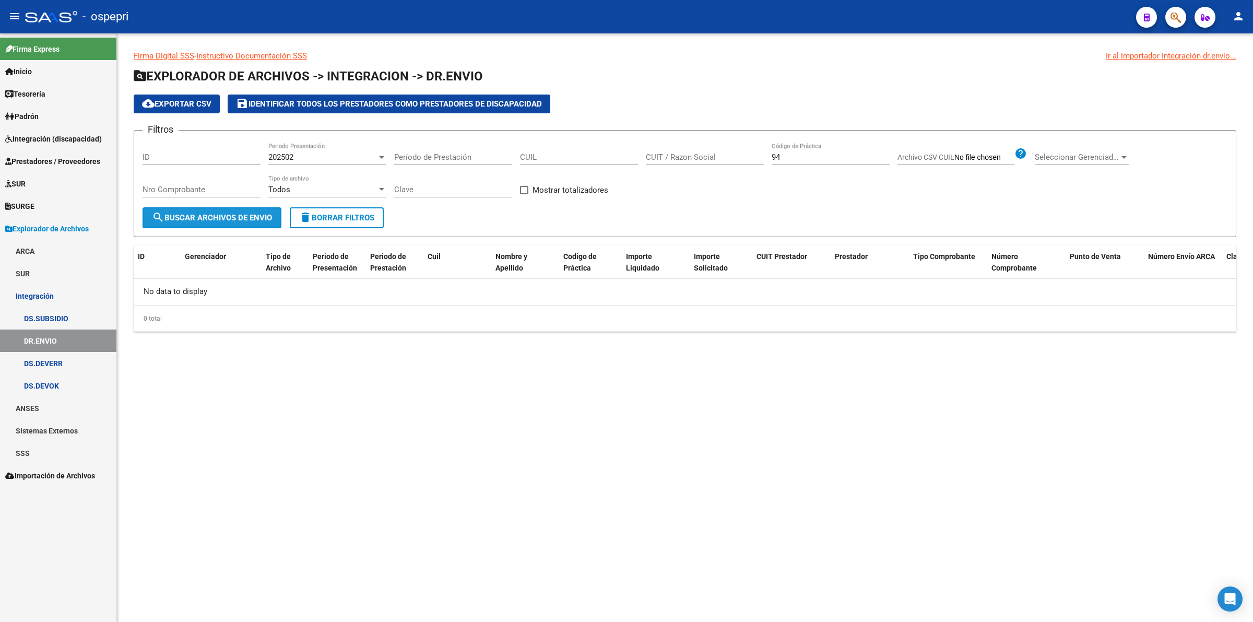
click at [256, 213] on span "search Buscar Archivos de Envio" at bounding box center [212, 217] width 120 height 9
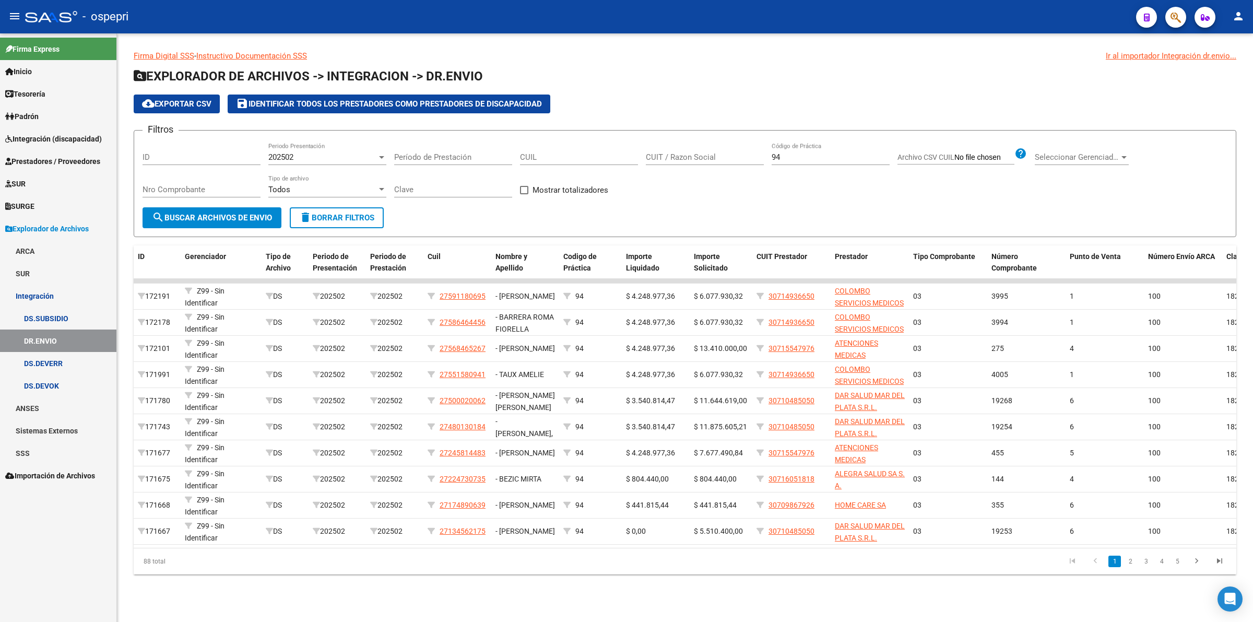
click at [188, 102] on span "cloud_download Exportar CSV" at bounding box center [176, 103] width 69 height 9
click at [293, 165] on div "202502 Periodo Presentación" at bounding box center [327, 159] width 118 height 32
click at [281, 155] on span "202502" at bounding box center [280, 156] width 25 height 9
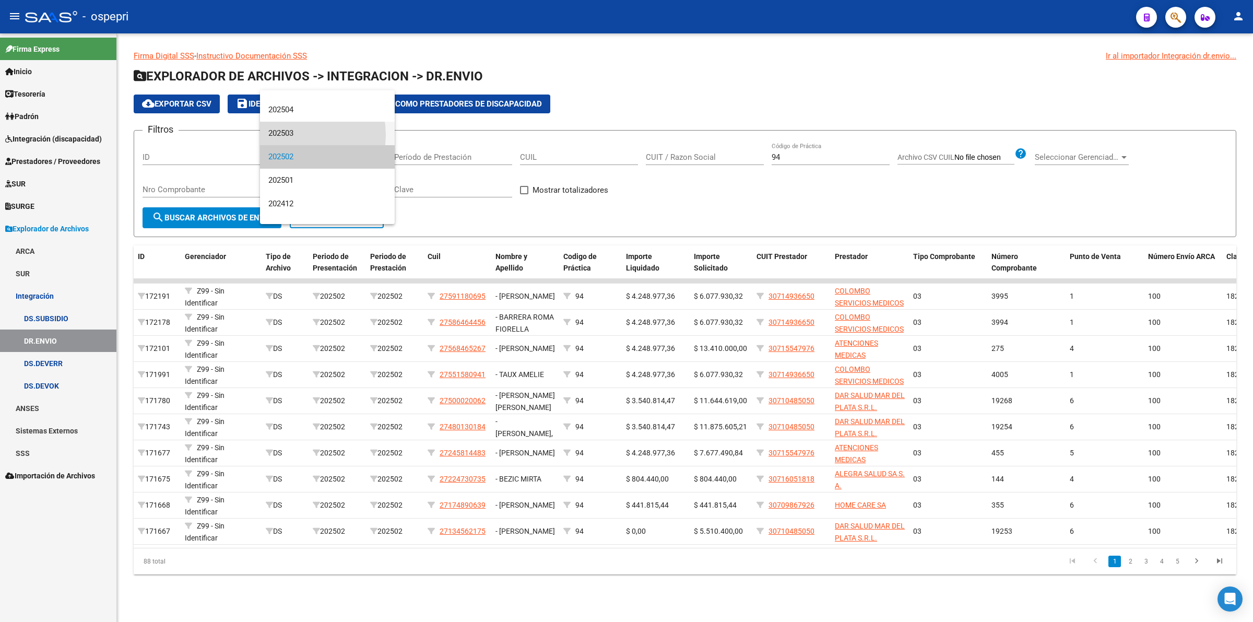
drag, startPoint x: 291, startPoint y: 135, endPoint x: 246, endPoint y: 155, distance: 49.6
click at [290, 135] on span "202503" at bounding box center [327, 133] width 118 height 23
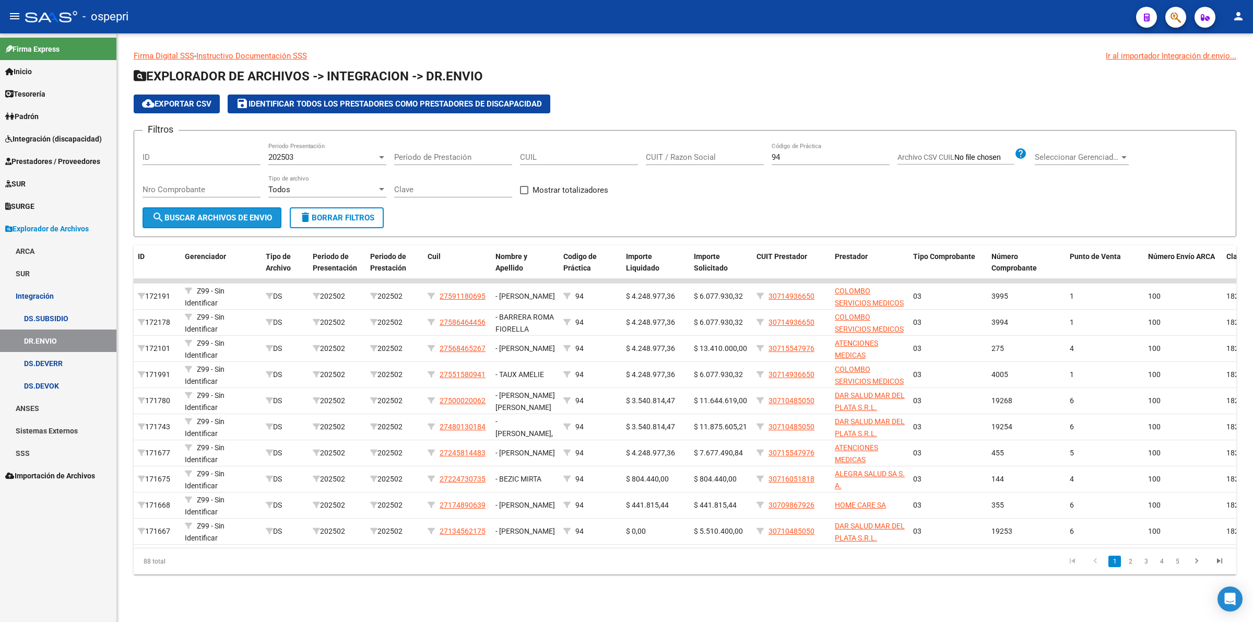
click at [238, 222] on button "search Buscar Archivos de Envio" at bounding box center [212, 217] width 139 height 21
click at [182, 100] on span "cloud_download Exportar CSV" at bounding box center [176, 103] width 69 height 9
